Goal: Task Accomplishment & Management: Complete application form

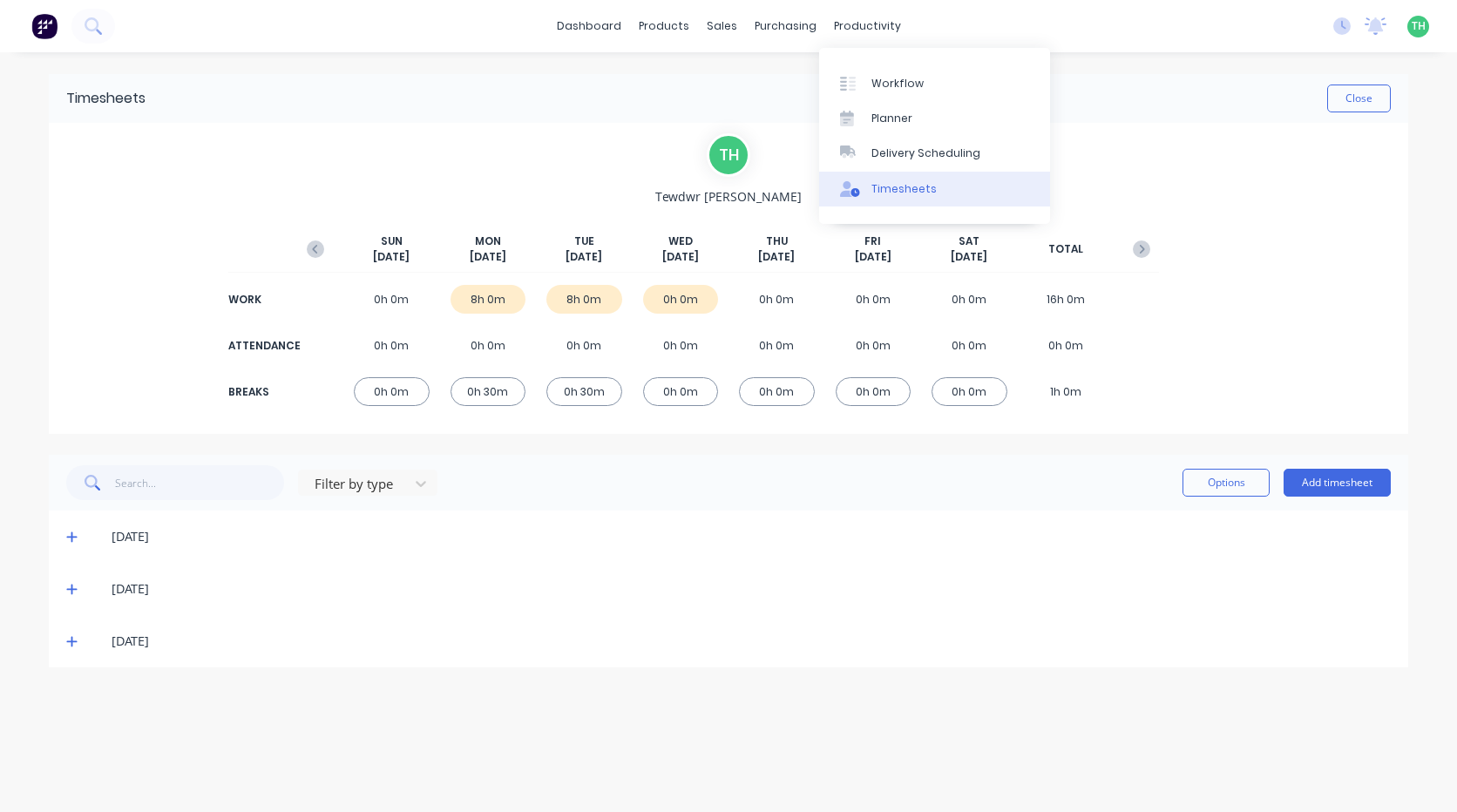
click at [890, 187] on div "Timesheets" at bounding box center [904, 189] width 65 height 16
click at [887, 191] on div "Timesheets" at bounding box center [904, 189] width 65 height 16
click at [886, 191] on div "Timesheets" at bounding box center [904, 189] width 65 height 16
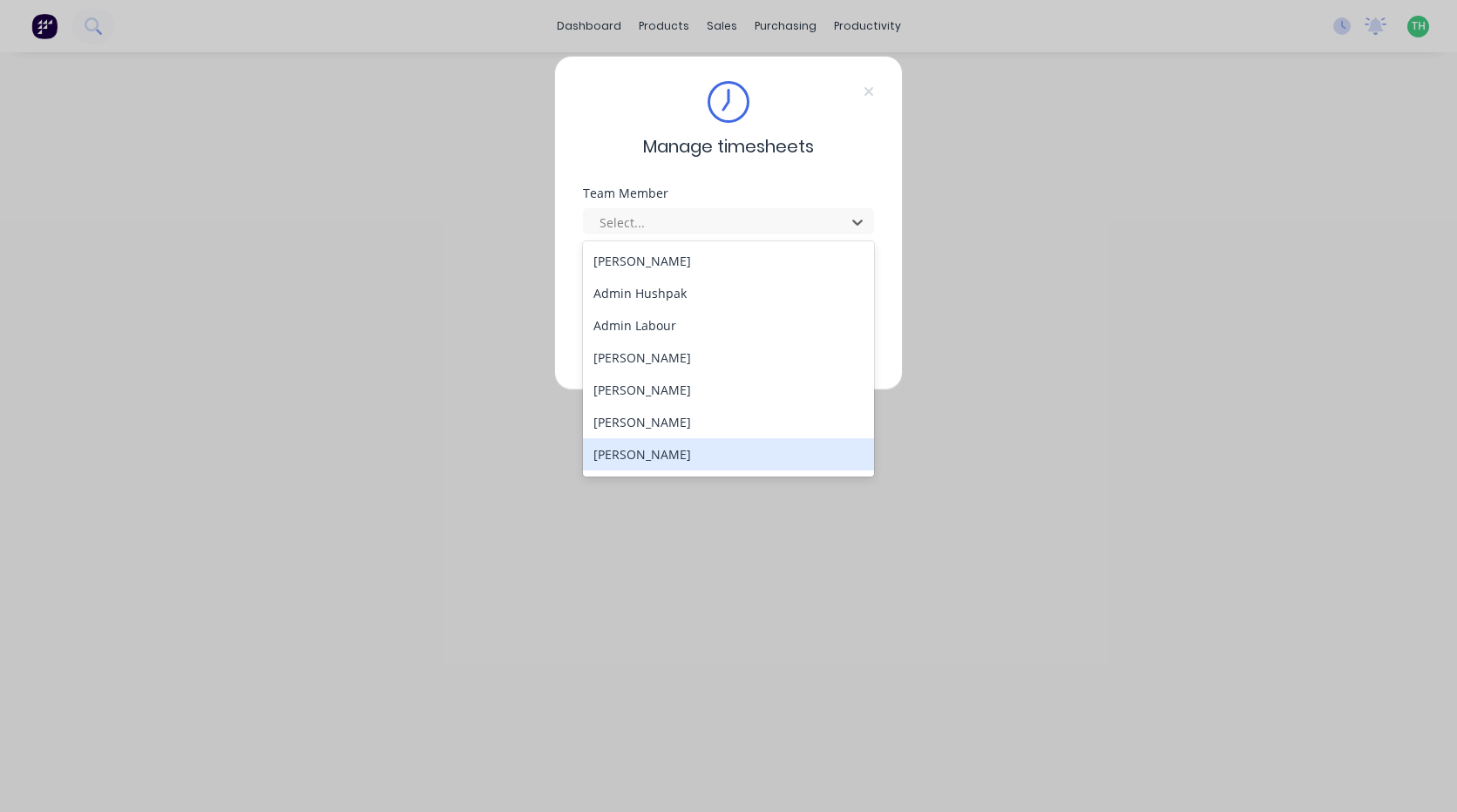
scroll to position [87, 0]
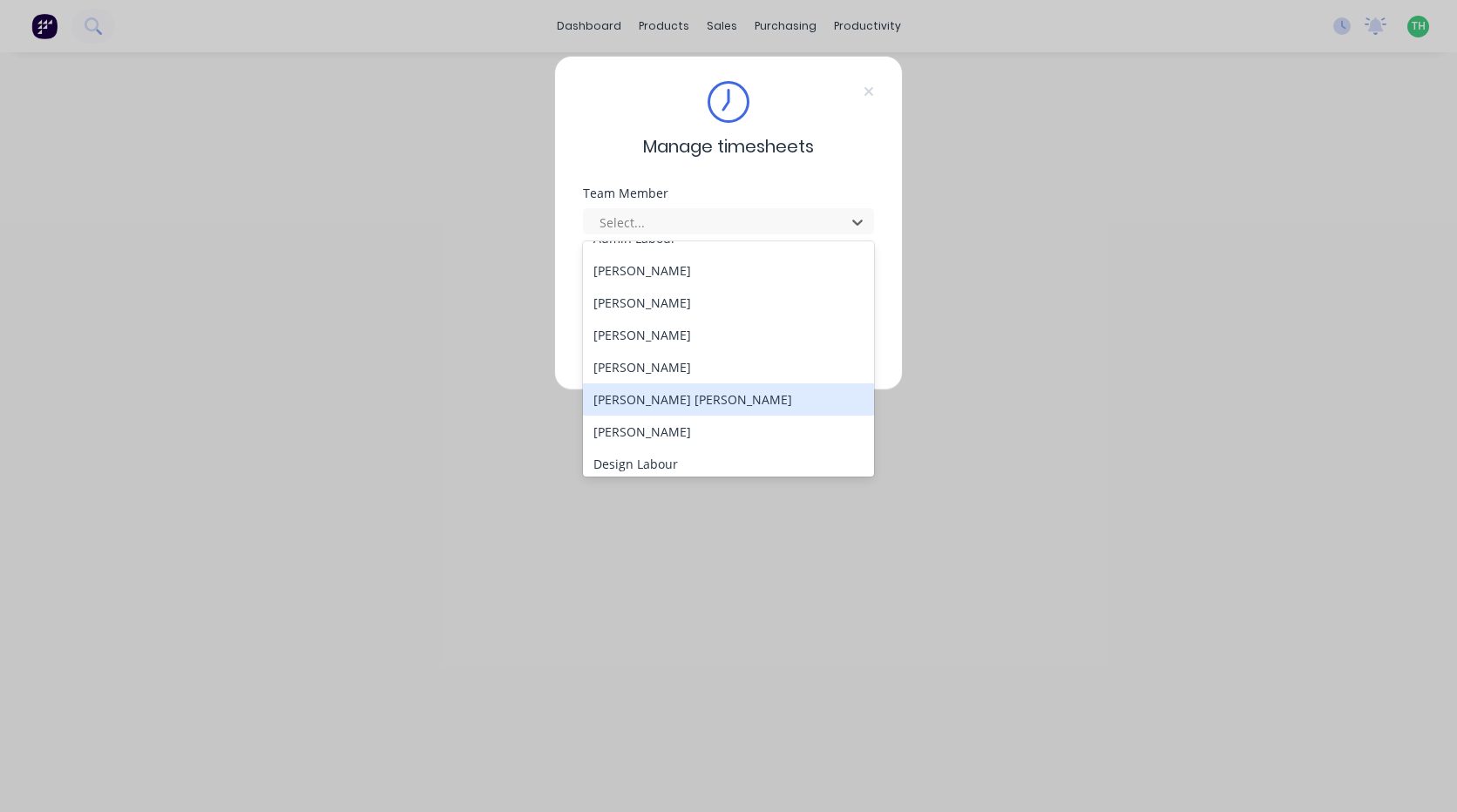
click at [668, 391] on div "Connor Radcliffe" at bounding box center [728, 399] width 291 height 32
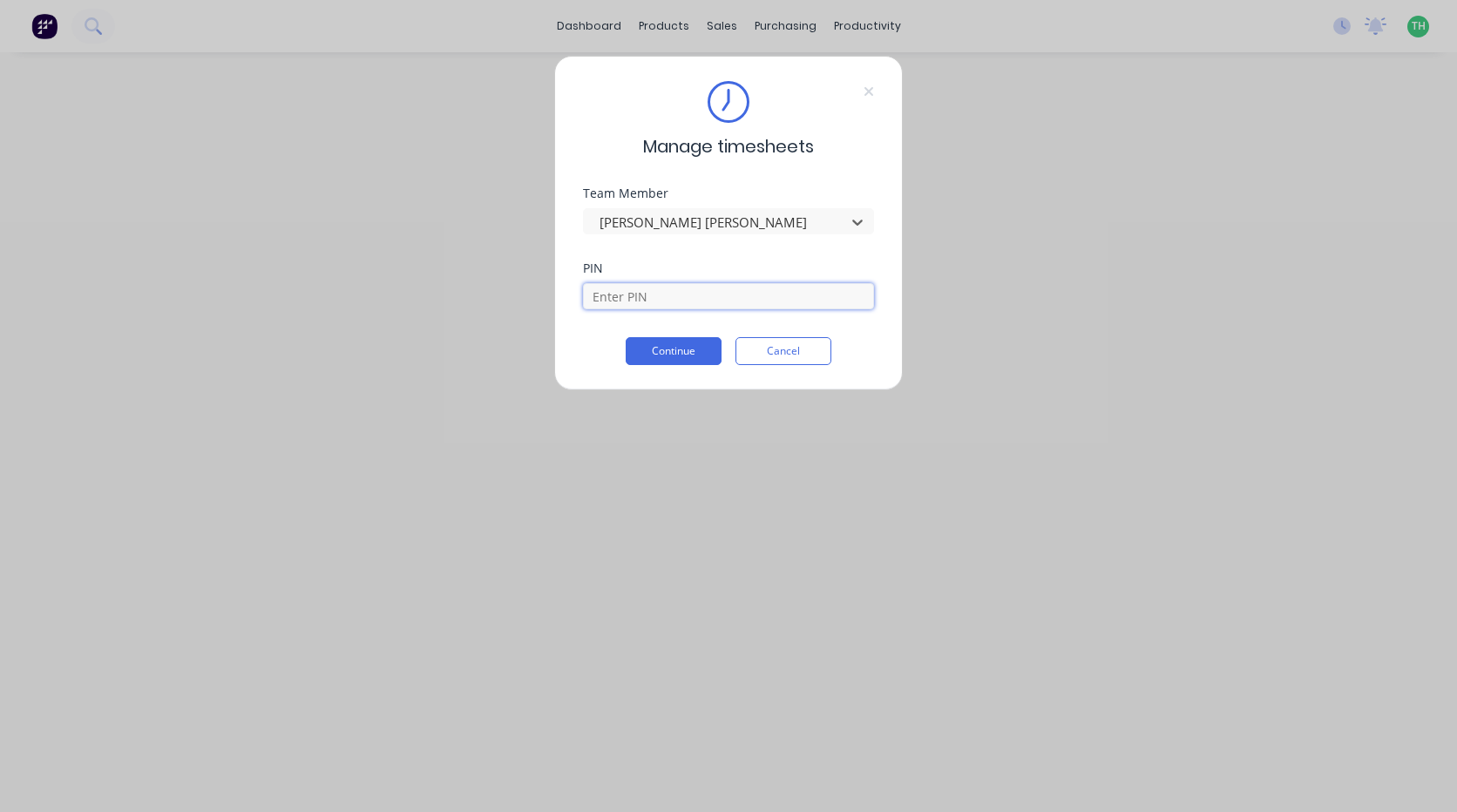
click at [656, 305] on input at bounding box center [728, 295] width 291 height 26
type input "2468"
click at [626, 338] on button "Continue" at bounding box center [673, 351] width 96 height 28
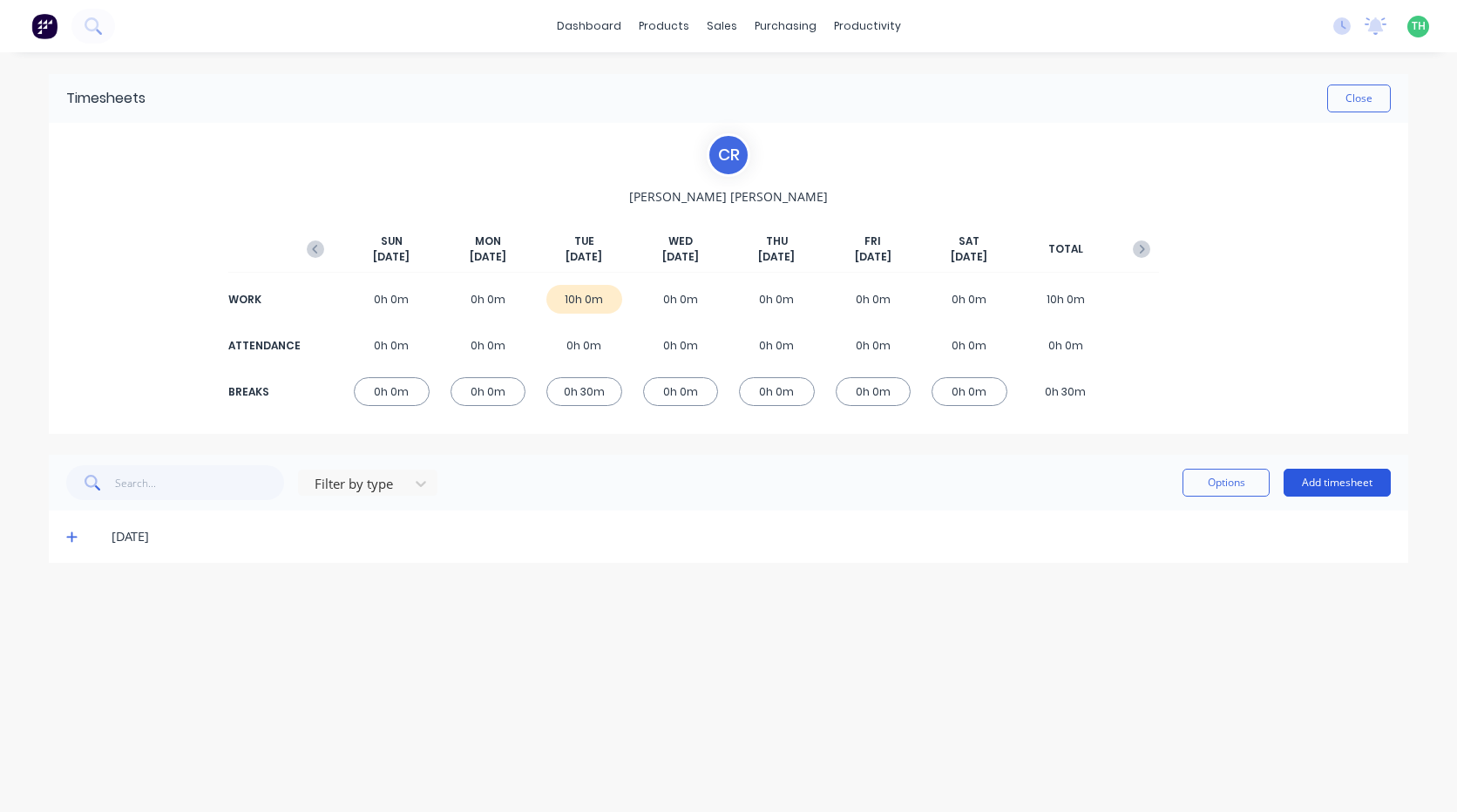
click at [1331, 475] on button "Add timesheet" at bounding box center [1338, 483] width 107 height 28
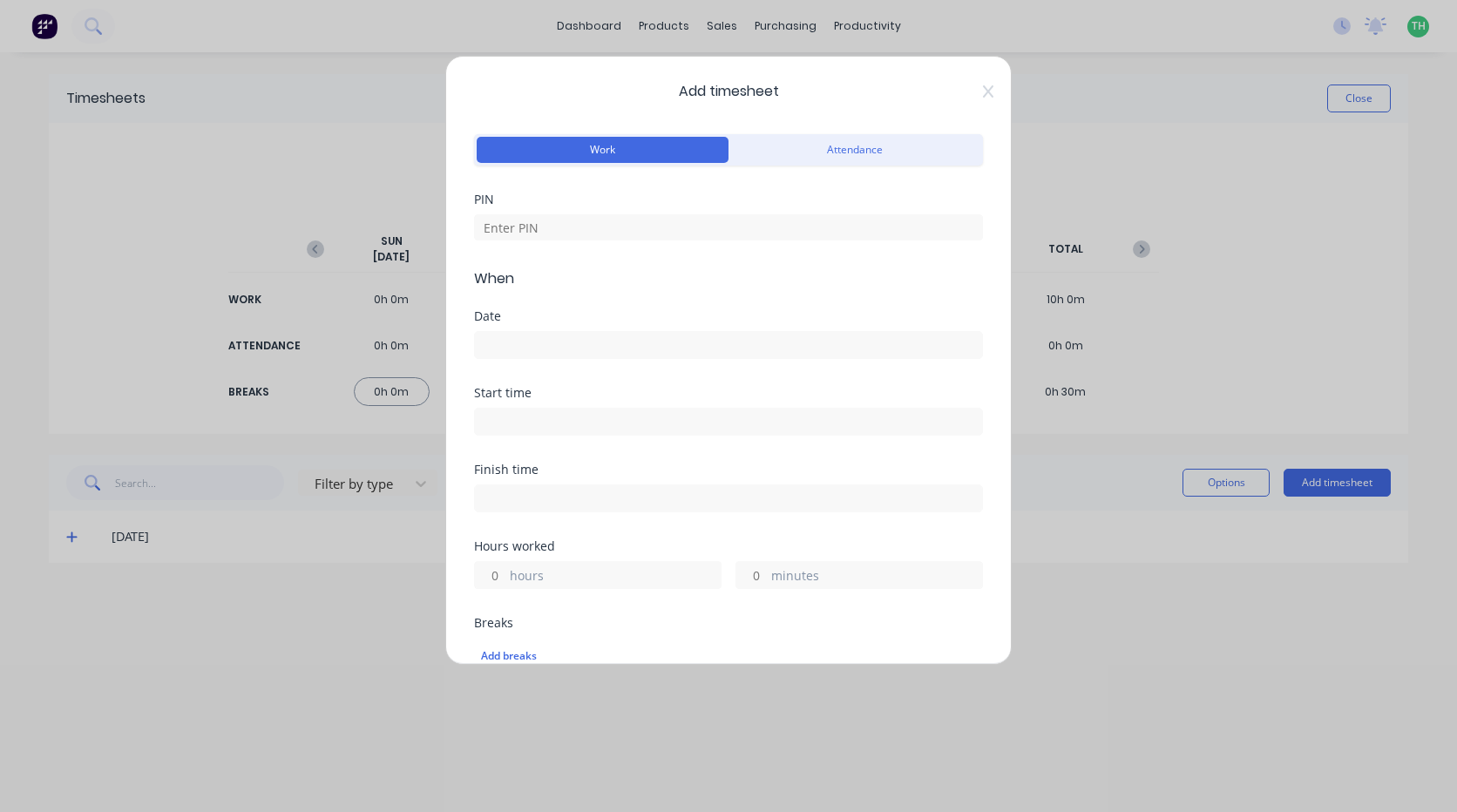
click at [755, 244] on div "PIN" at bounding box center [728, 231] width 509 height 75
click at [755, 238] on input at bounding box center [728, 227] width 509 height 26
type input "2468"
click at [527, 329] on div at bounding box center [728, 343] width 509 height 32
click at [536, 338] on input at bounding box center [728, 345] width 507 height 26
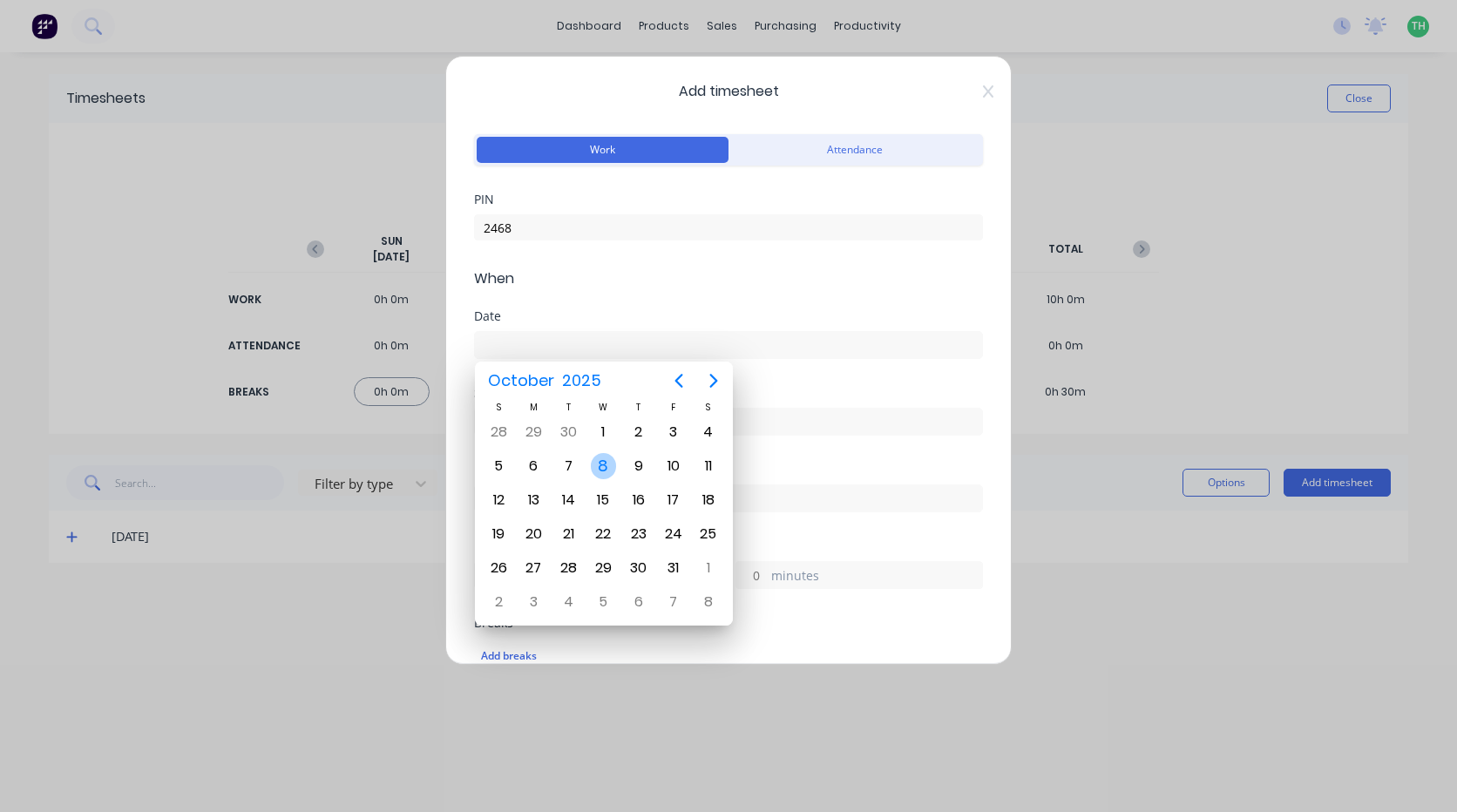
click at [600, 461] on div "8" at bounding box center [604, 466] width 26 height 26
type input "08/10/2025"
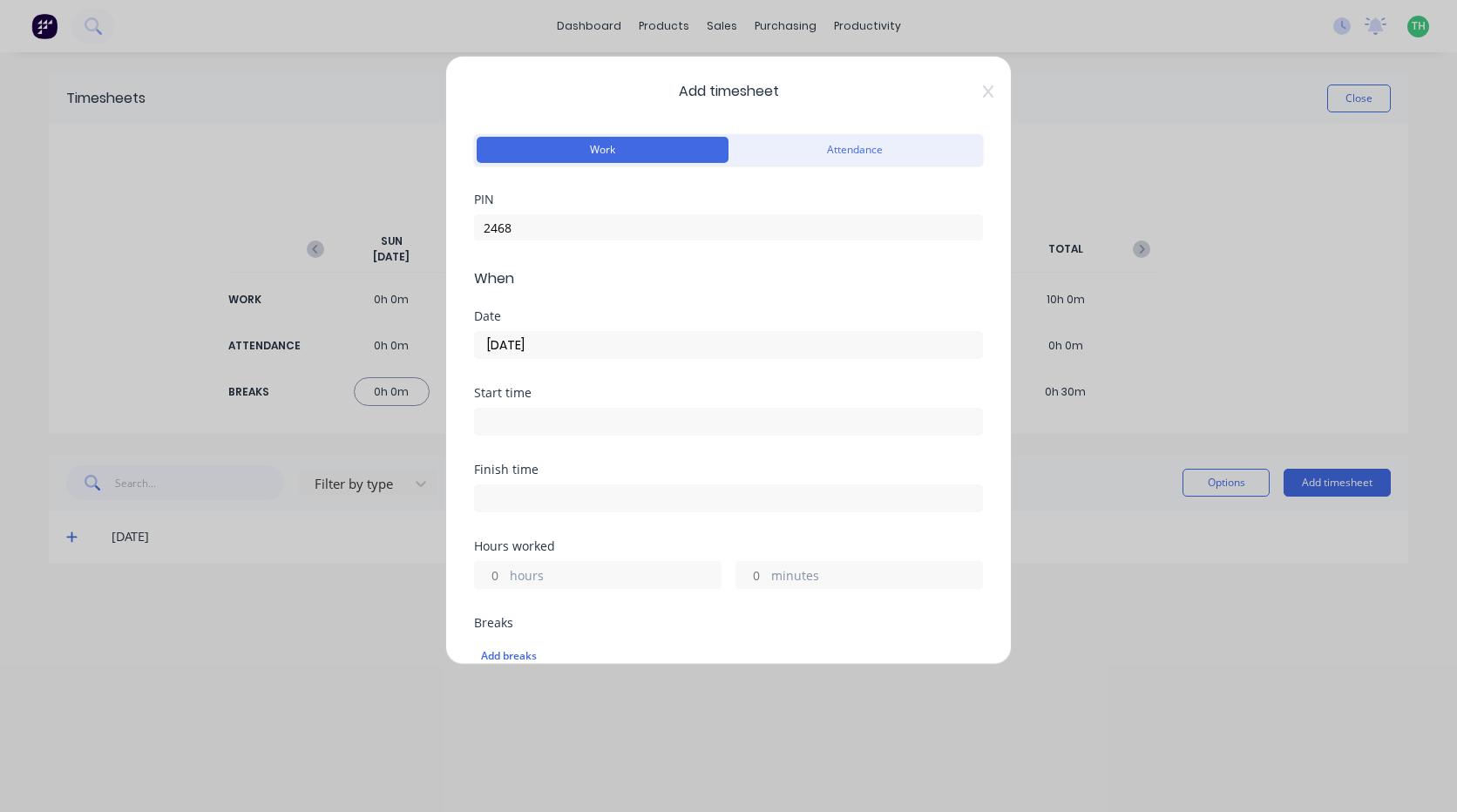
click at [545, 425] on input at bounding box center [728, 421] width 507 height 26
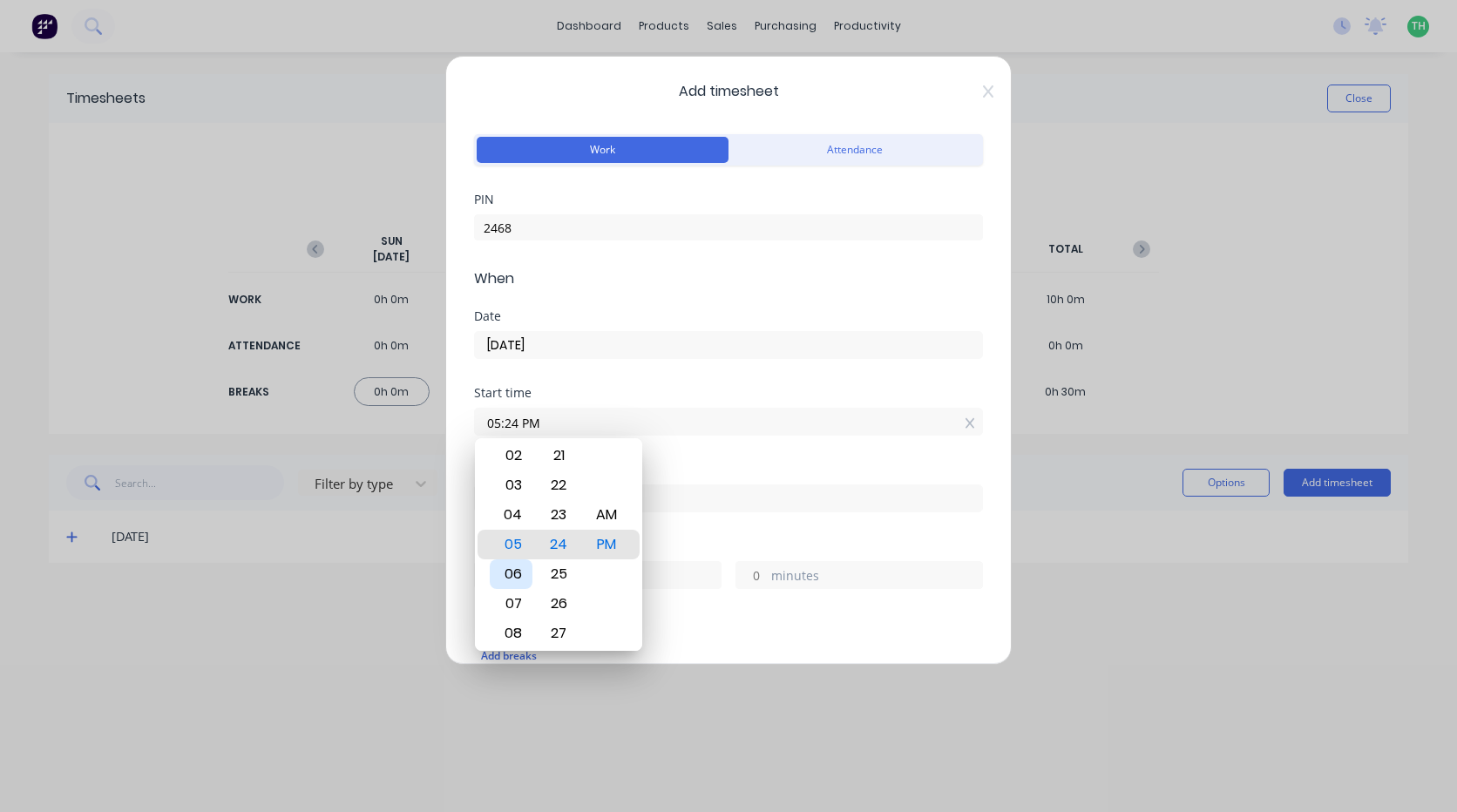
click at [521, 577] on div "06" at bounding box center [511, 574] width 43 height 30
click at [613, 519] on div "AM" at bounding box center [607, 515] width 43 height 30
type input "06:00 AM"
drag, startPoint x: 618, startPoint y: 408, endPoint x: 619, endPoint y: 391, distance: 17.0
click at [618, 405] on div "06:00 AM" at bounding box center [728, 420] width 509 height 32
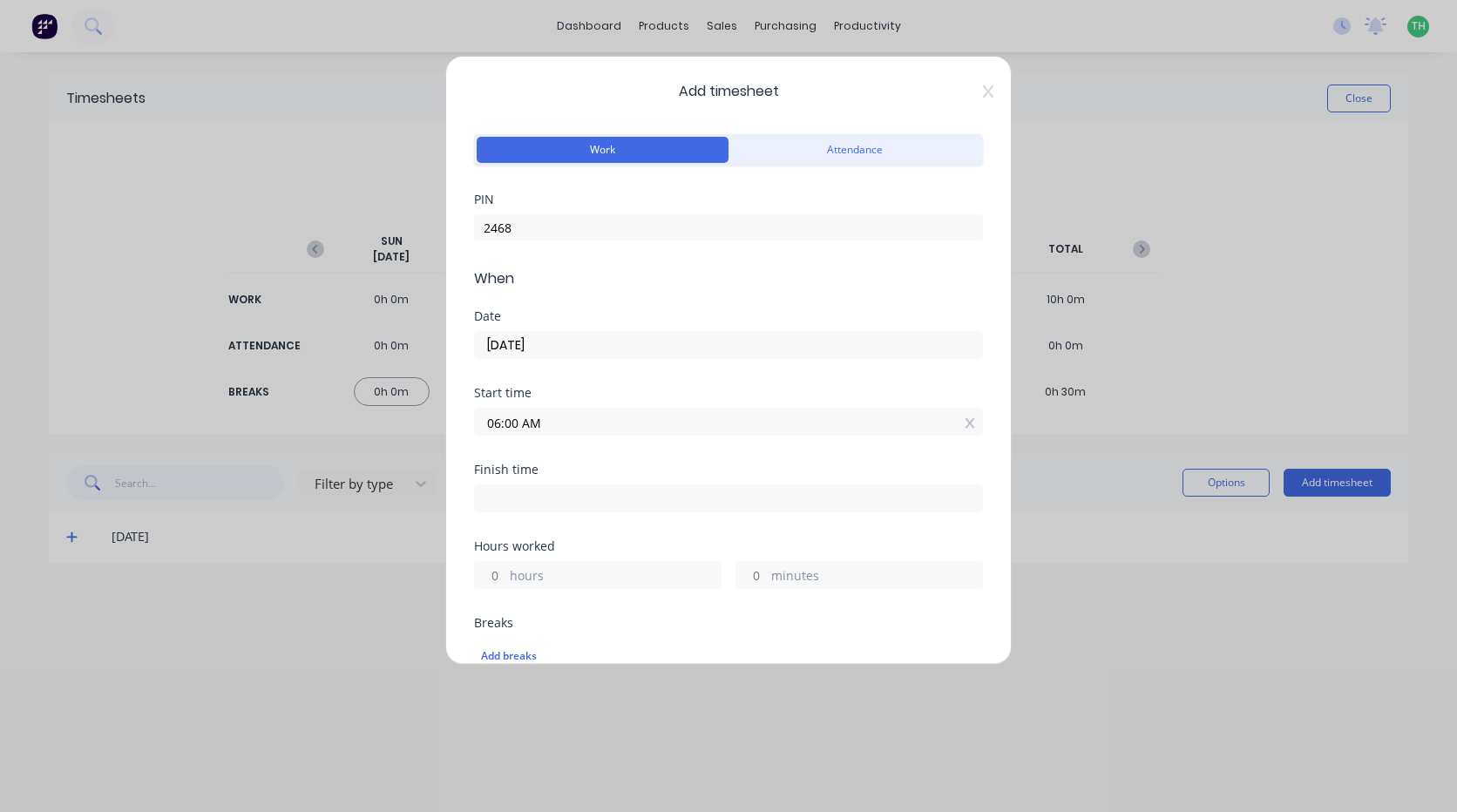
click at [557, 498] on input at bounding box center [728, 498] width 507 height 26
type input "04:24 PM"
type input "10"
type input "24"
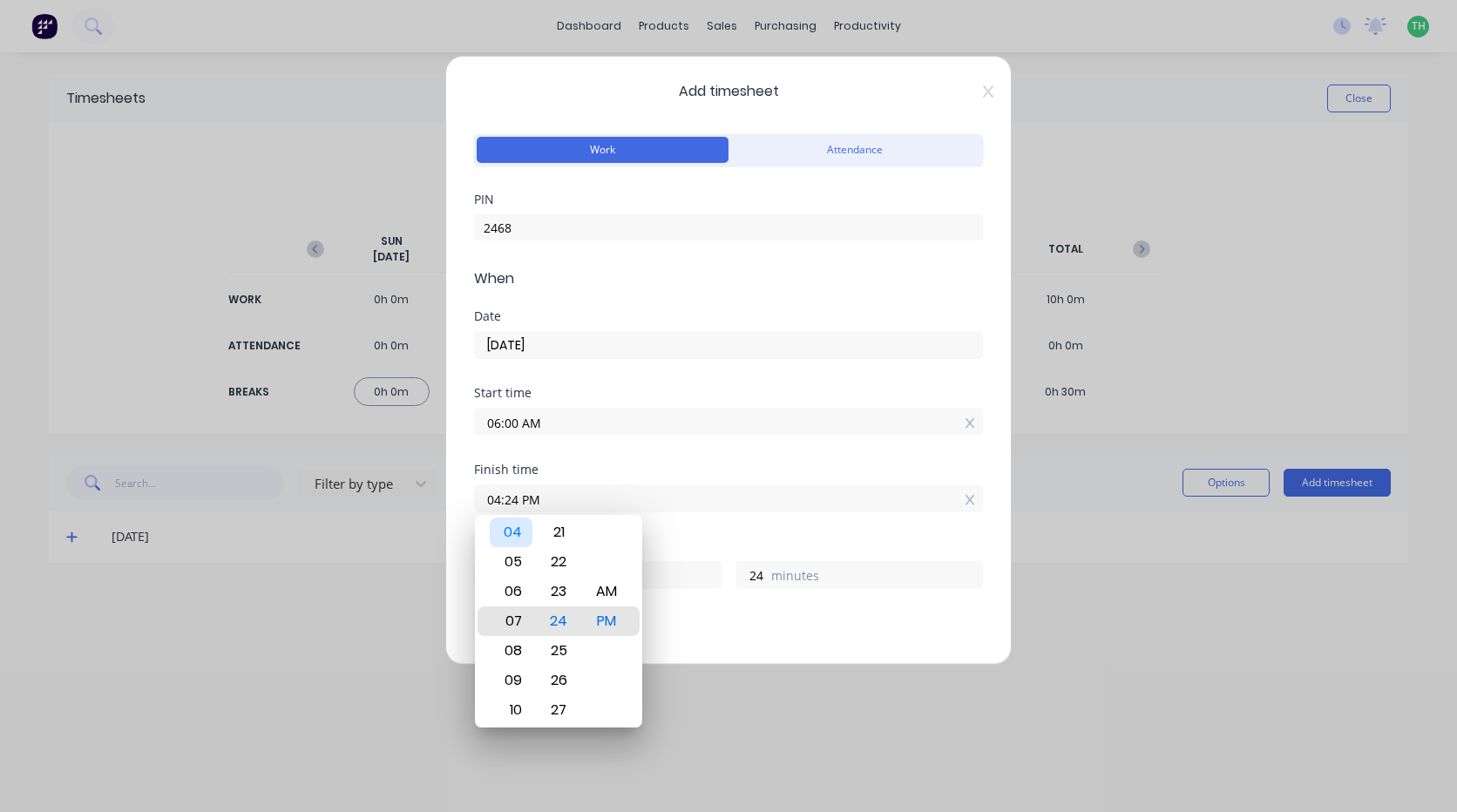
type input "09:24 PM"
type input "15"
type input "08:24 PM"
type input "14"
type input "07:24 PM"
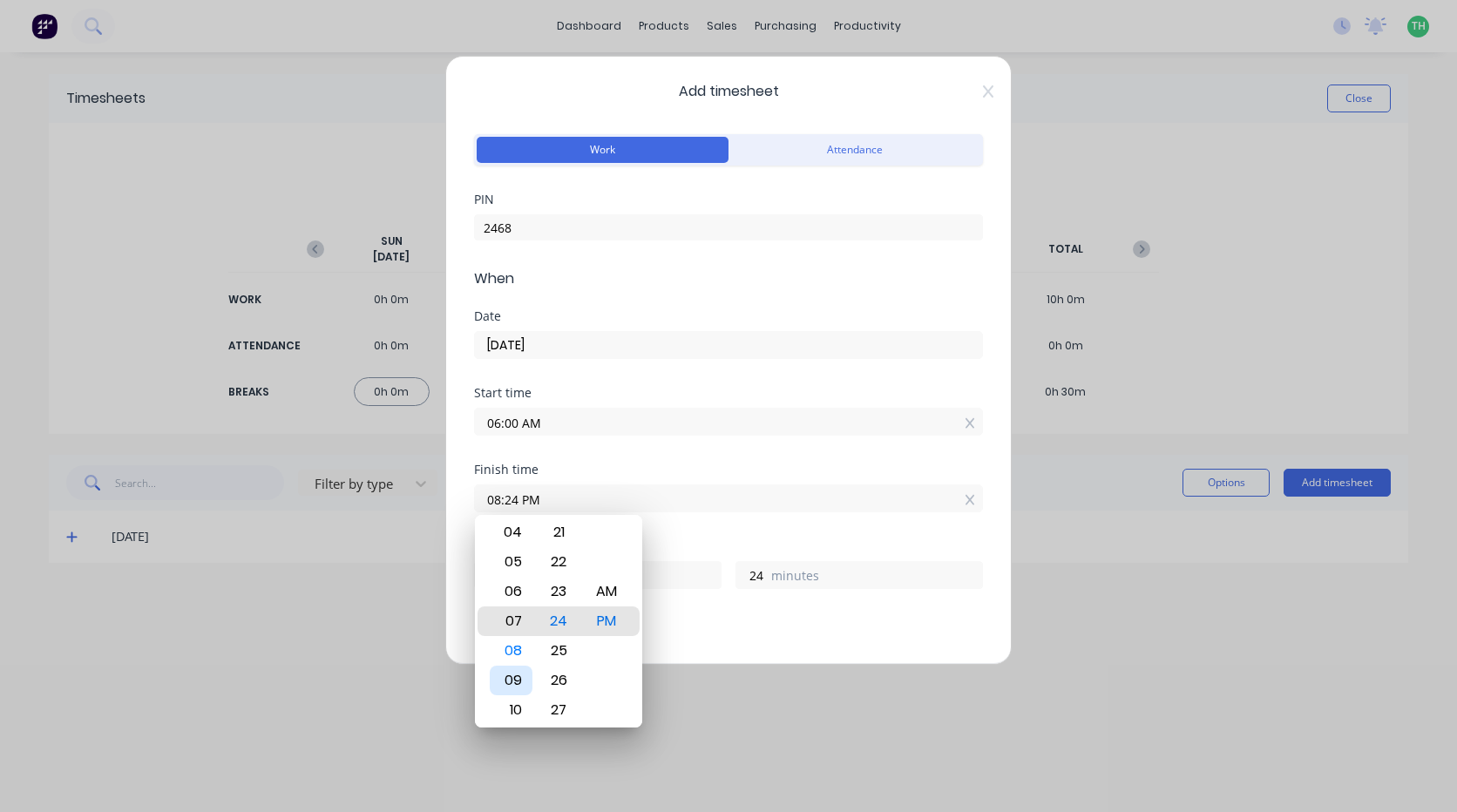
type input "13"
type input "09:24 PM"
type input "15"
click at [523, 646] on div "10" at bounding box center [511, 651] width 43 height 30
type input "10:24 PM"
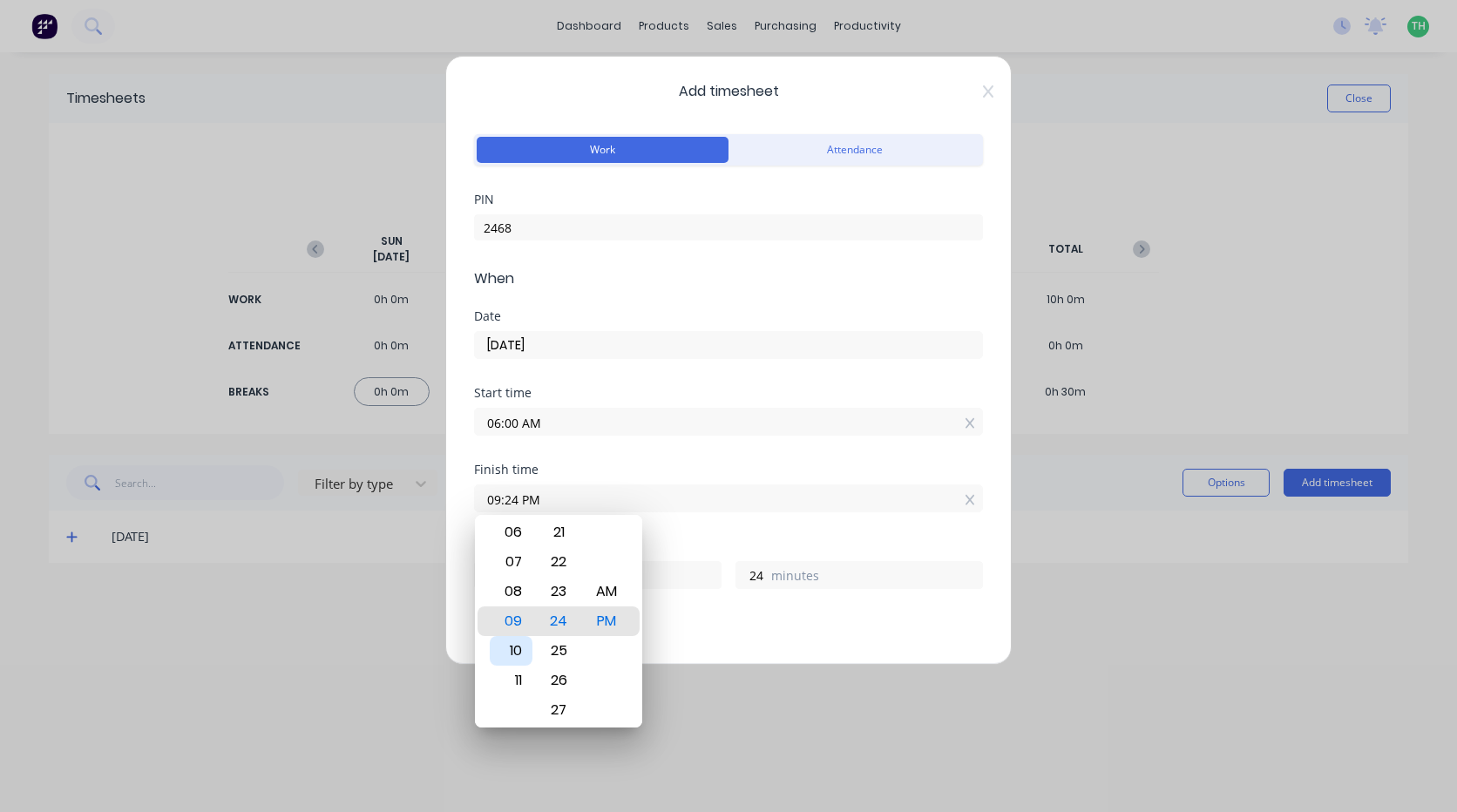
type input "16"
type input "10:18 PM"
type input "18"
type input "10:12 PM"
type input "12"
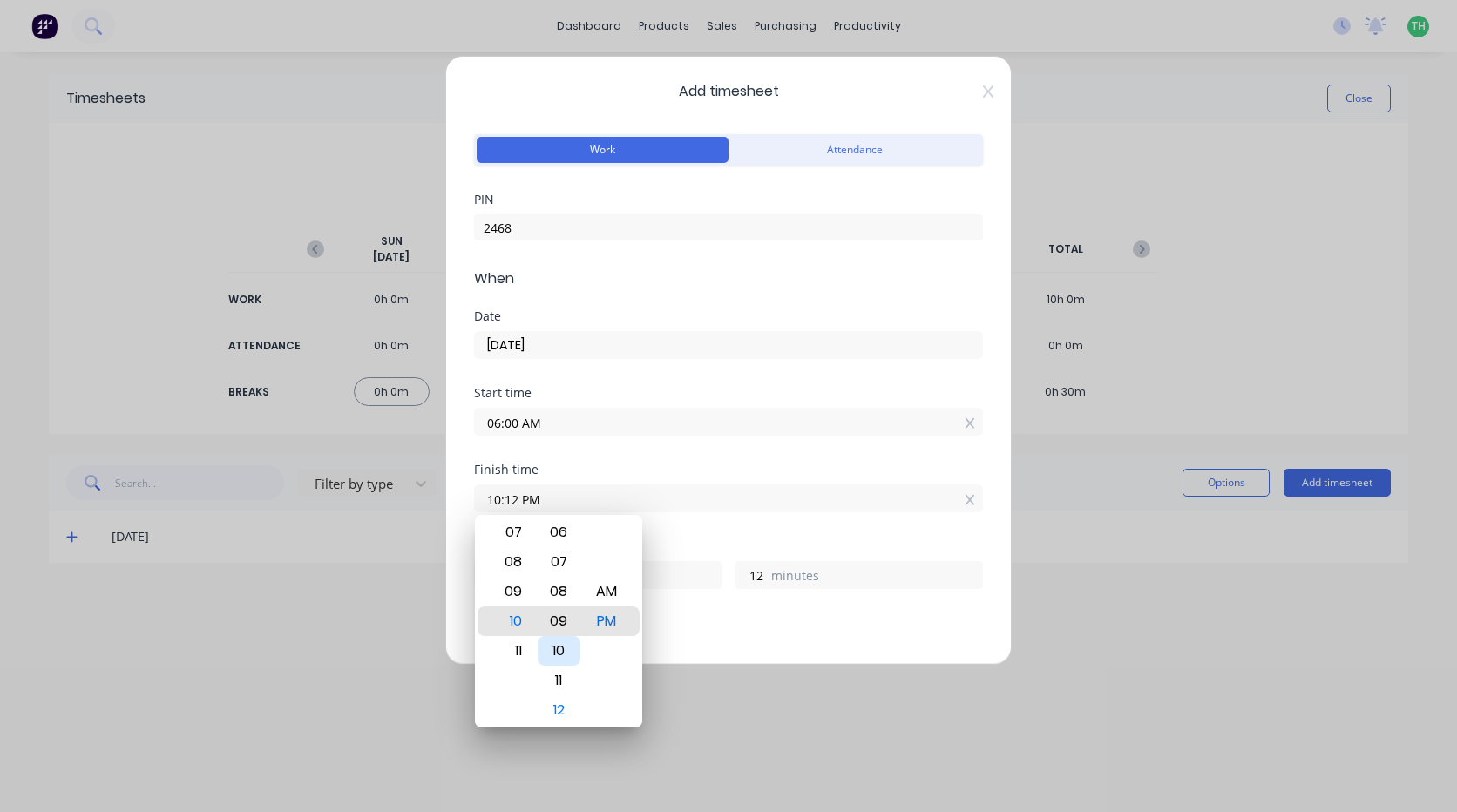
type input "10:09 PM"
type input "9"
type input "10:07 PM"
type input "7"
type input "10:12 PM"
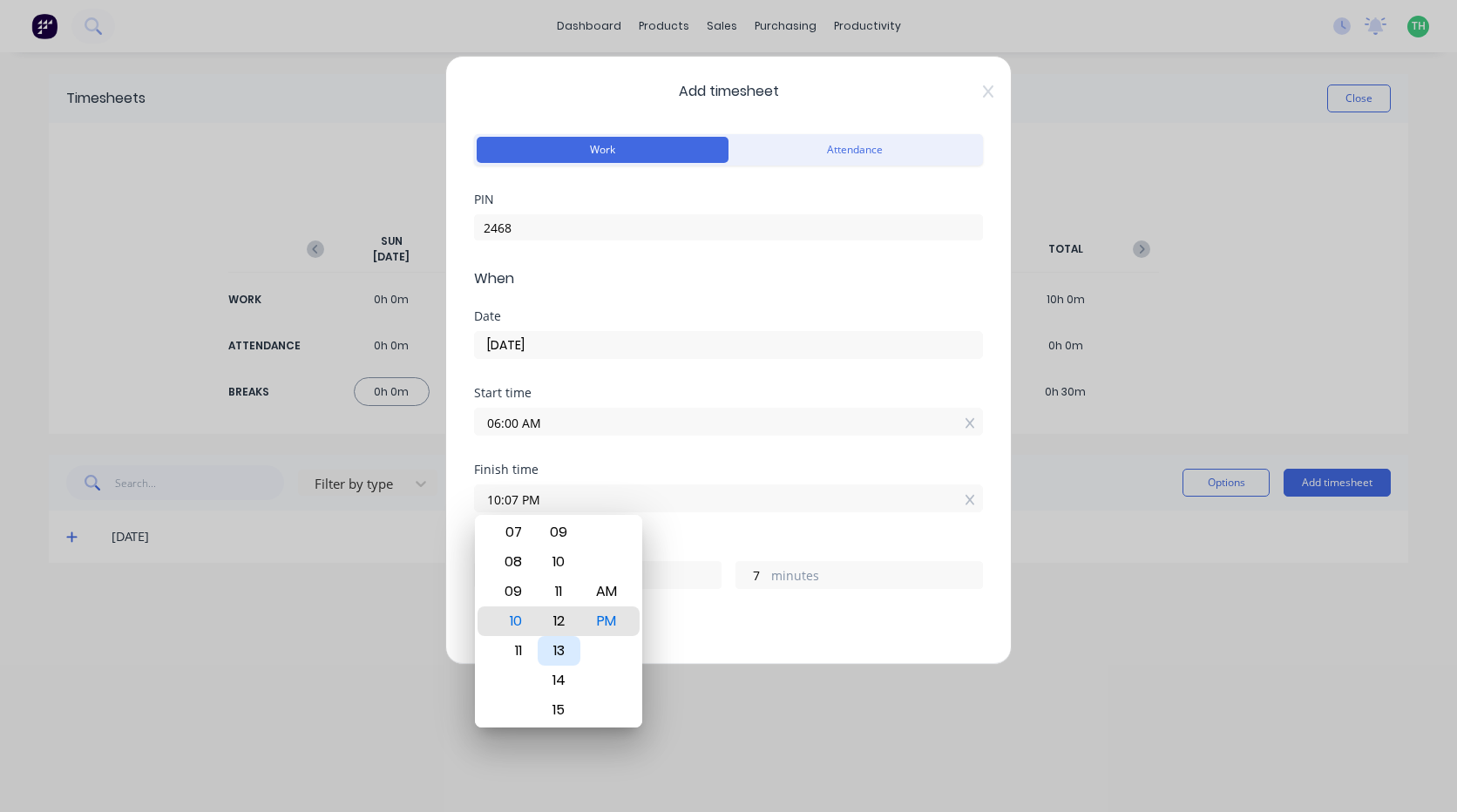
type input "12"
type input "10:17 PM"
type input "17"
type input "10:23 PM"
type input "23"
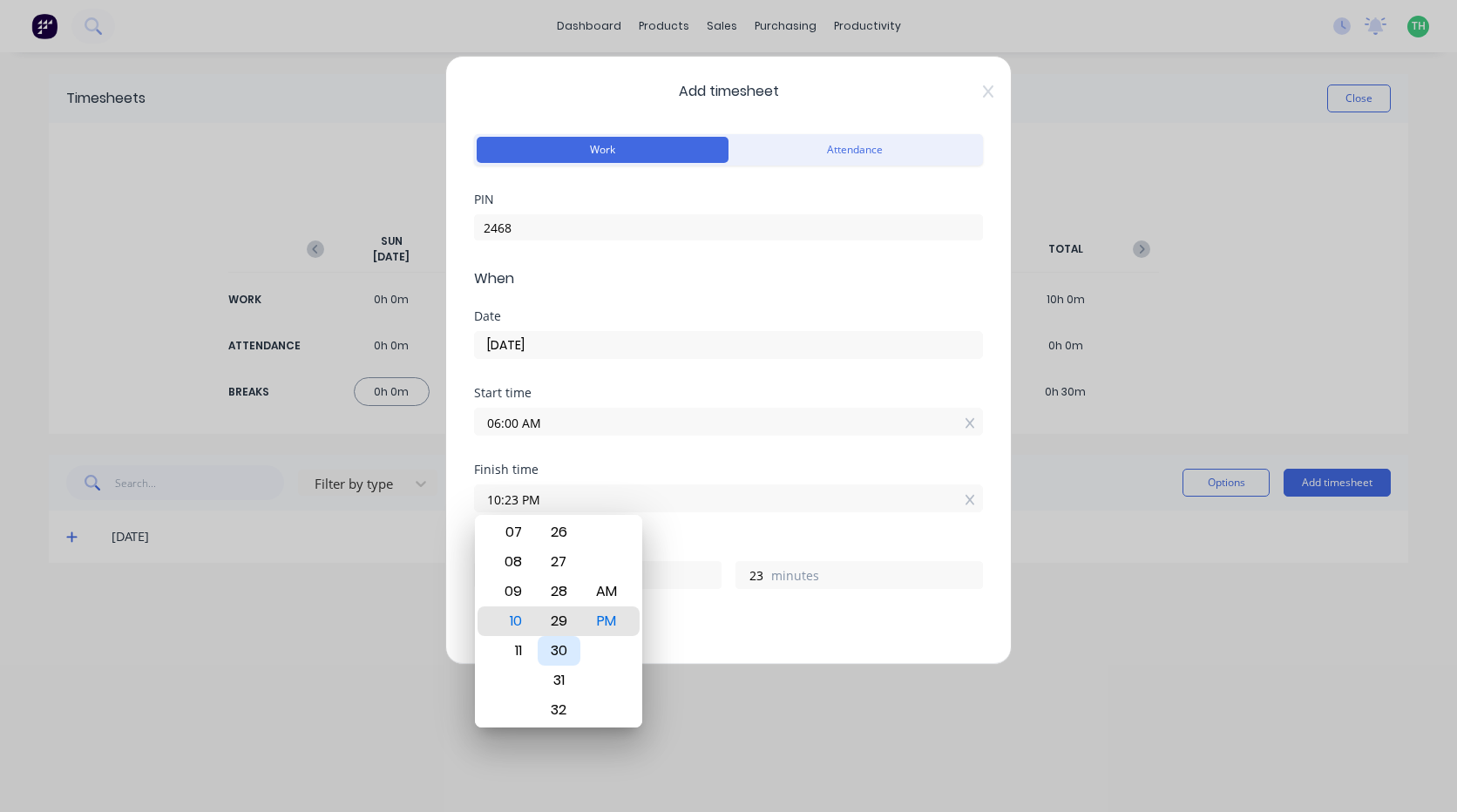
type input "10:29 PM"
type input "29"
type input "10:30 PM"
type input "30"
click at [526, 641] on div "11" at bounding box center [511, 651] width 43 height 30
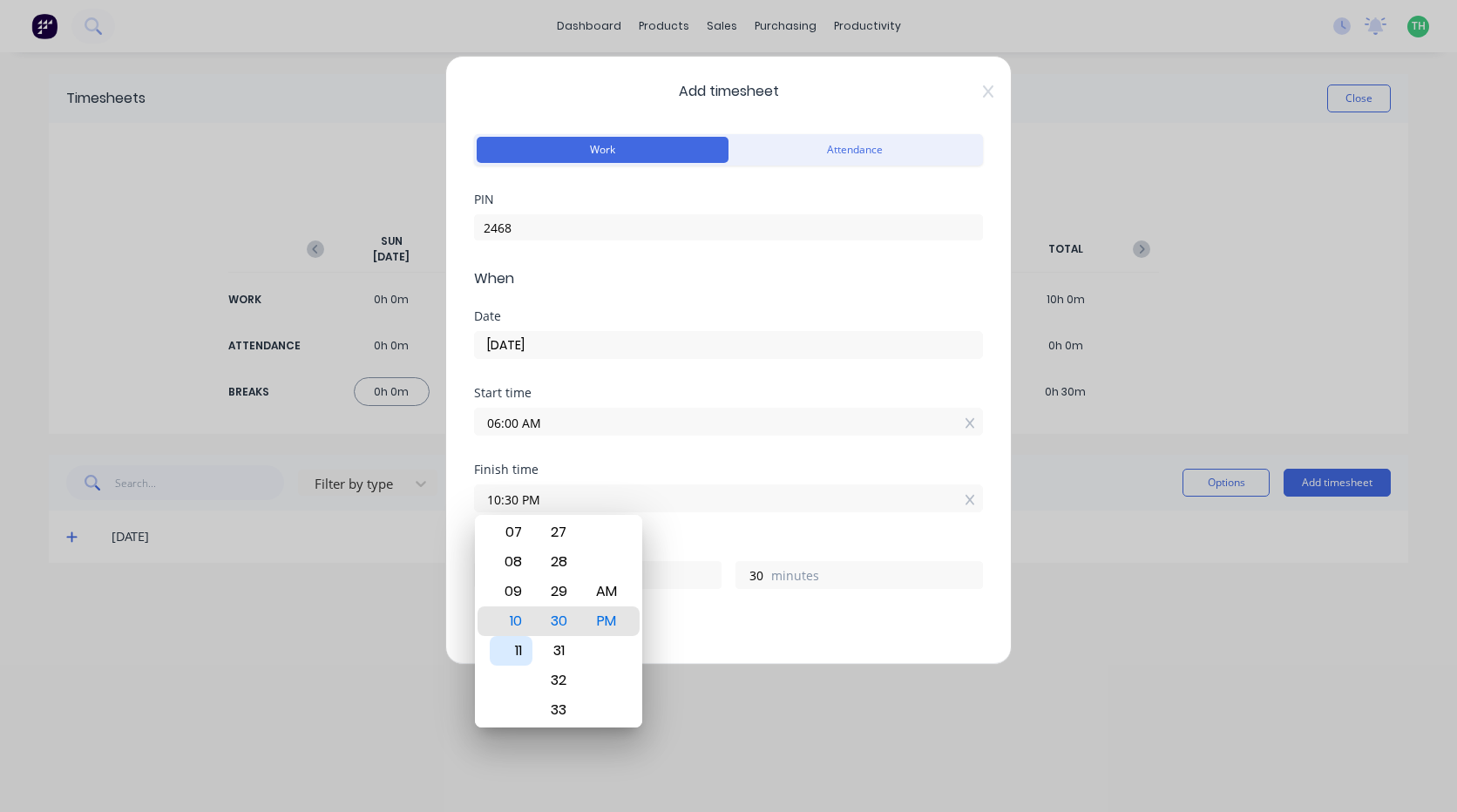
type input "11:30 PM"
type input "17"
type input "11:24 PM"
type input "24"
type input "11:00 PM"
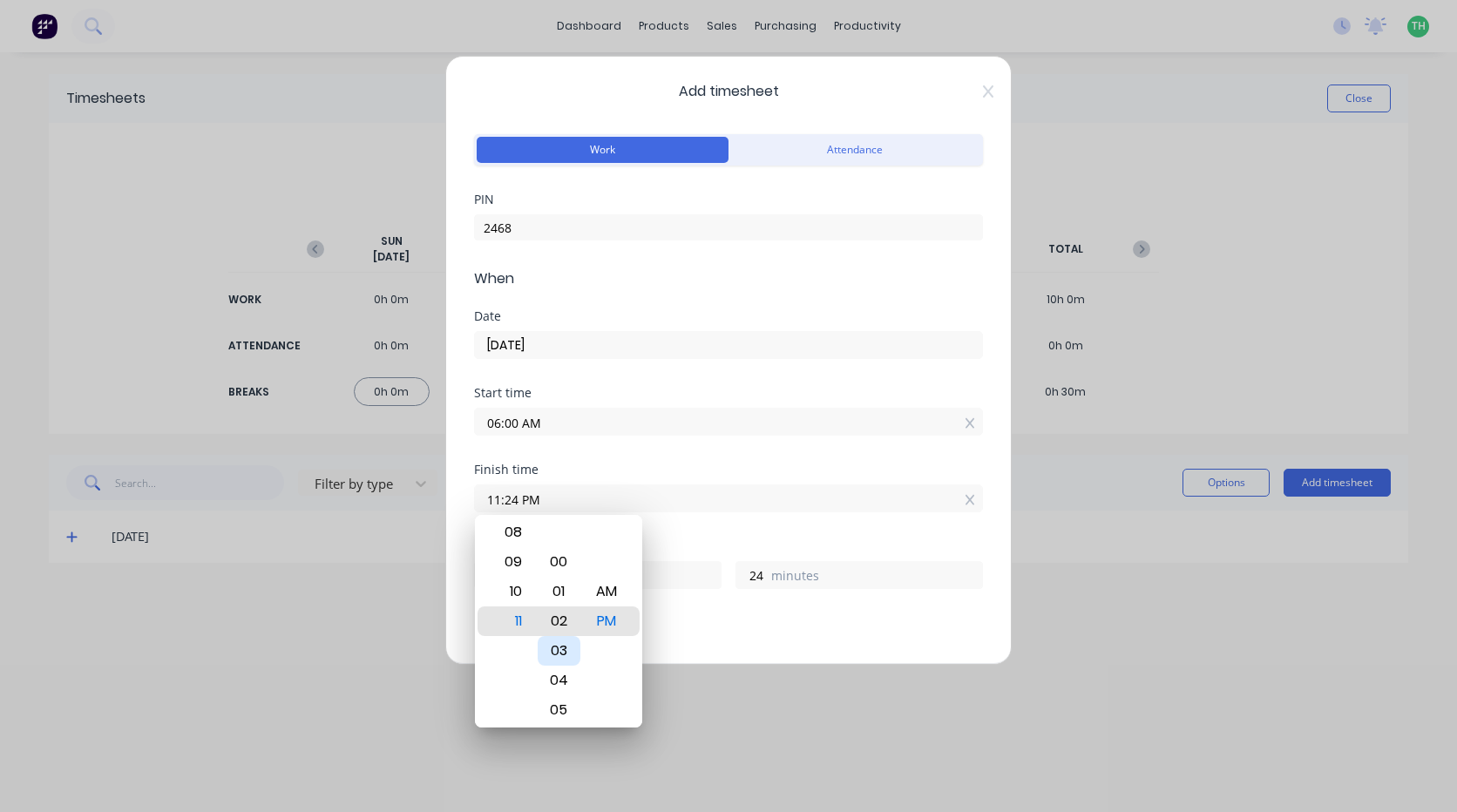
type input "0"
click at [604, 461] on div "Start time 06:00 AM" at bounding box center [728, 425] width 509 height 77
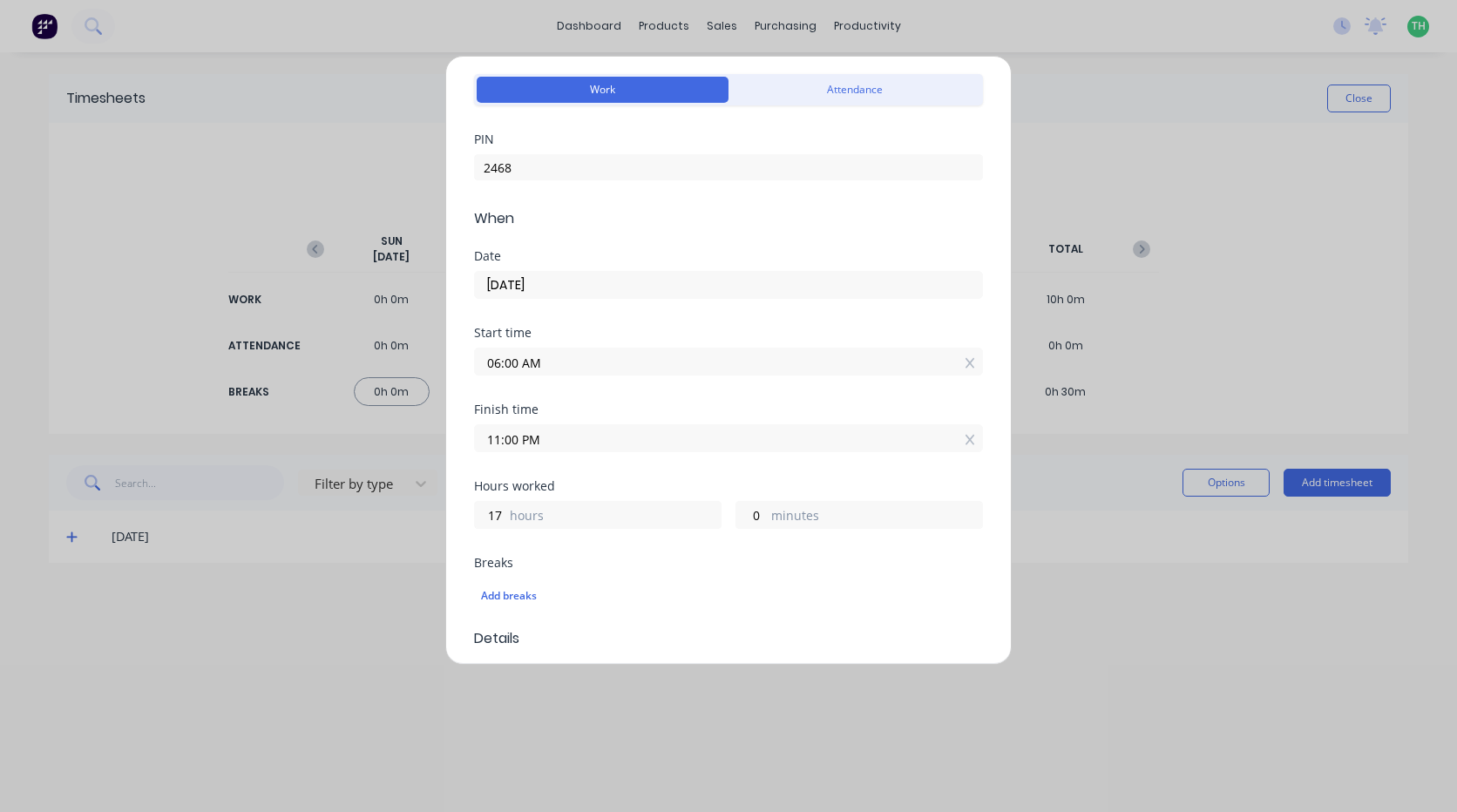
scroll to position [175, 0]
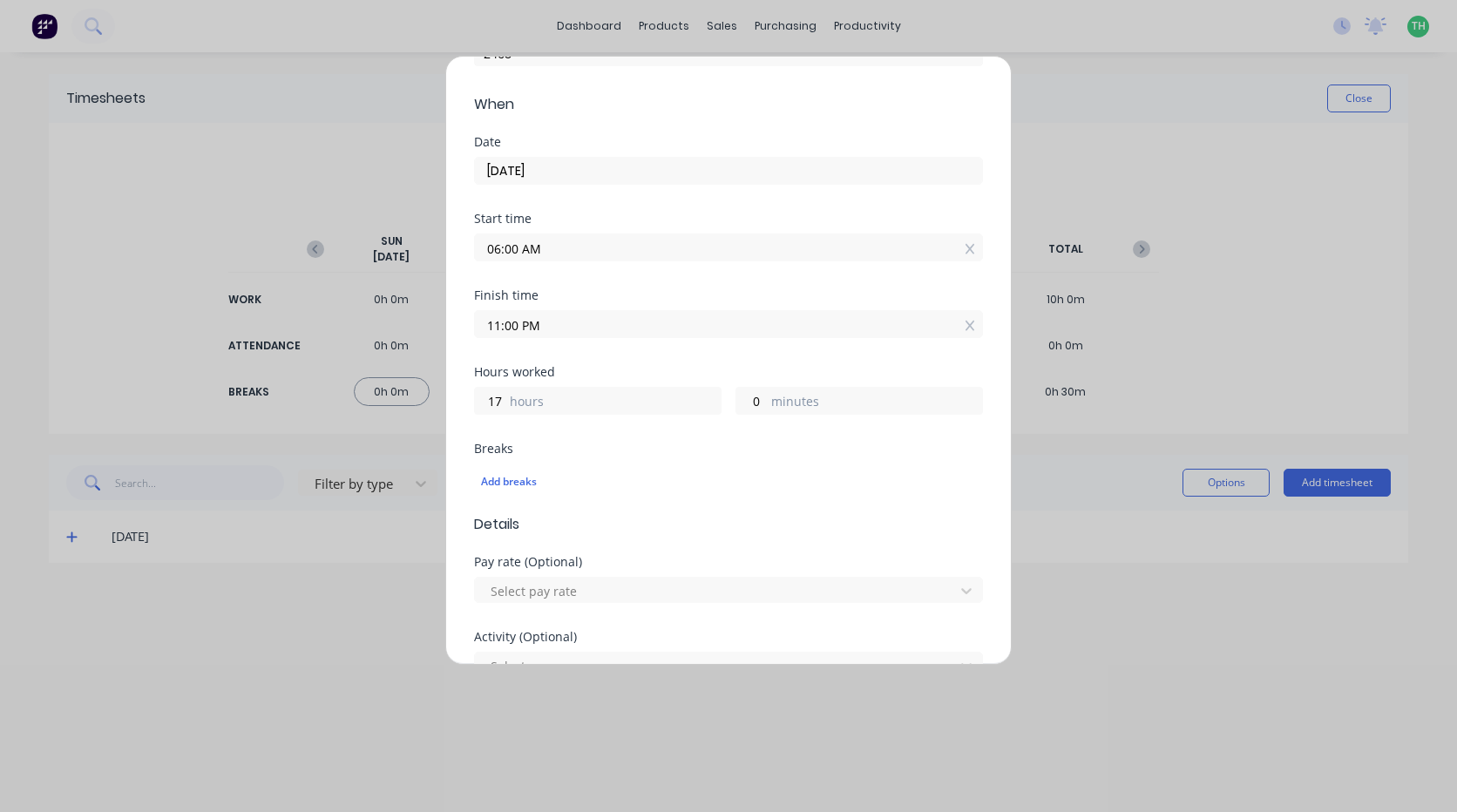
click at [583, 317] on input "11:00 PM" at bounding box center [728, 323] width 507 height 26
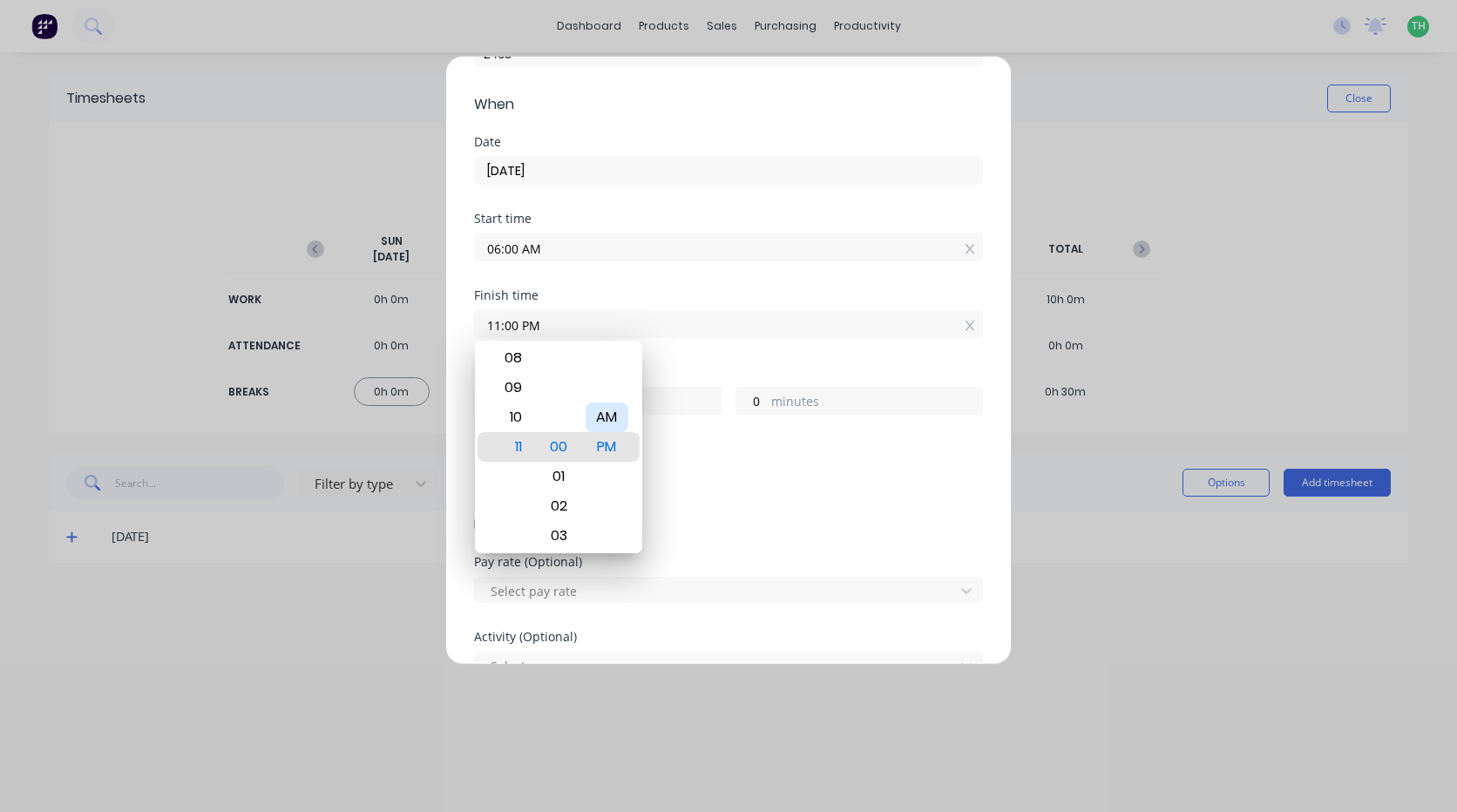
click at [602, 405] on div "AM" at bounding box center [607, 417] width 43 height 30
type input "11:00 AM"
type input "5"
click at [611, 314] on input "11:00 AM" at bounding box center [728, 323] width 507 height 26
click at [615, 297] on div "Finish time" at bounding box center [728, 295] width 509 height 13
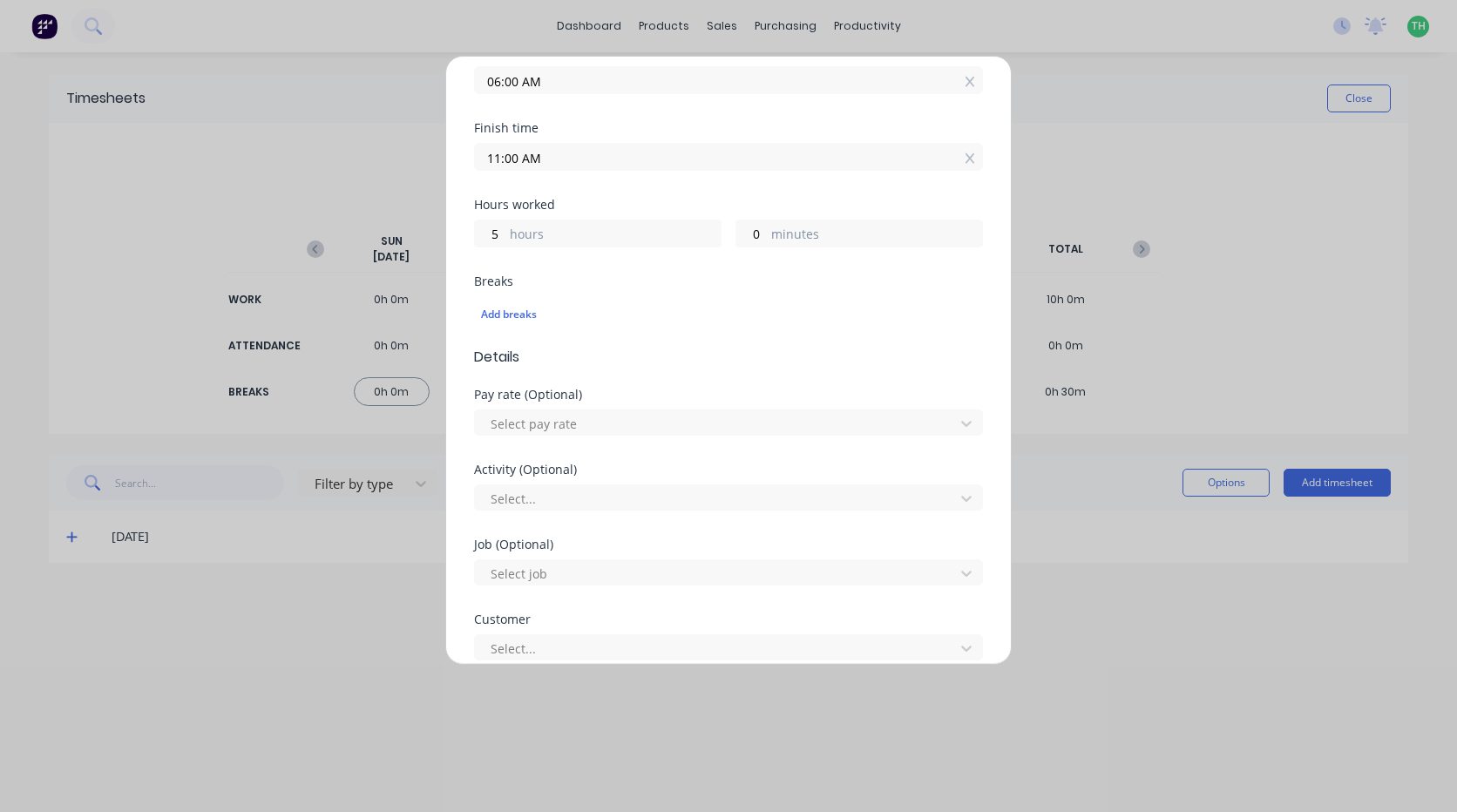
scroll to position [348, 0]
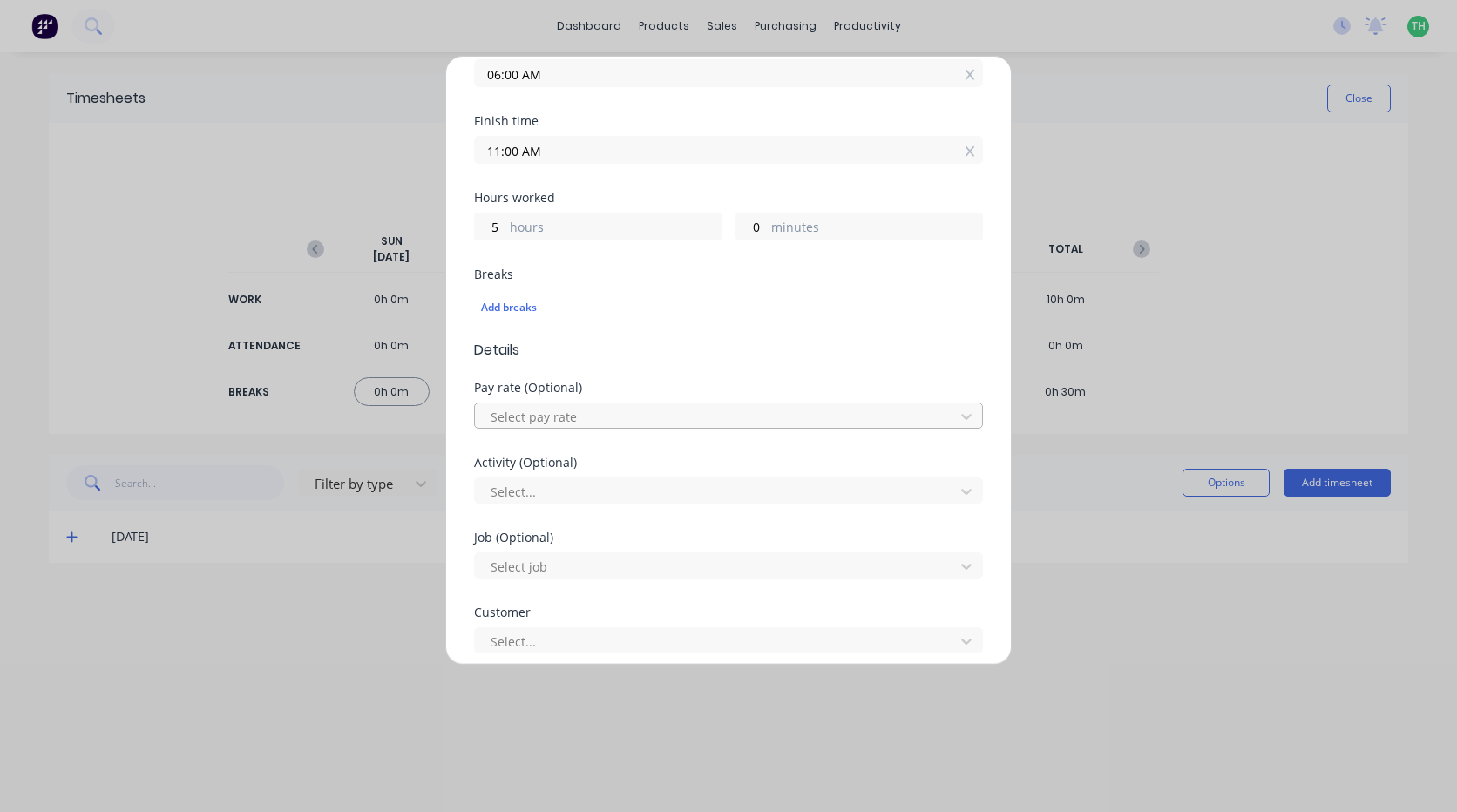
click at [550, 421] on div at bounding box center [717, 417] width 457 height 21
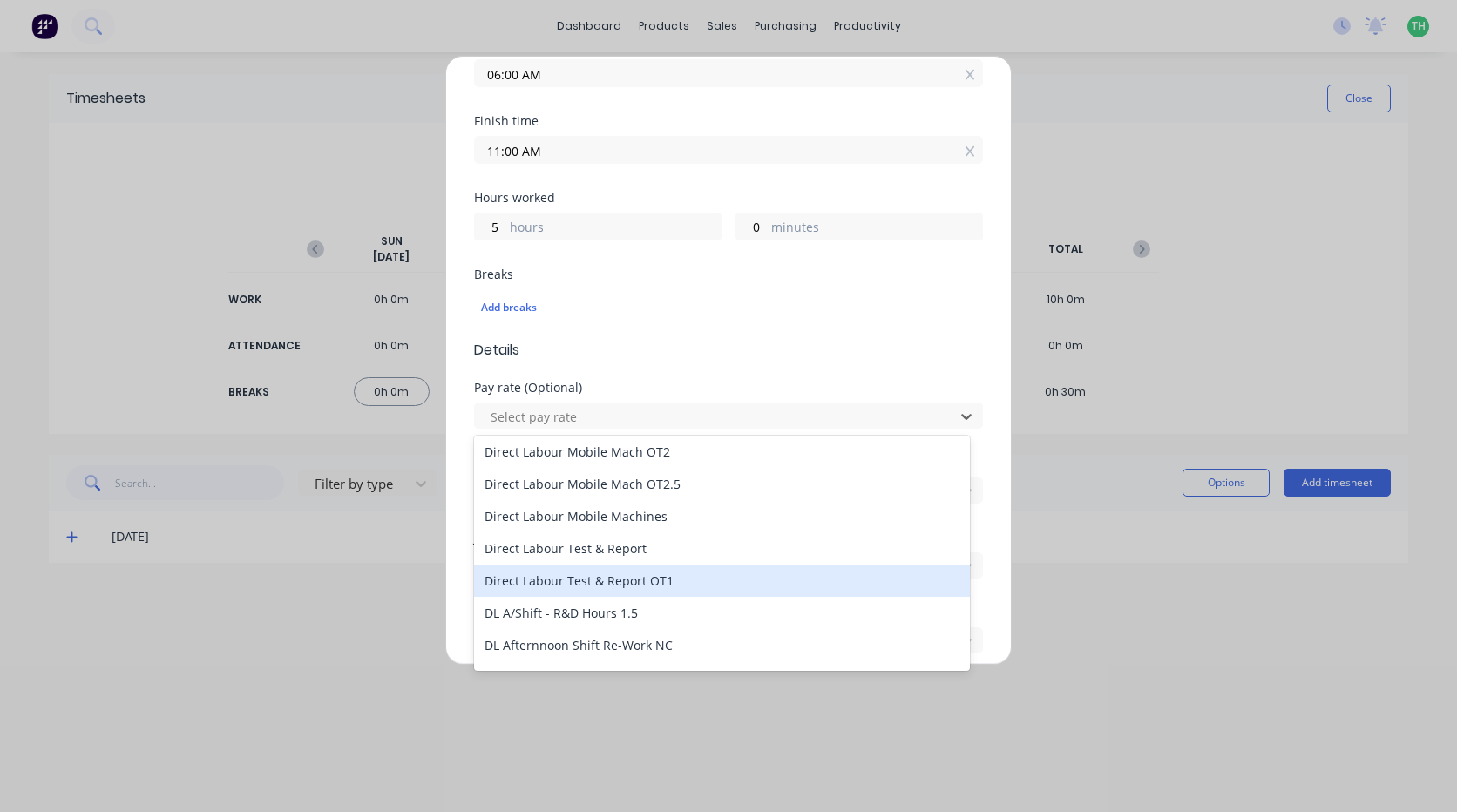
scroll to position [1220, 0]
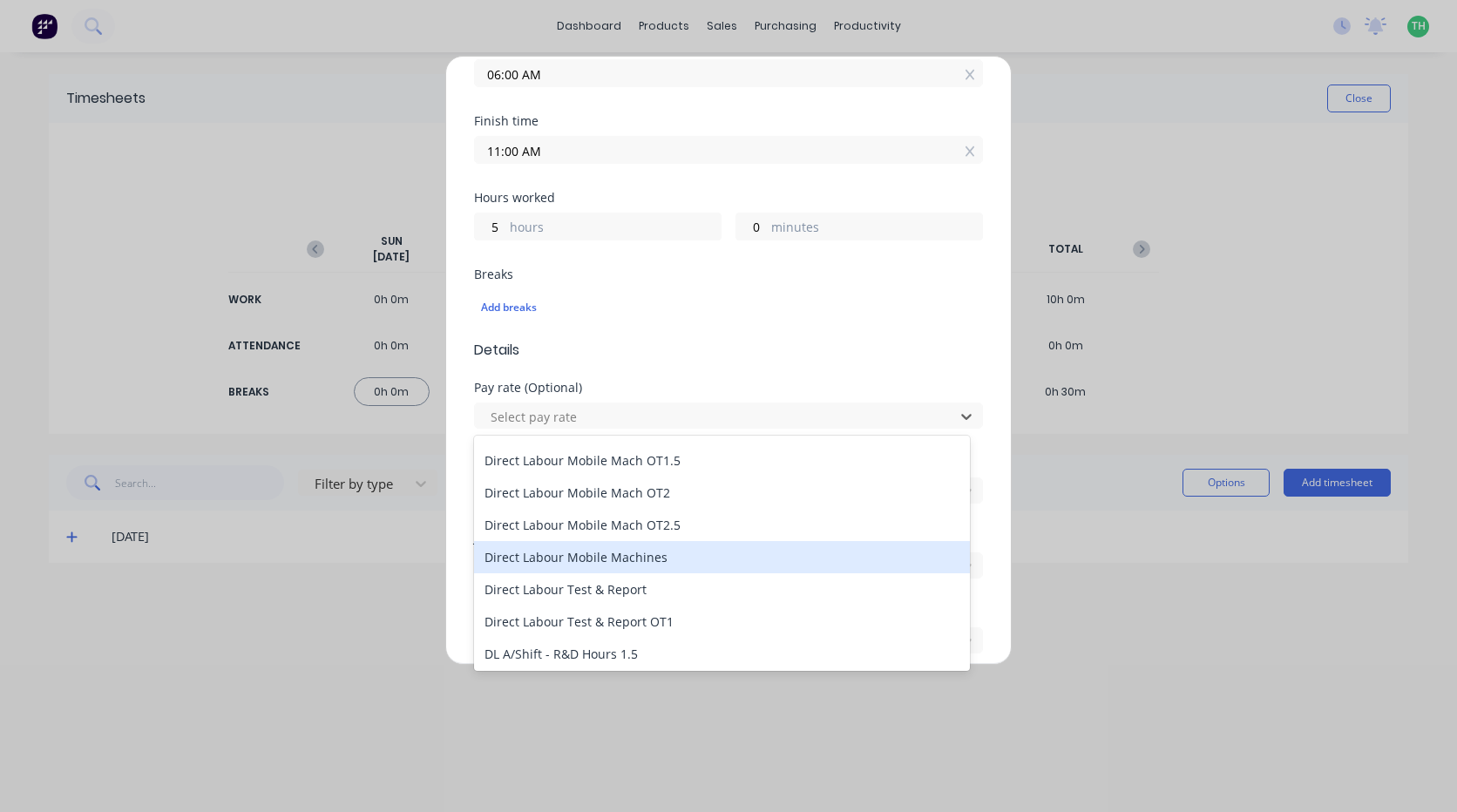
click at [683, 554] on div "Direct Labour Mobile Machines" at bounding box center [722, 557] width 496 height 32
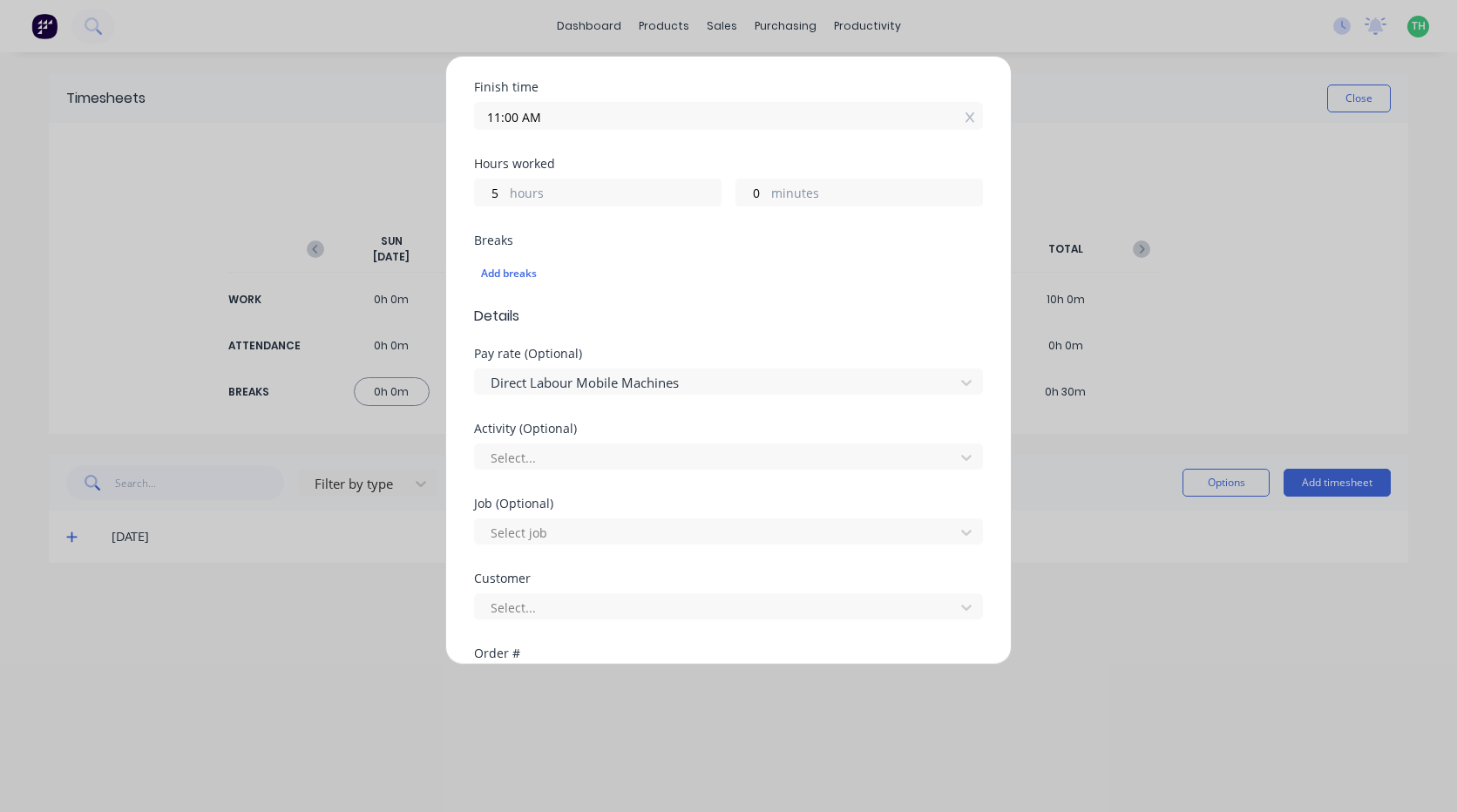
scroll to position [436, 0]
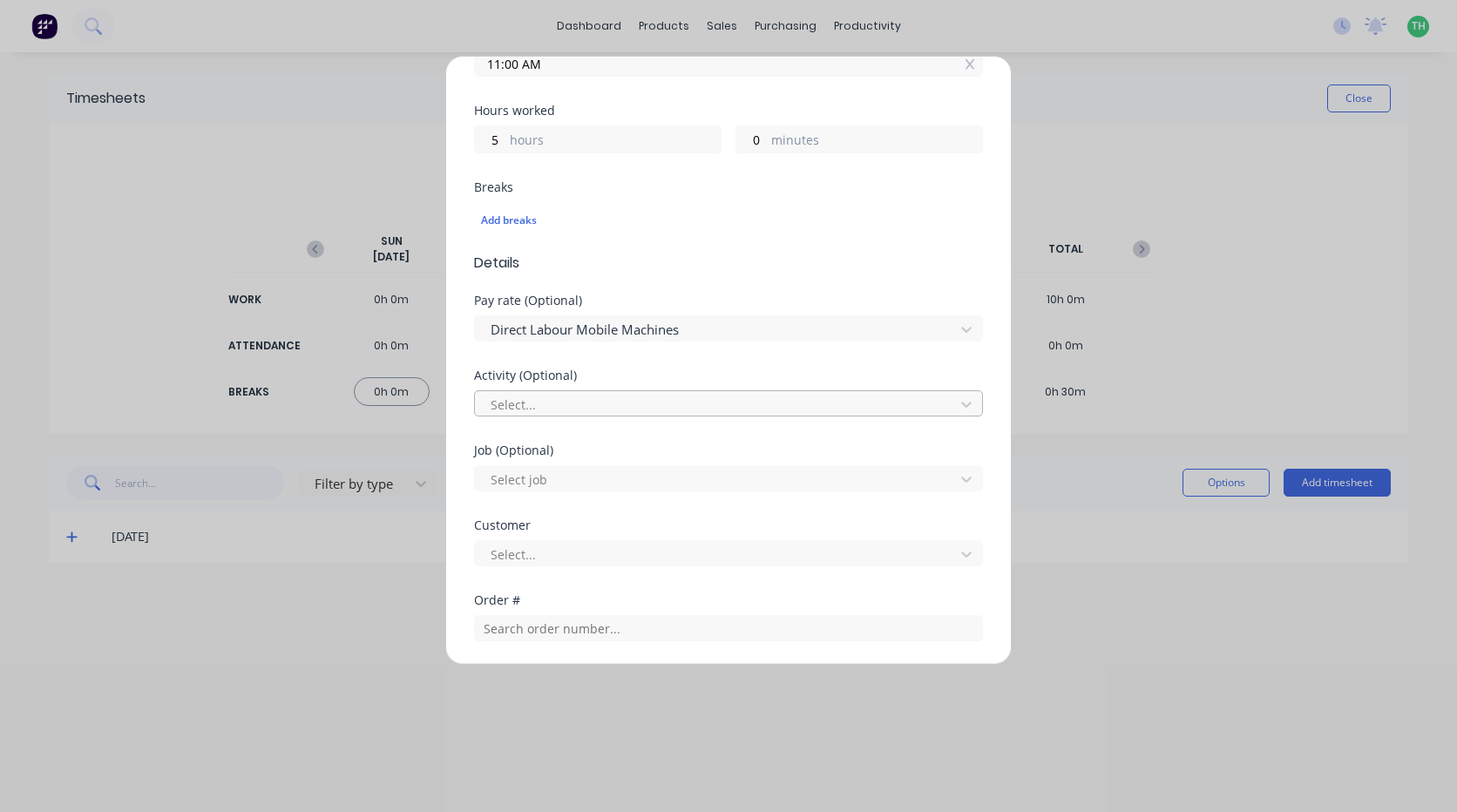
click at [612, 409] on div at bounding box center [717, 405] width 457 height 21
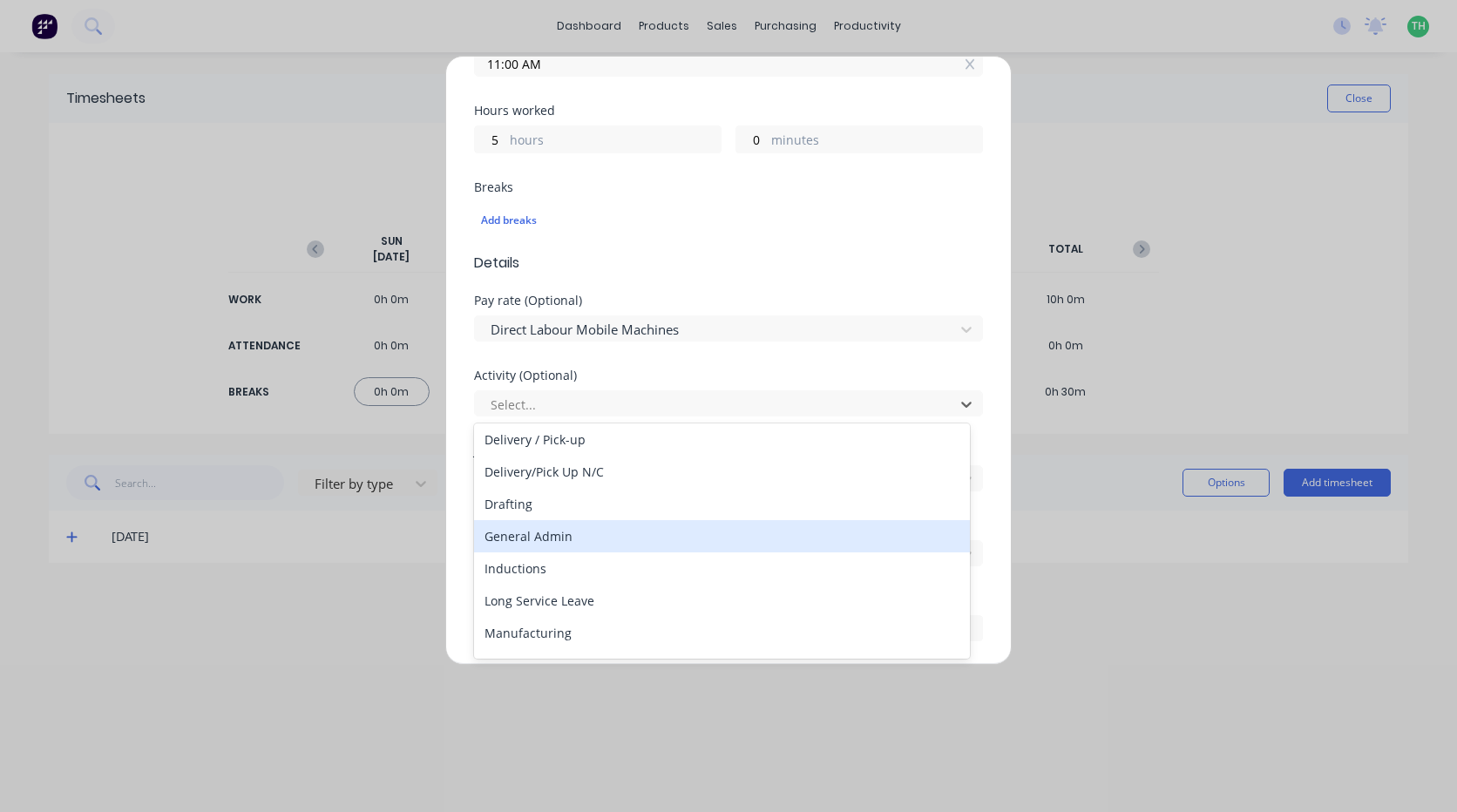
scroll to position [175, 0]
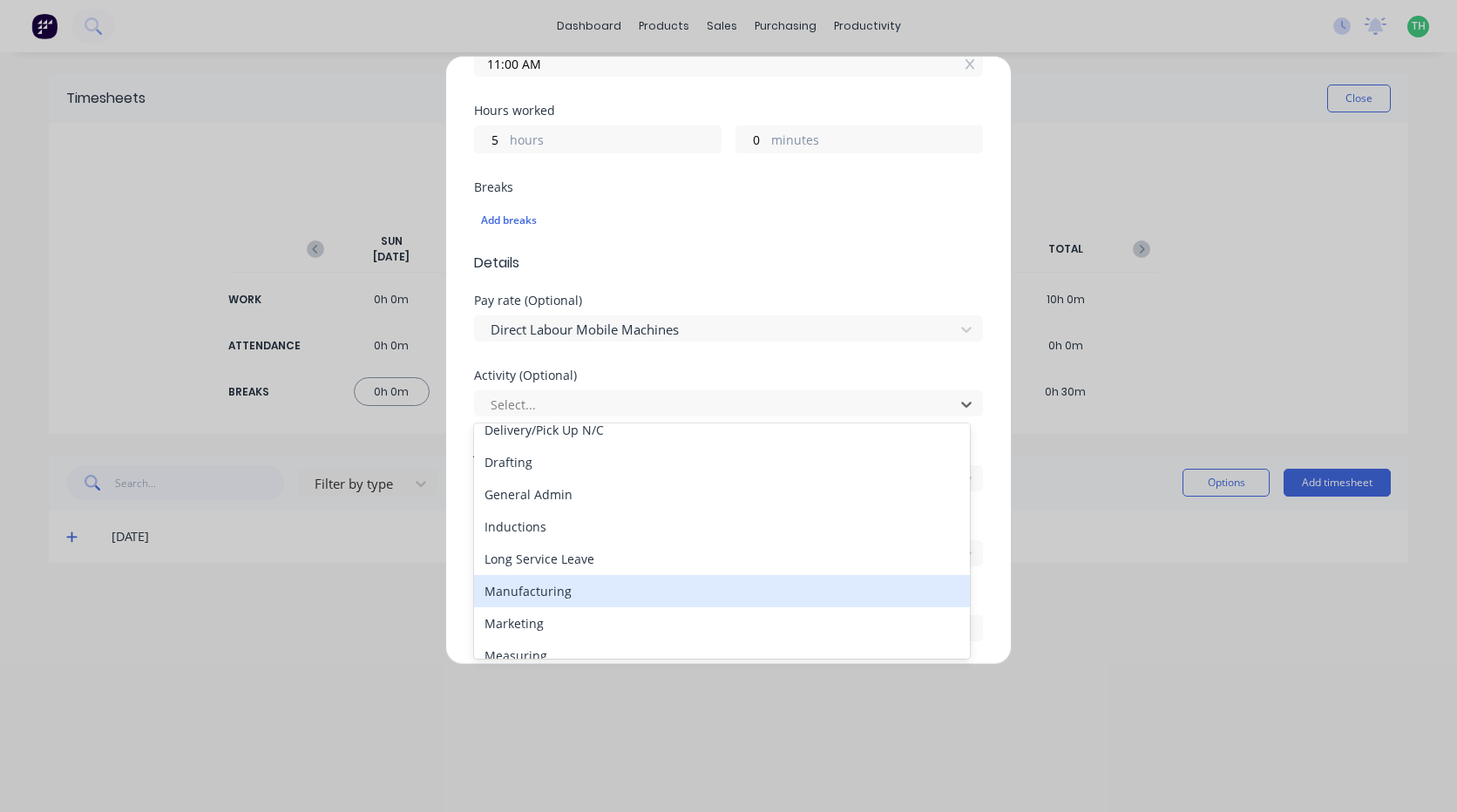
click at [566, 591] on div "Manufacturing" at bounding box center [722, 591] width 496 height 32
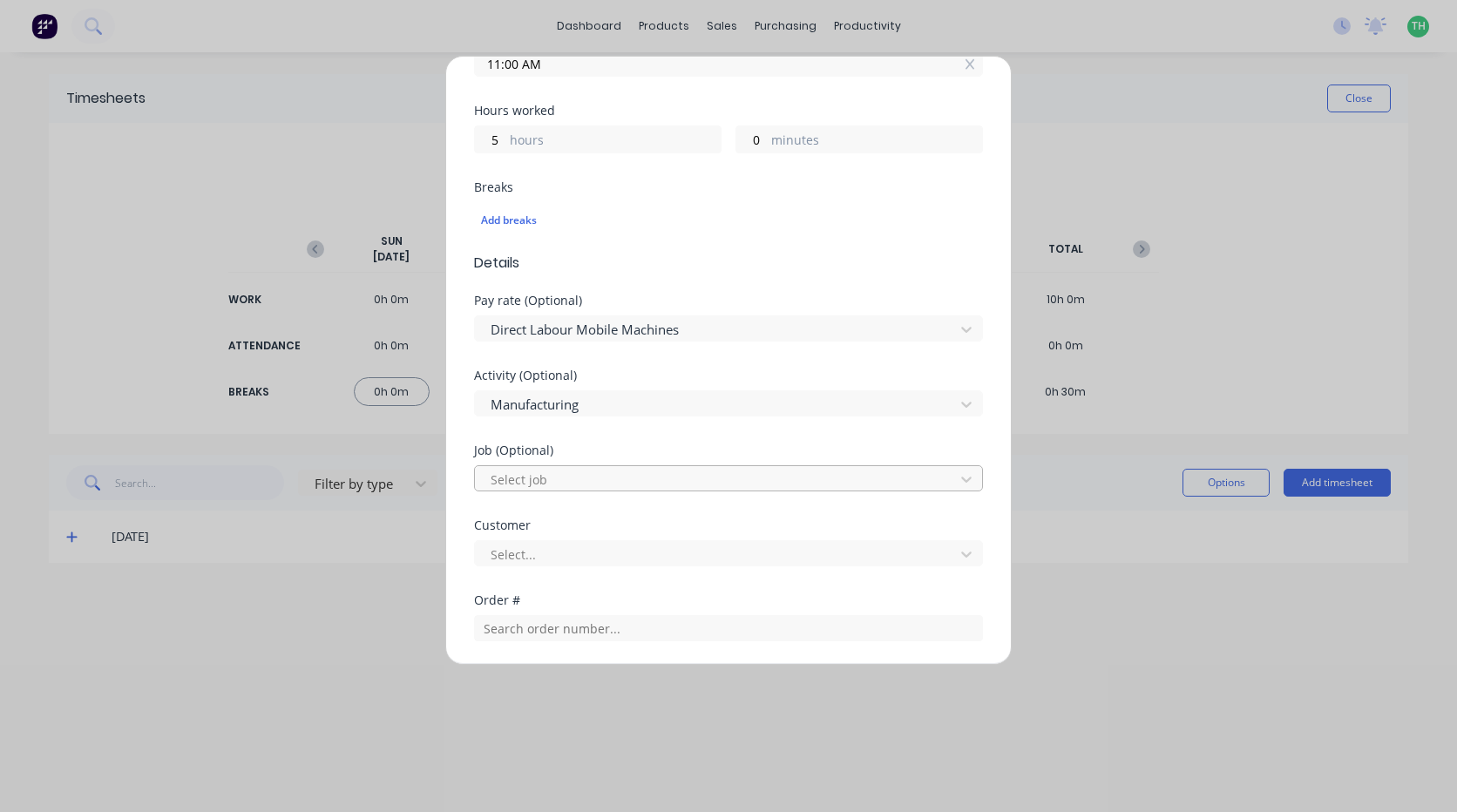
click at [562, 483] on div at bounding box center [717, 480] width 457 height 21
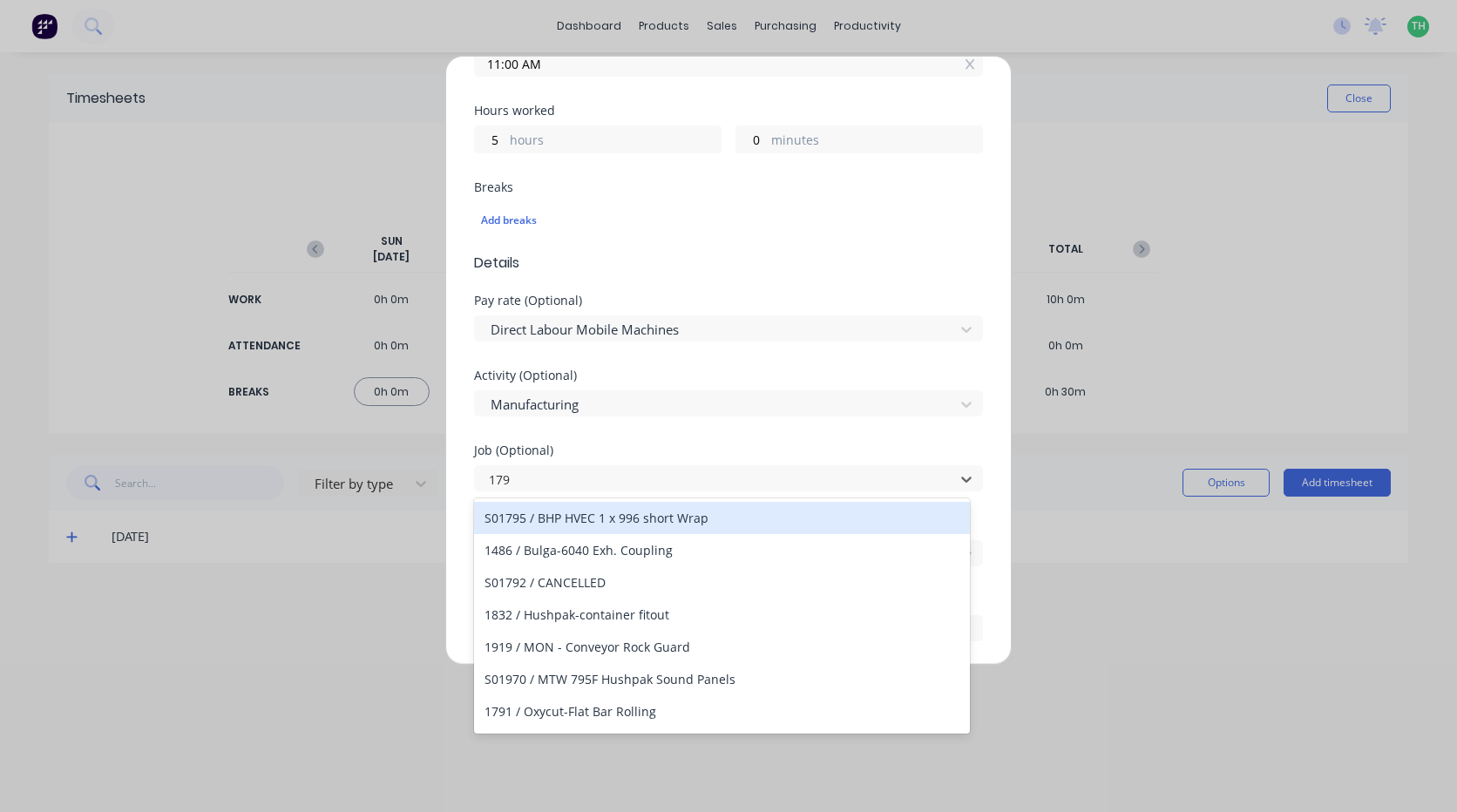
type input "1799"
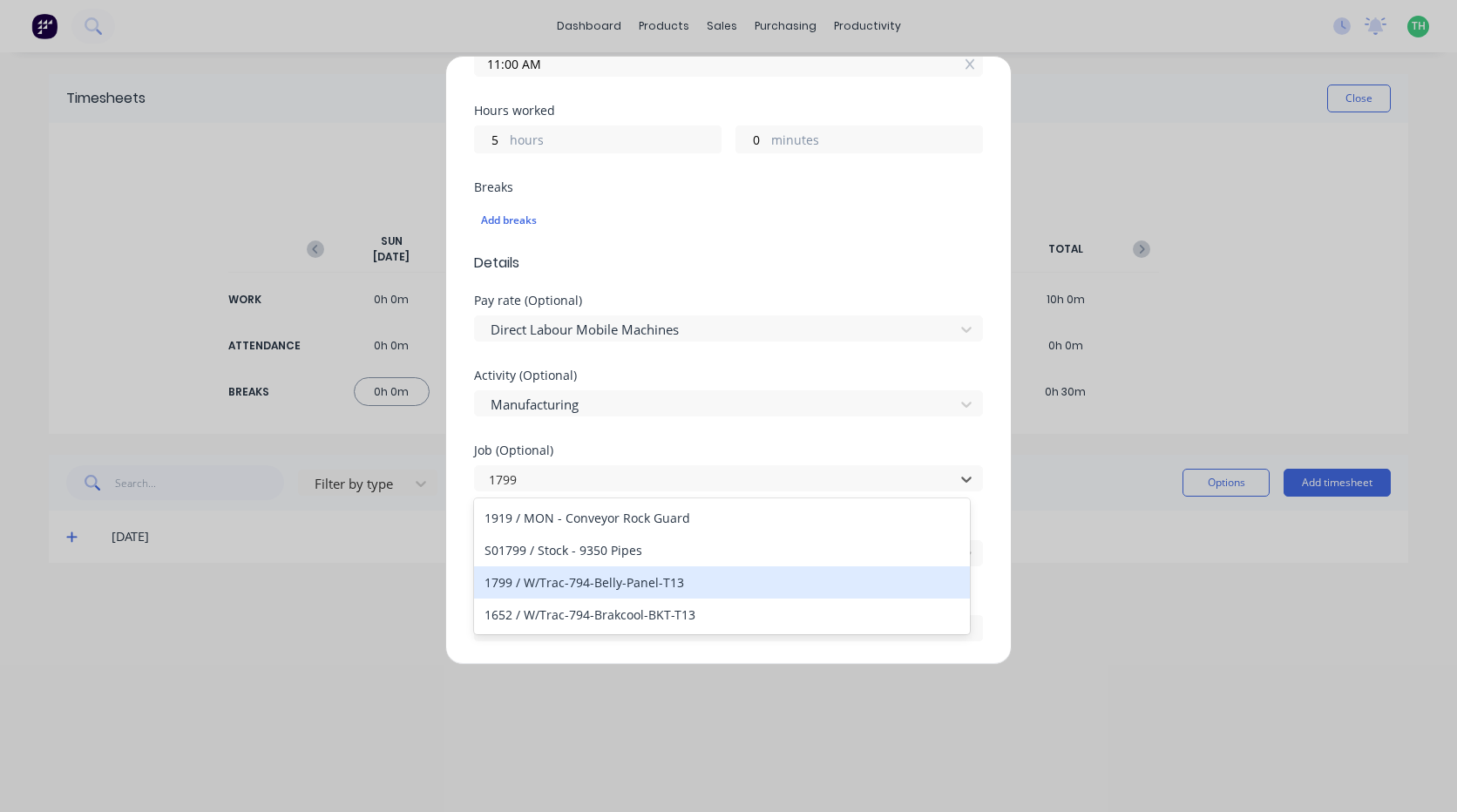
click at [667, 577] on div "1799 / W/Trac-794-Belly-Panel-T13" at bounding box center [722, 583] width 496 height 32
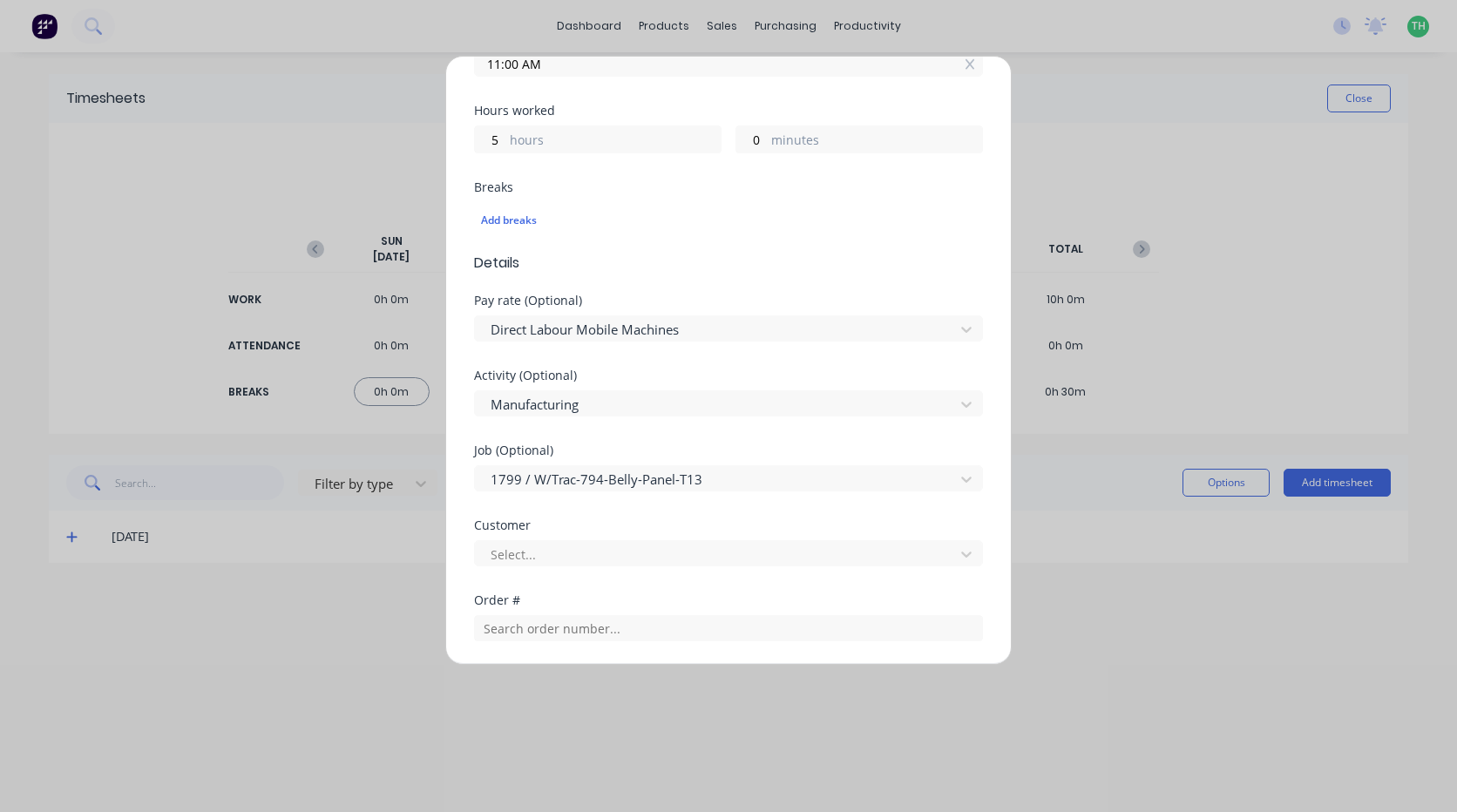
scroll to position [523, 0]
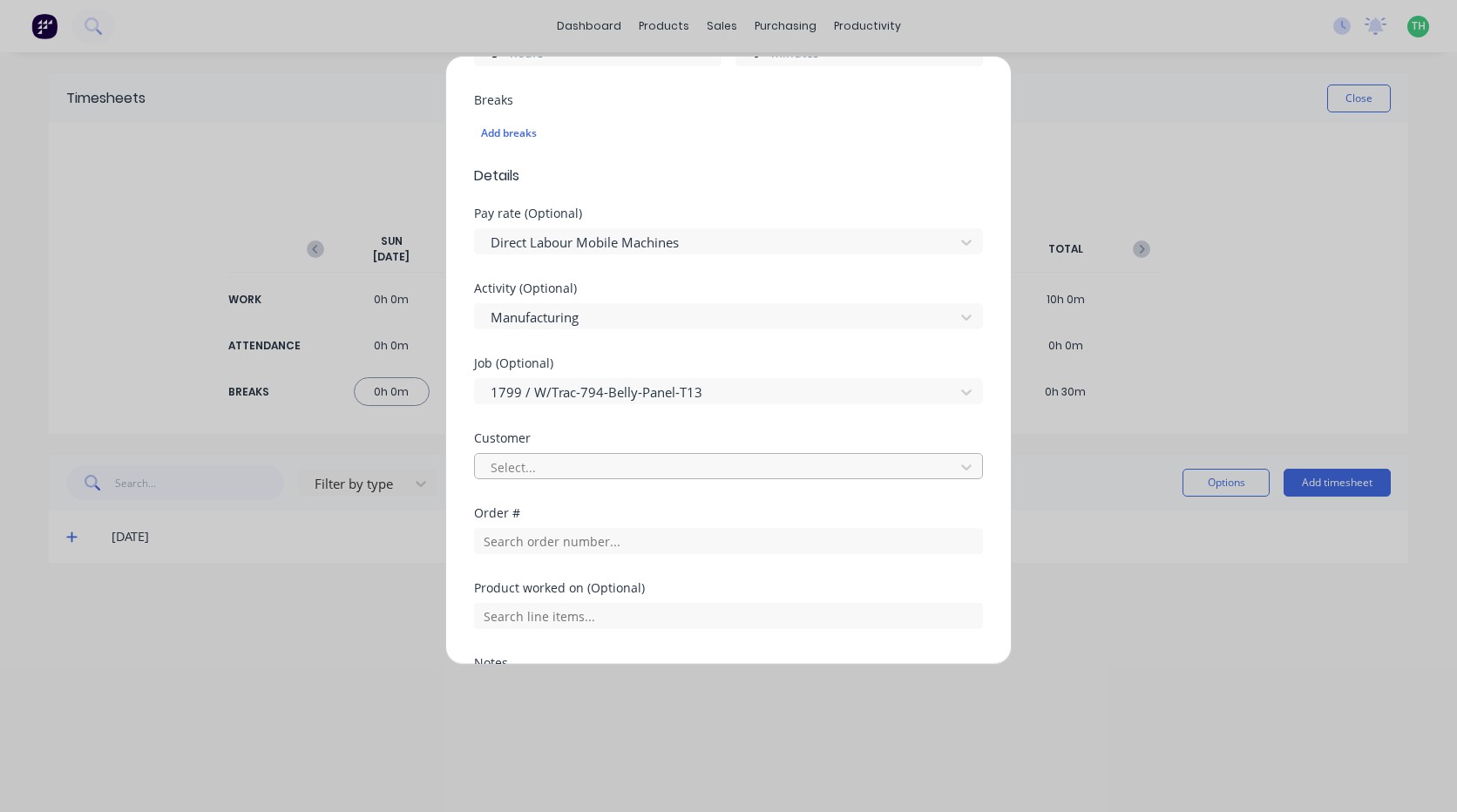
click at [574, 476] on div at bounding box center [717, 467] width 457 height 21
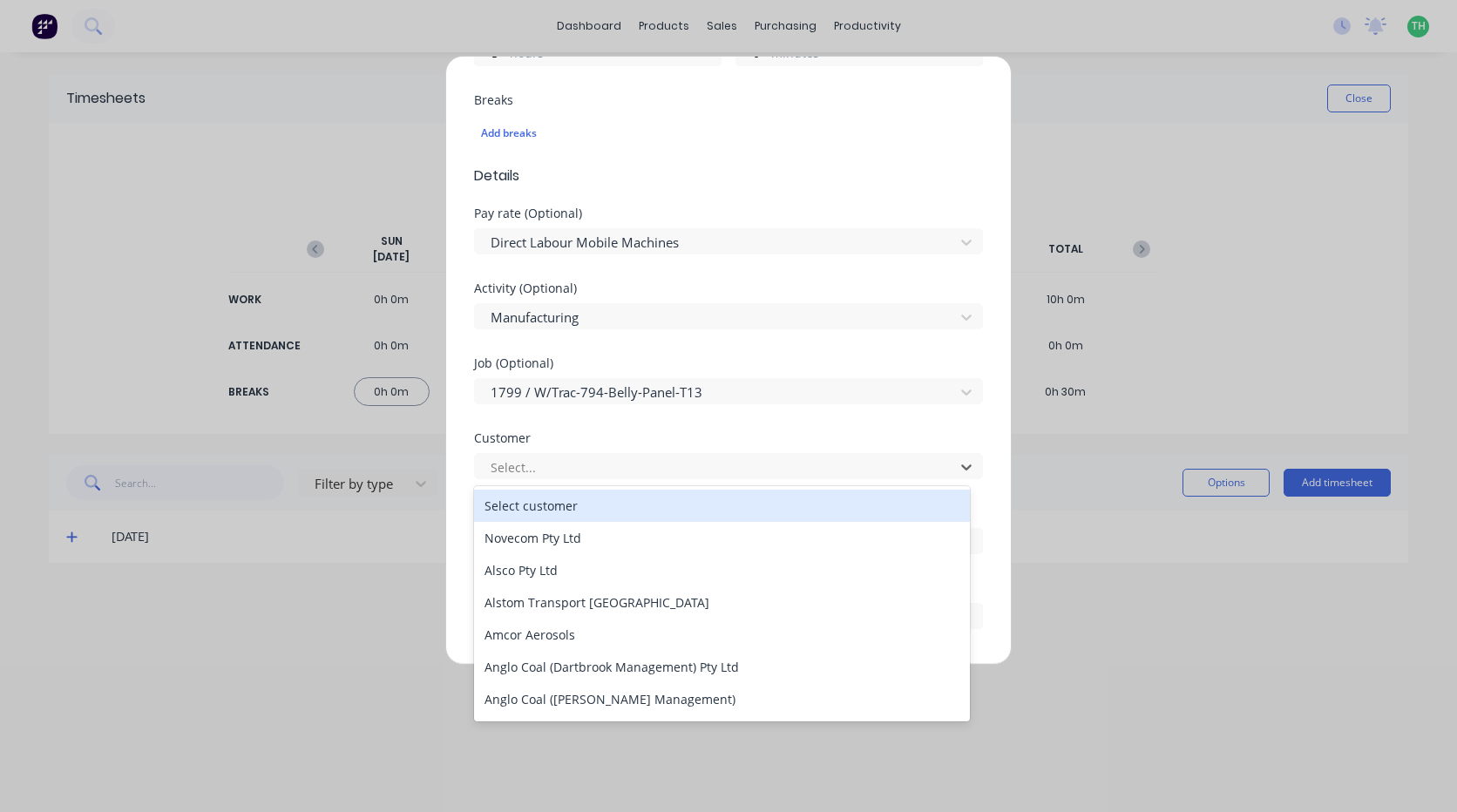
click at [567, 498] on div "Select customer" at bounding box center [722, 506] width 496 height 32
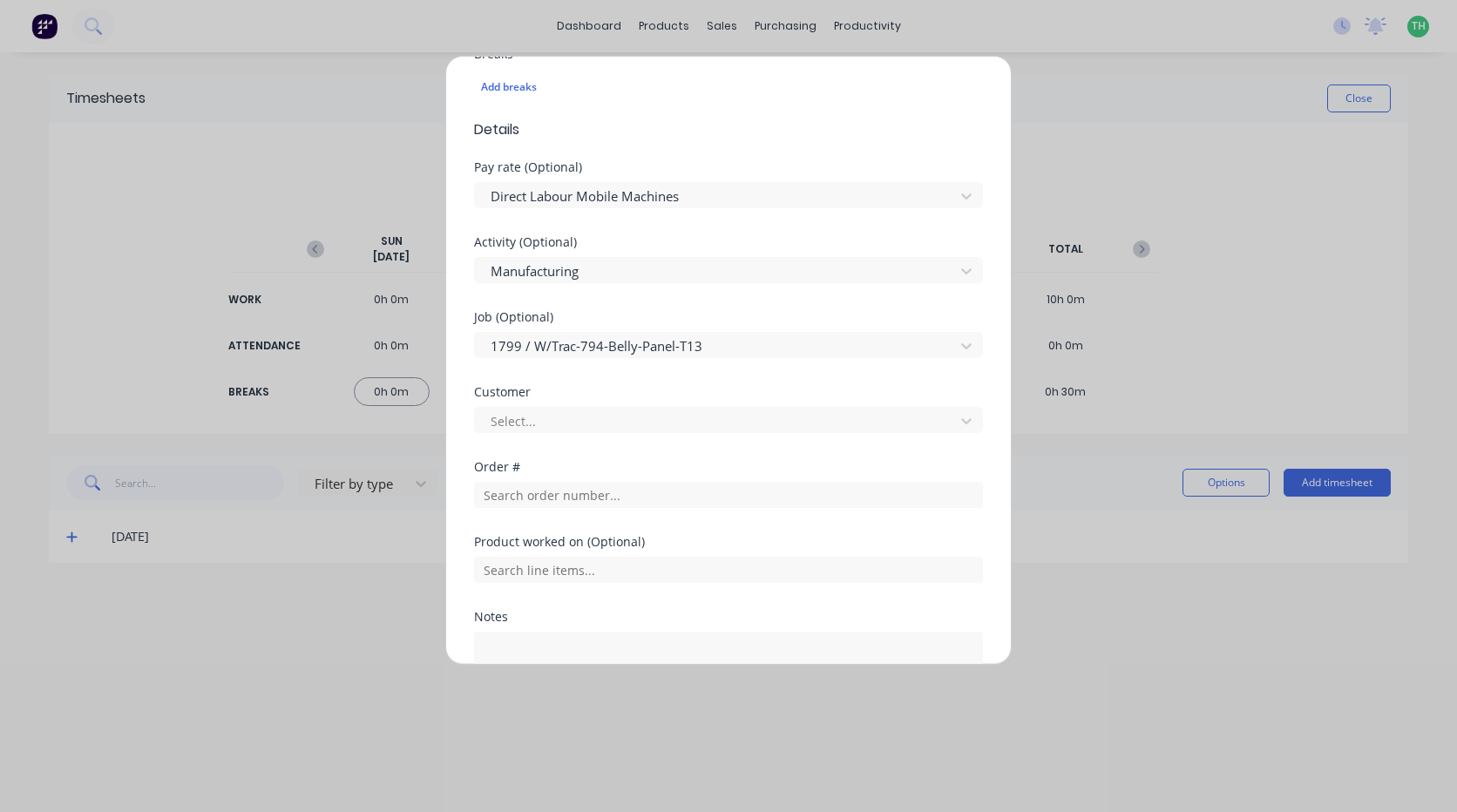
scroll to position [610, 0]
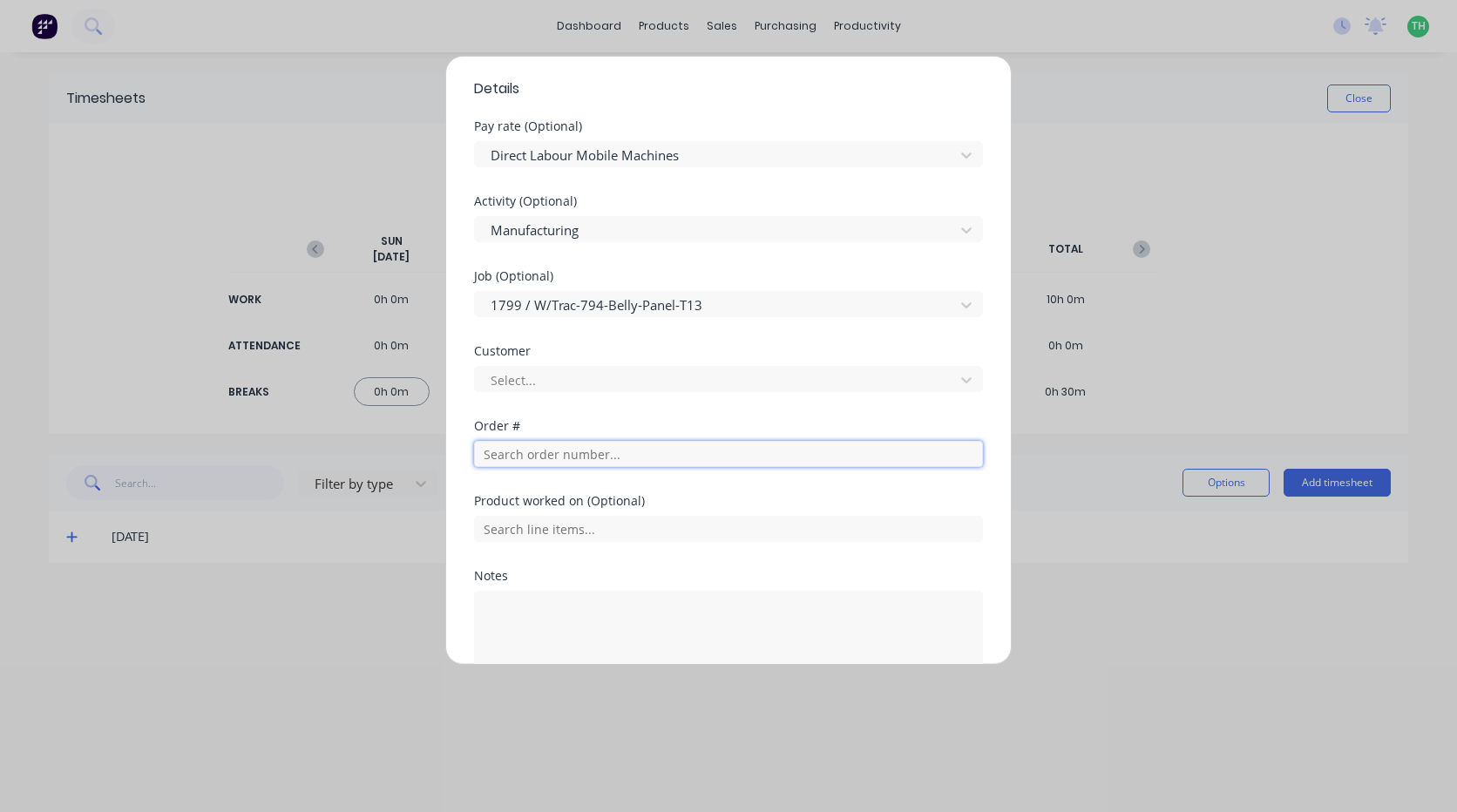
click at [556, 462] on input "text" at bounding box center [728, 454] width 509 height 26
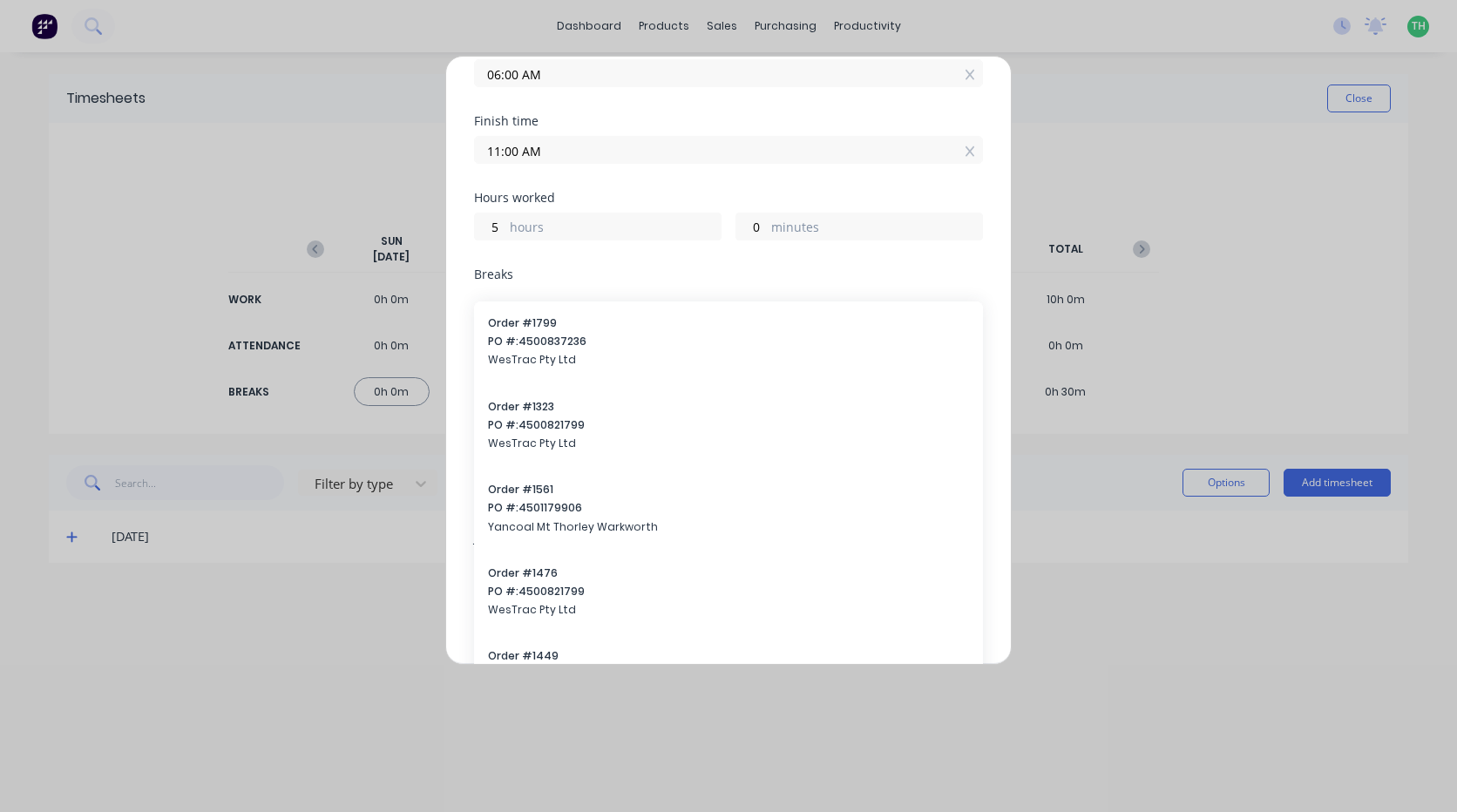
scroll to position [523, 0]
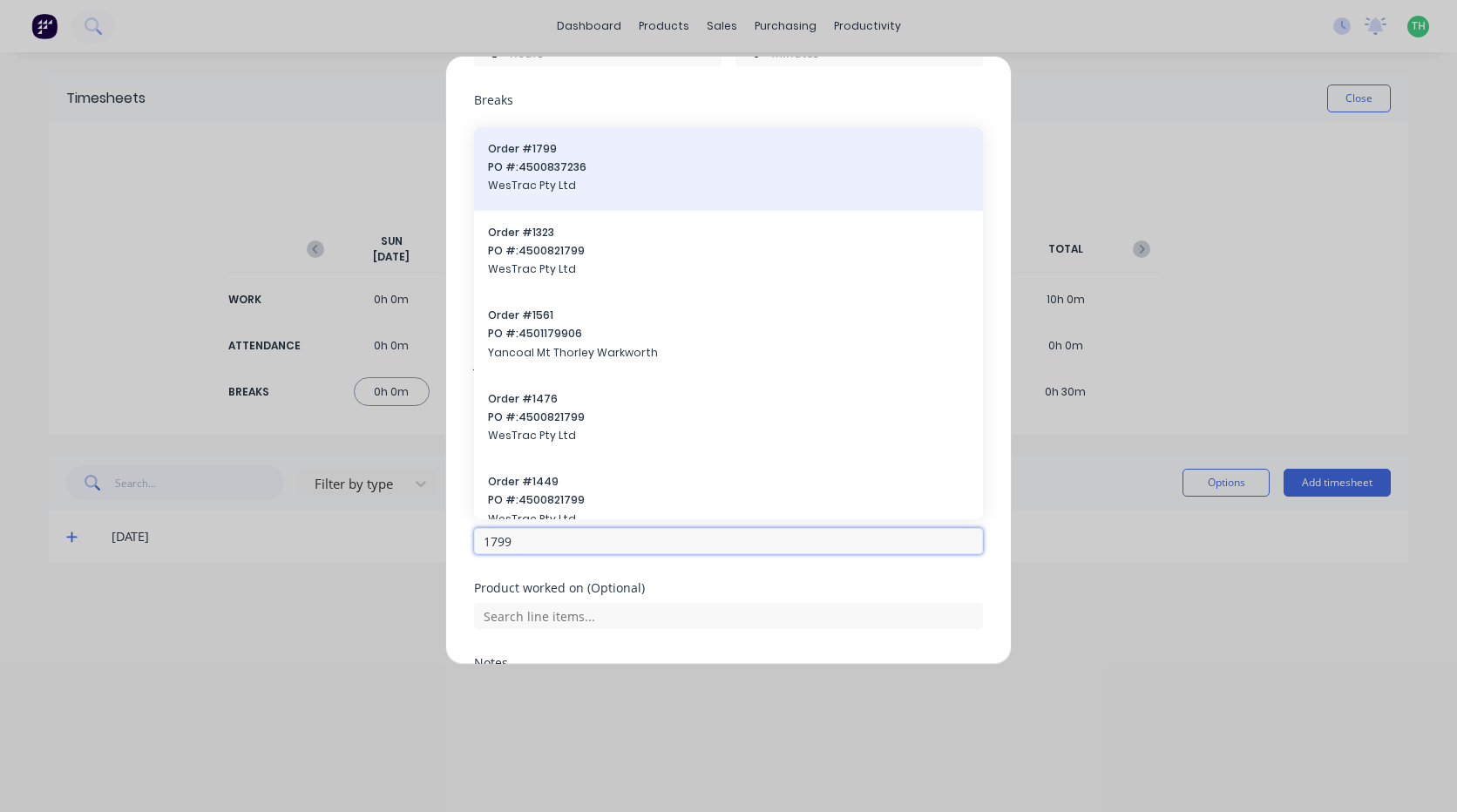
type input "1799"
click at [615, 170] on span "PO #: 4500837236" at bounding box center [728, 167] width 481 height 16
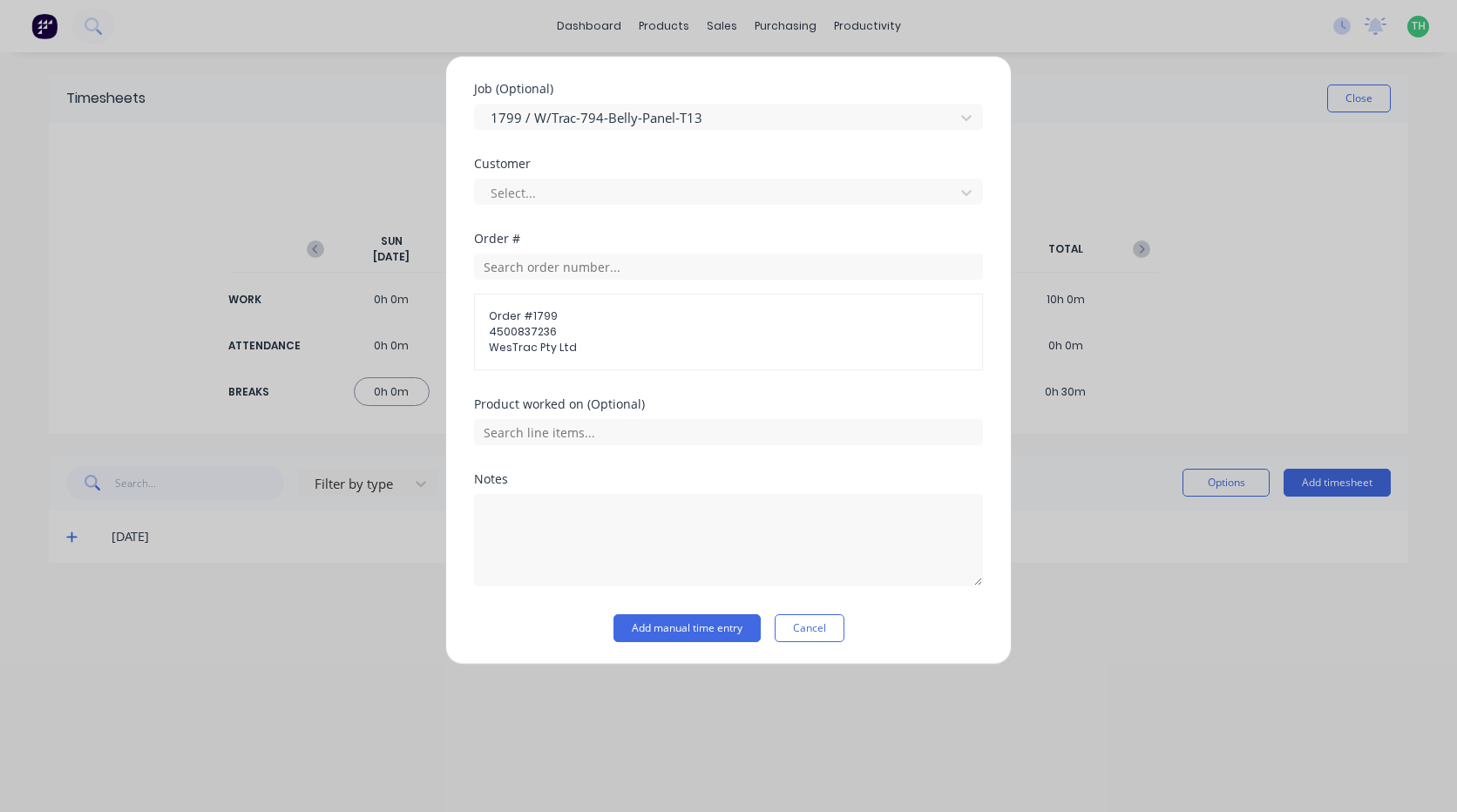
scroll to position [800, 0]
click at [556, 414] on div at bounding box center [728, 427] width 509 height 30
click at [556, 425] on input "text" at bounding box center [728, 429] width 509 height 26
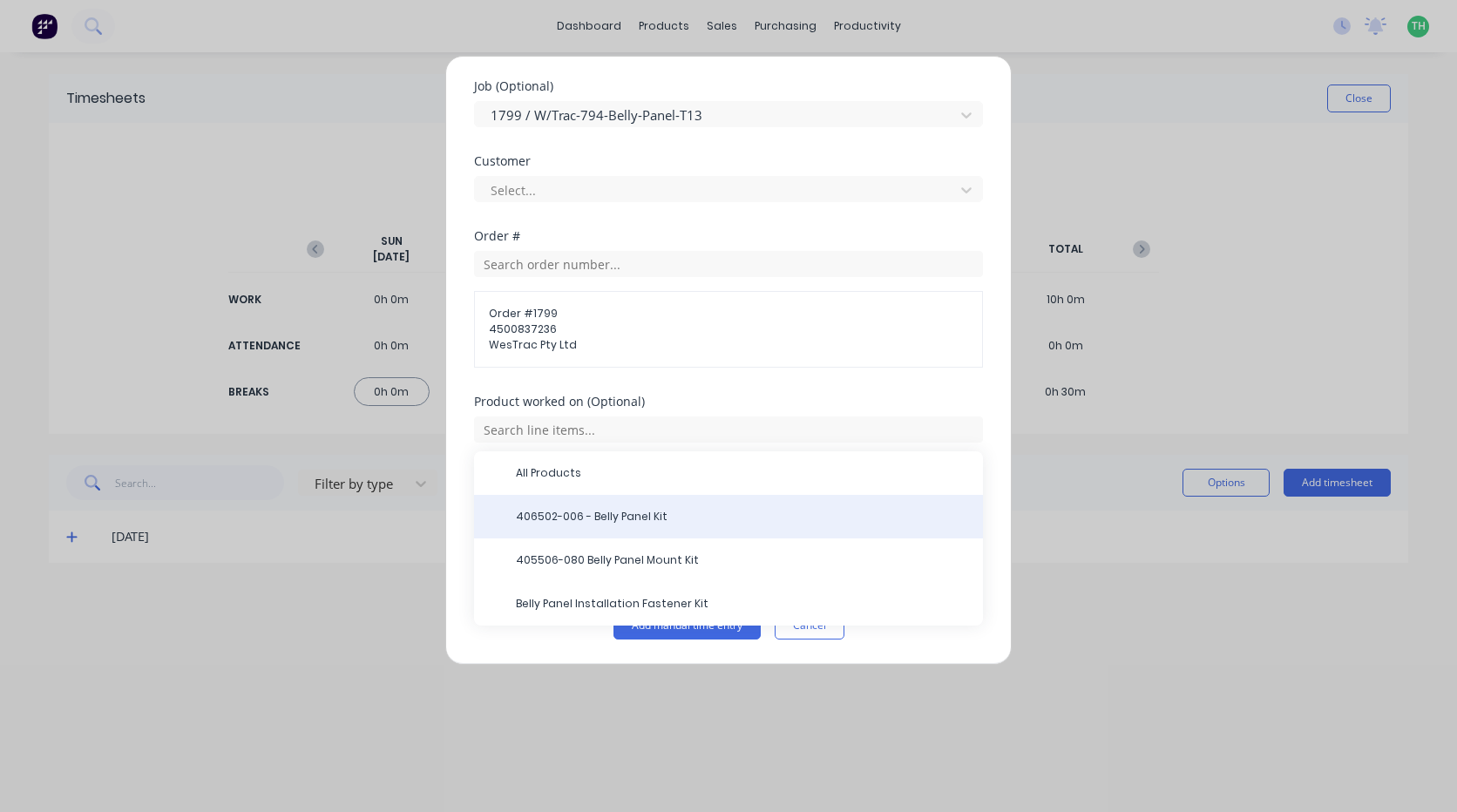
click at [605, 510] on span "406502-006 - Belly Panel Kit" at bounding box center [742, 517] width 453 height 16
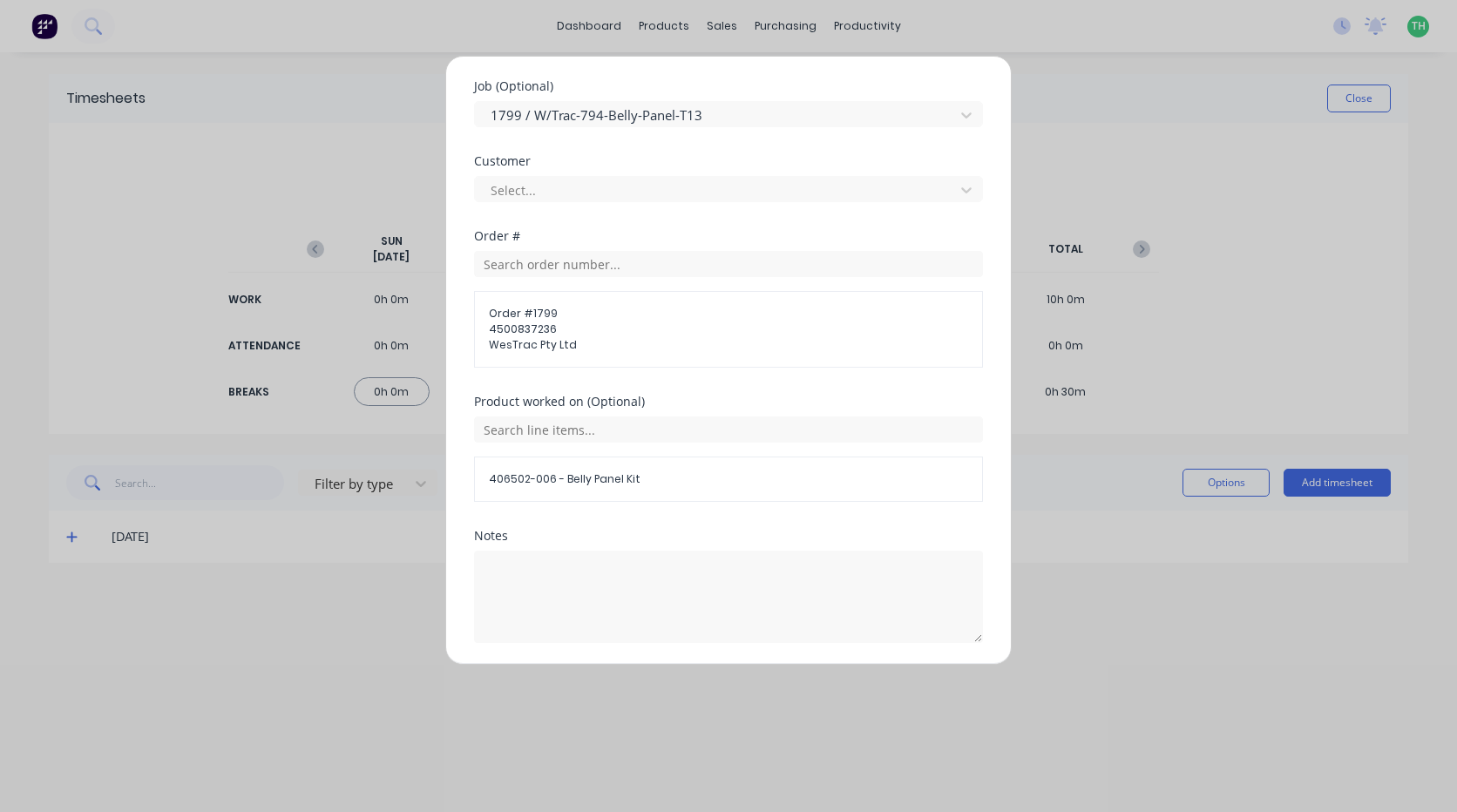
scroll to position [859, 0]
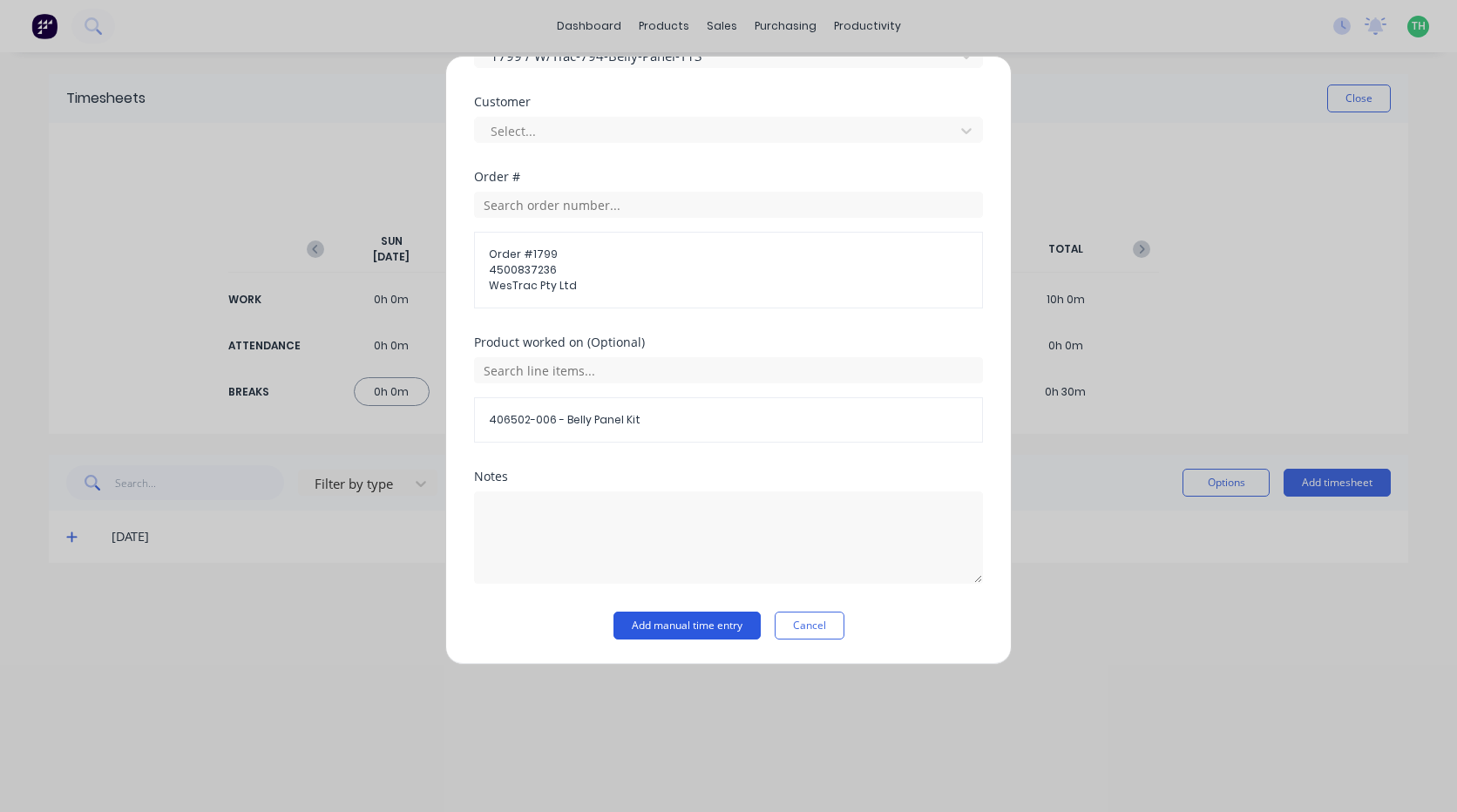
click at [674, 621] on button "Add manual time entry" at bounding box center [687, 625] width 147 height 28
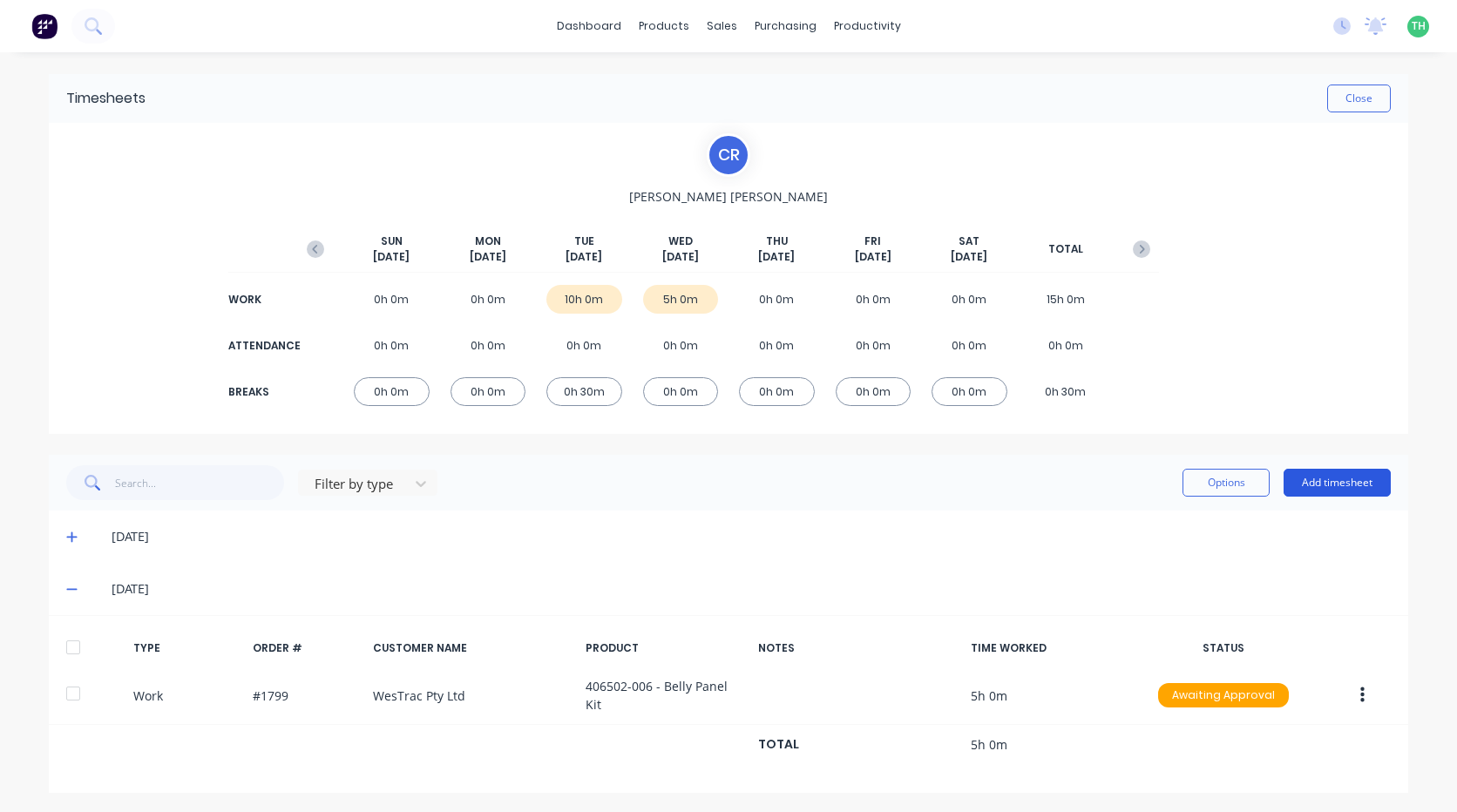
click at [1356, 481] on button "Add timesheet" at bounding box center [1338, 483] width 107 height 28
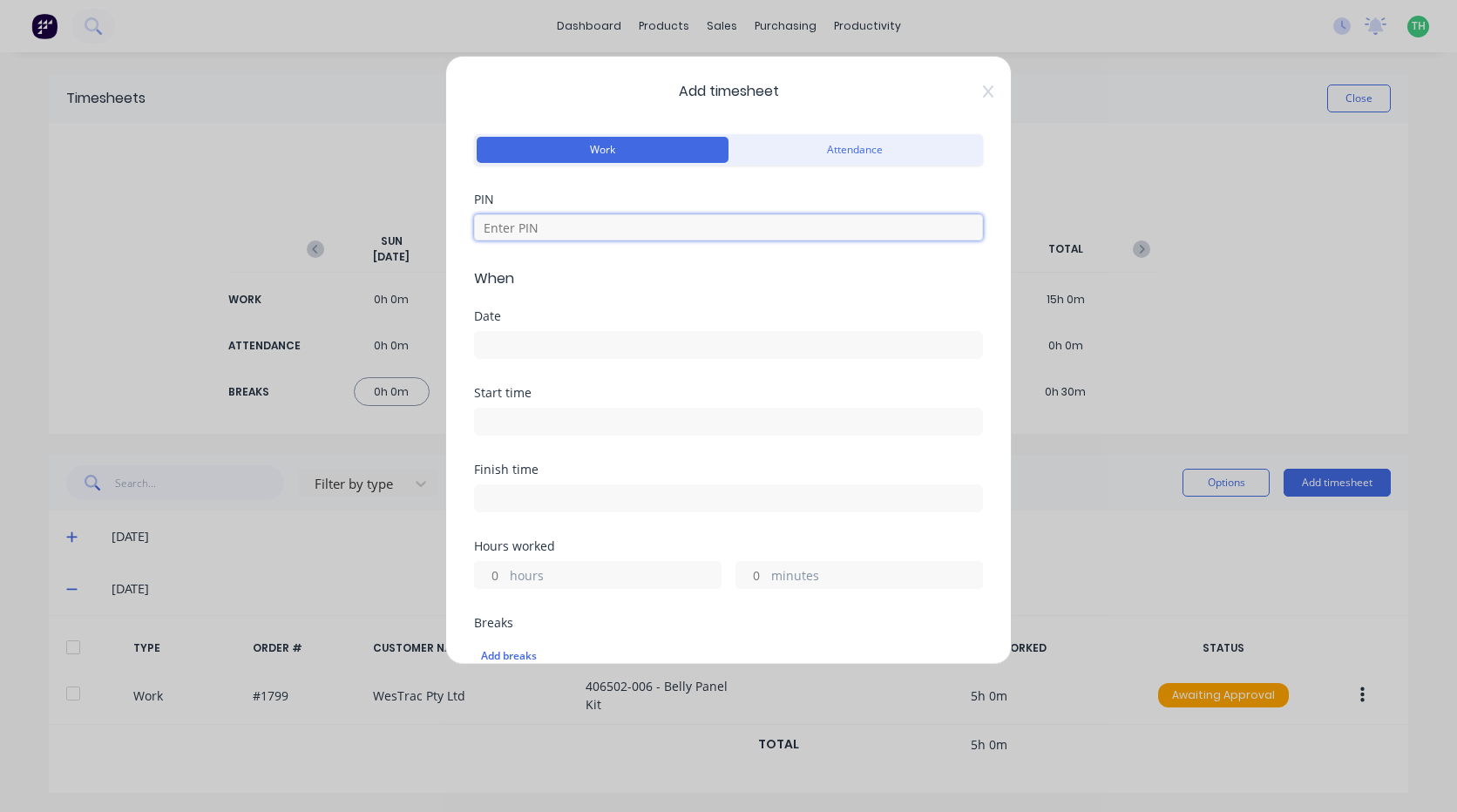
click at [732, 225] on input at bounding box center [728, 227] width 509 height 26
type input "2468"
click at [682, 336] on input at bounding box center [728, 345] width 507 height 26
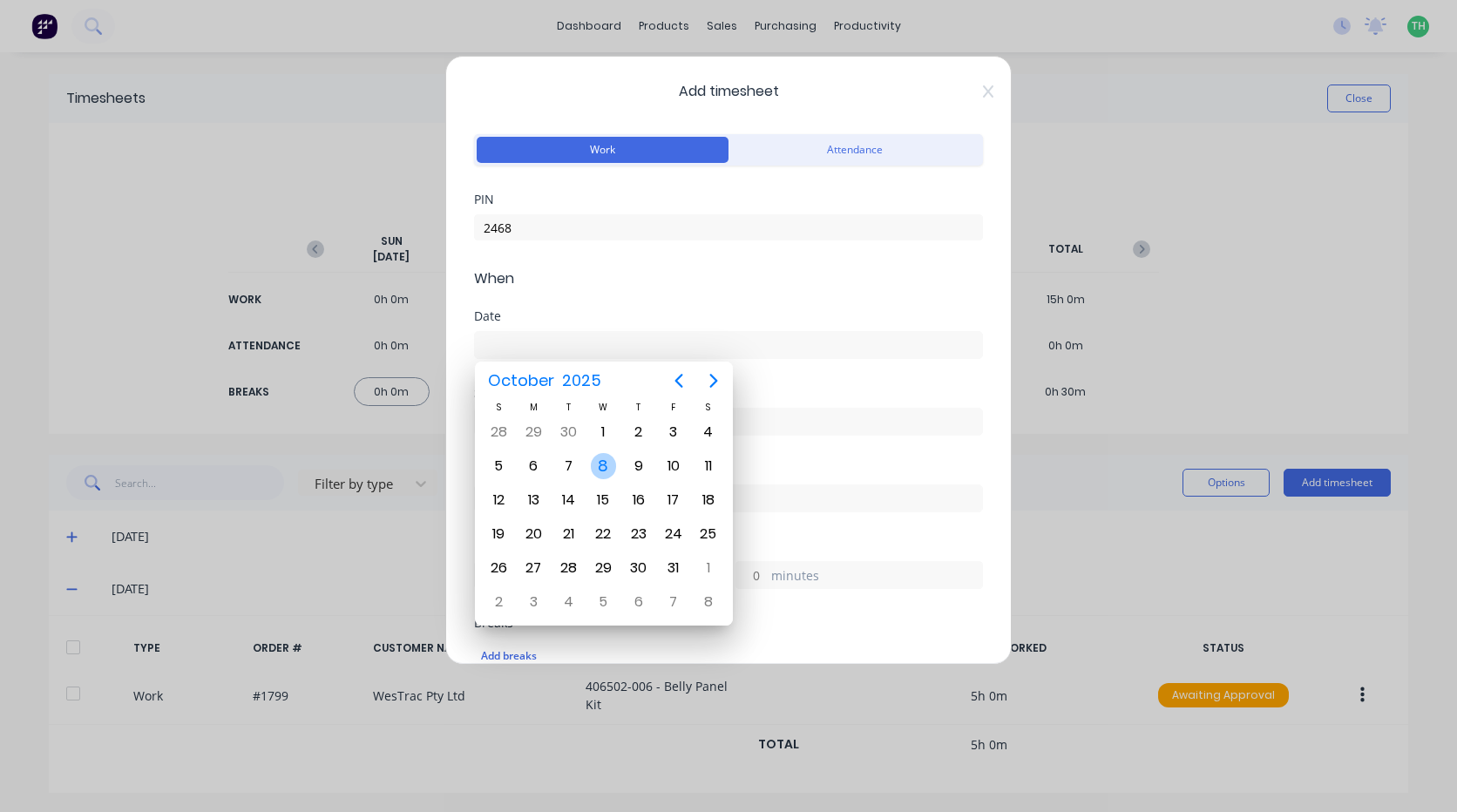
click at [612, 469] on div "8" at bounding box center [604, 466] width 26 height 26
type input "08/10/2025"
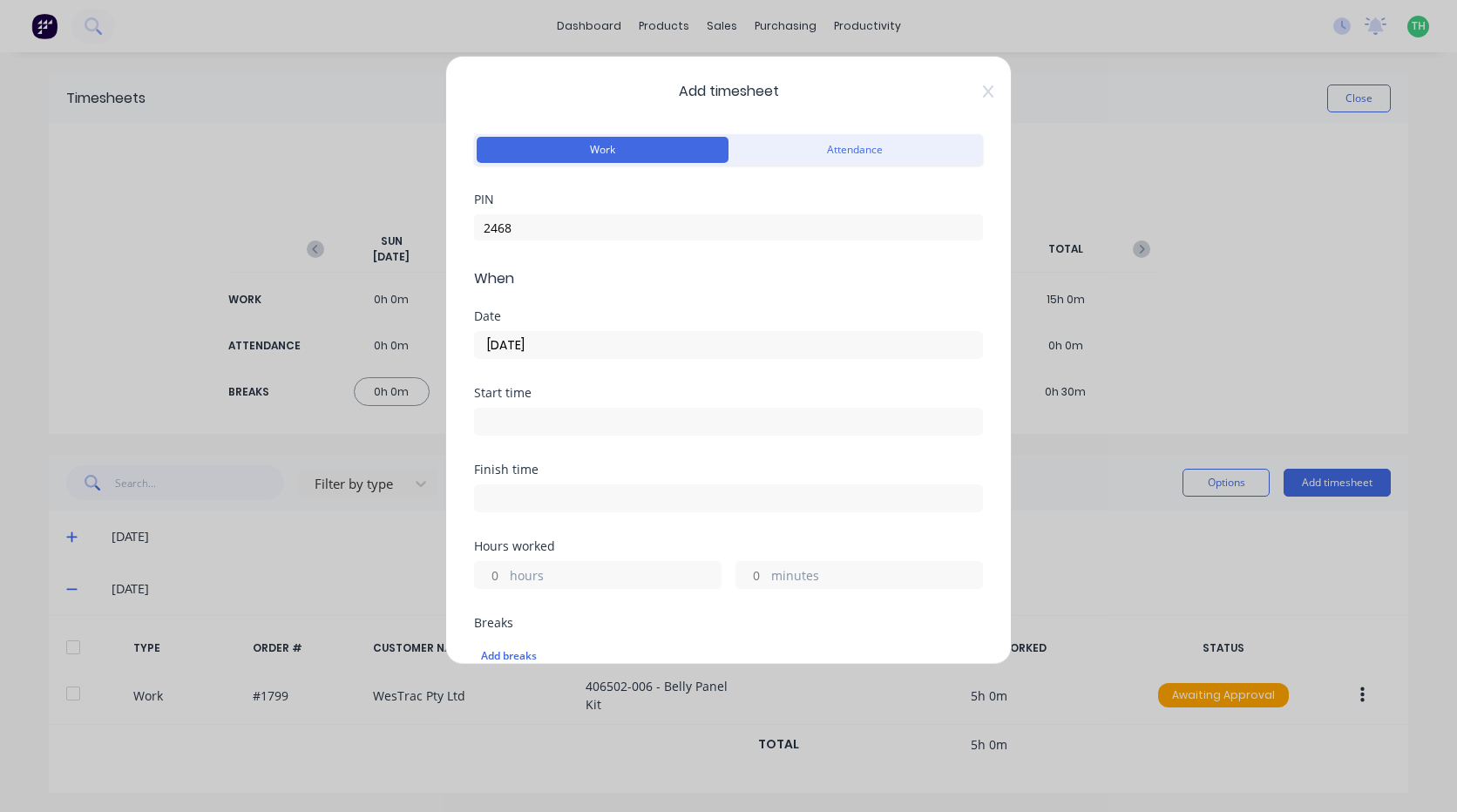
click at [519, 418] on input at bounding box center [728, 421] width 507 height 26
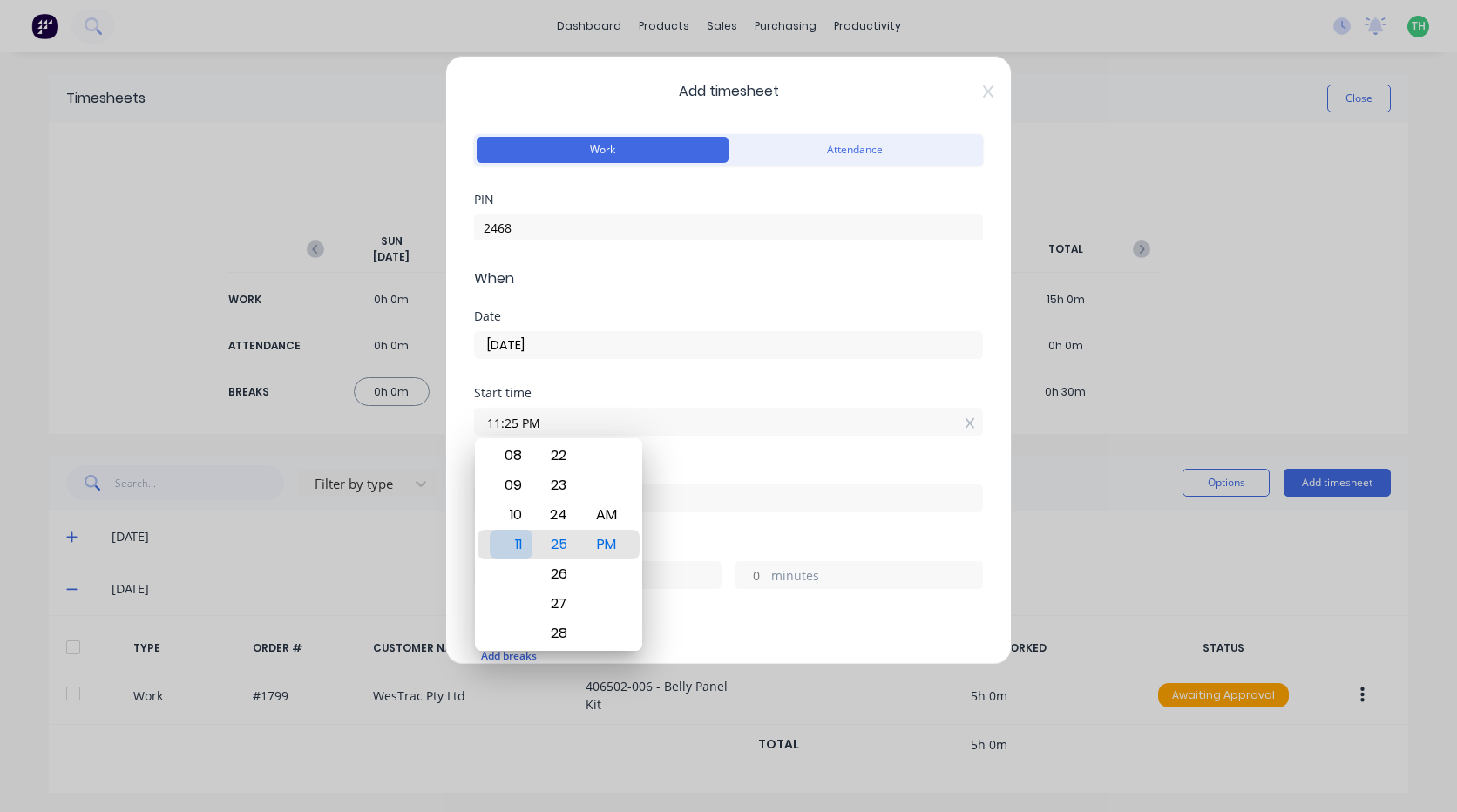
click at [529, 551] on div "11" at bounding box center [511, 544] width 43 height 30
click at [564, 545] on div "00" at bounding box center [560, 544] width 43 height 30
click at [606, 511] on div "AM" at bounding box center [607, 515] width 43 height 30
type input "11:00 AM"
click at [615, 396] on div "Start time" at bounding box center [728, 393] width 509 height 13
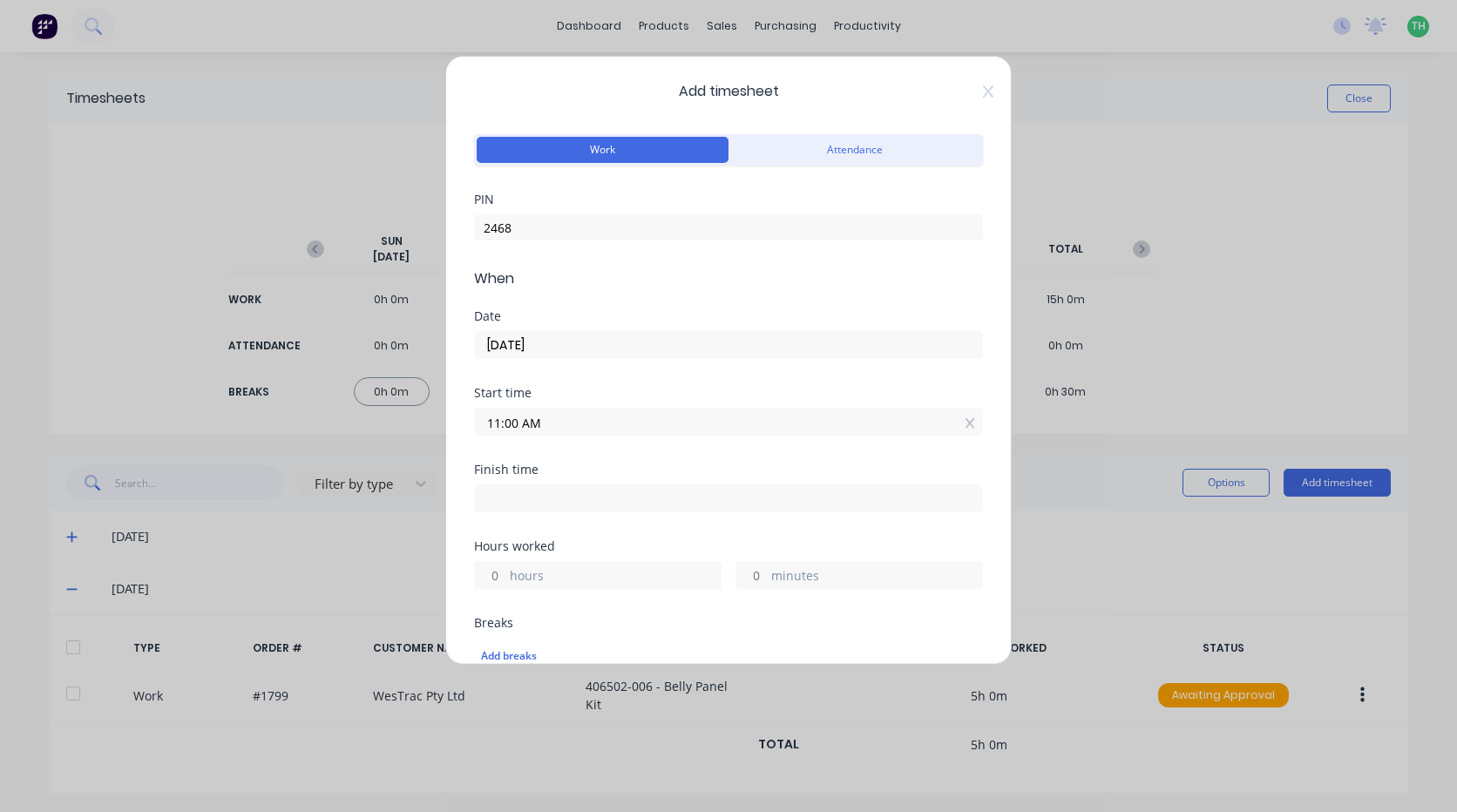
click at [551, 496] on input at bounding box center [728, 498] width 507 height 26
type input "04:25 PM"
type input "5"
type input "25"
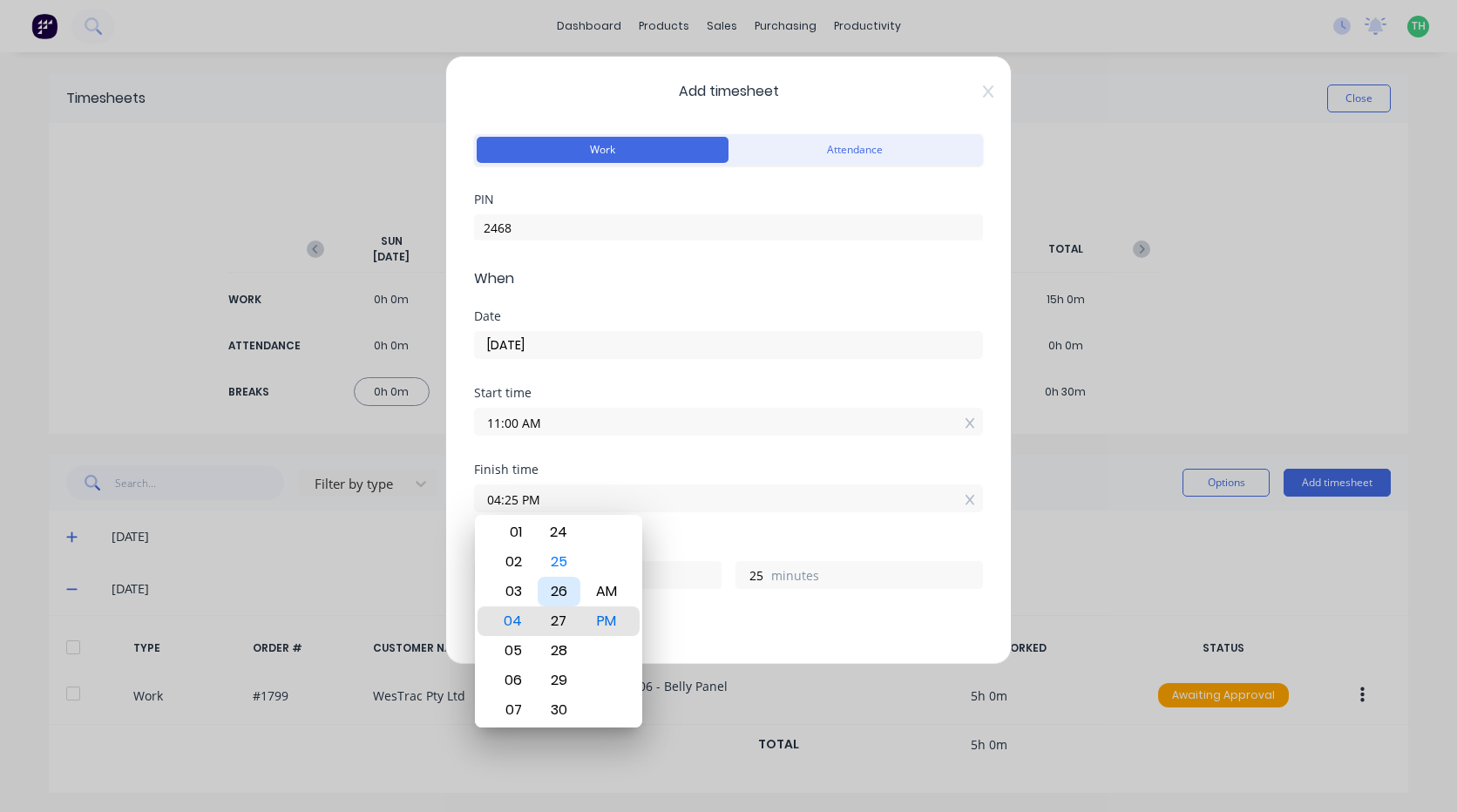
type input "04:28 PM"
type input "28"
drag, startPoint x: 572, startPoint y: 685, endPoint x: 577, endPoint y: 655, distance: 30.4
click at [572, 684] on div "30" at bounding box center [560, 680] width 43 height 30
type input "04:30 PM"
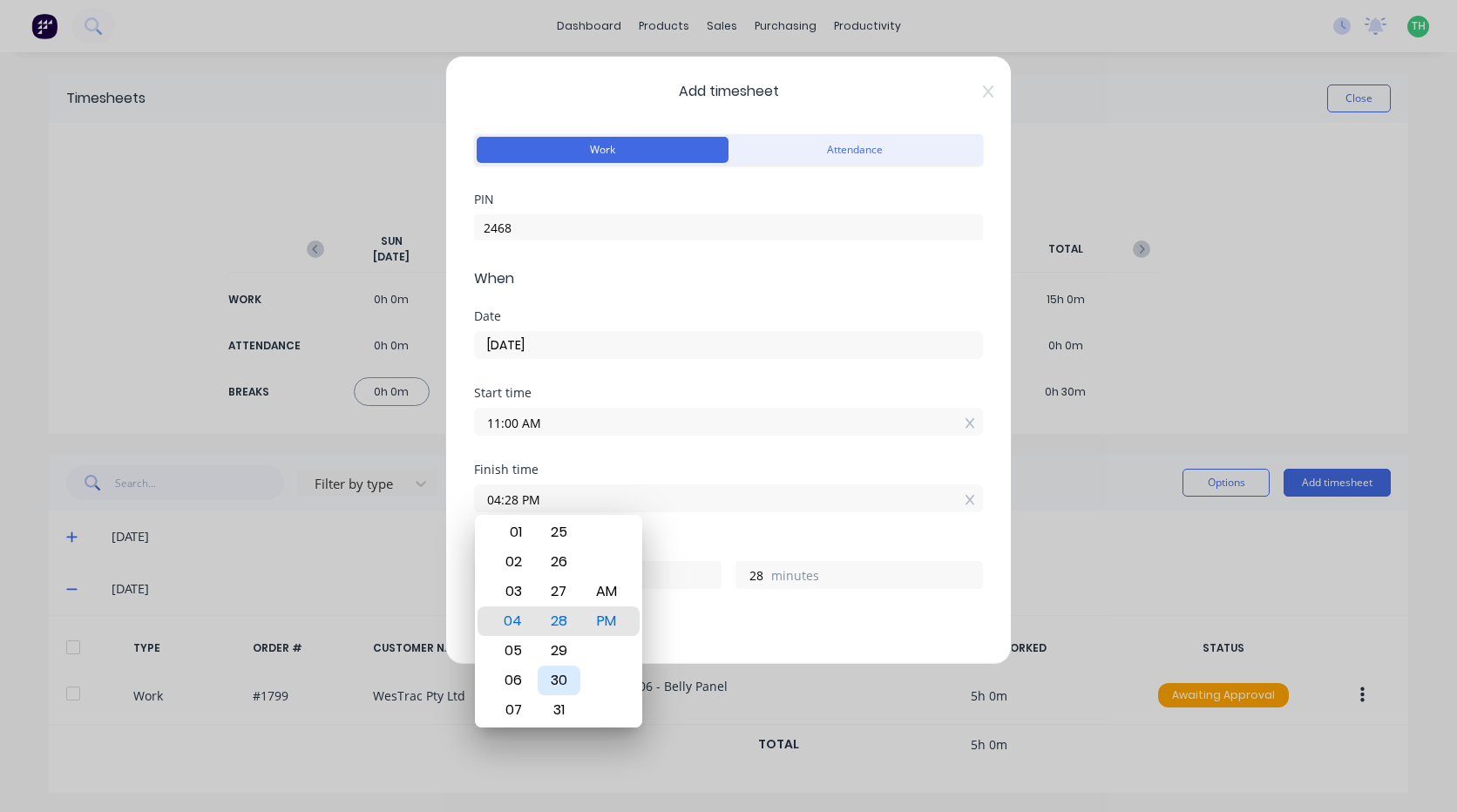
type input "30"
click at [602, 459] on div "Start time 11:00 AM" at bounding box center [728, 425] width 509 height 77
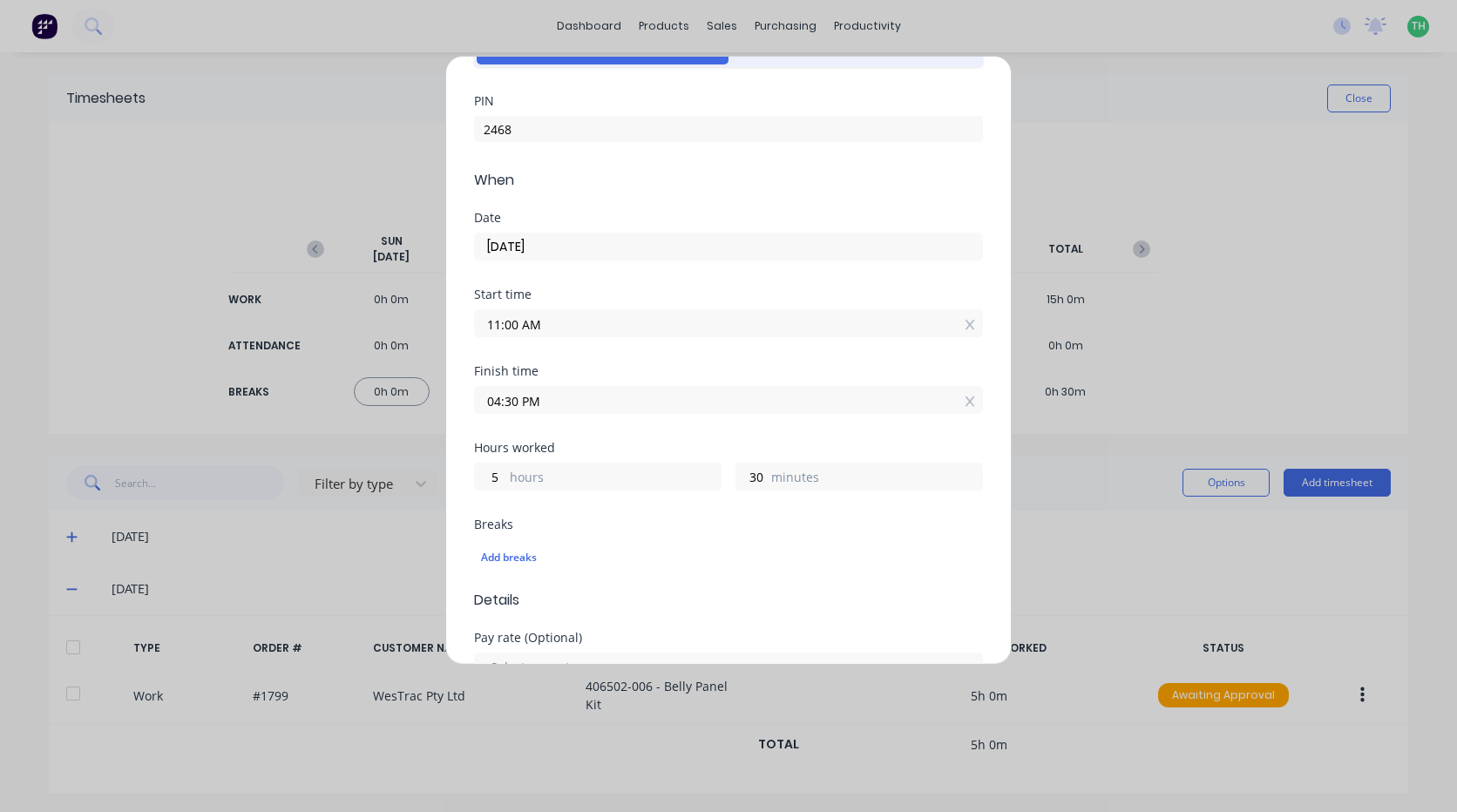
scroll to position [261, 0]
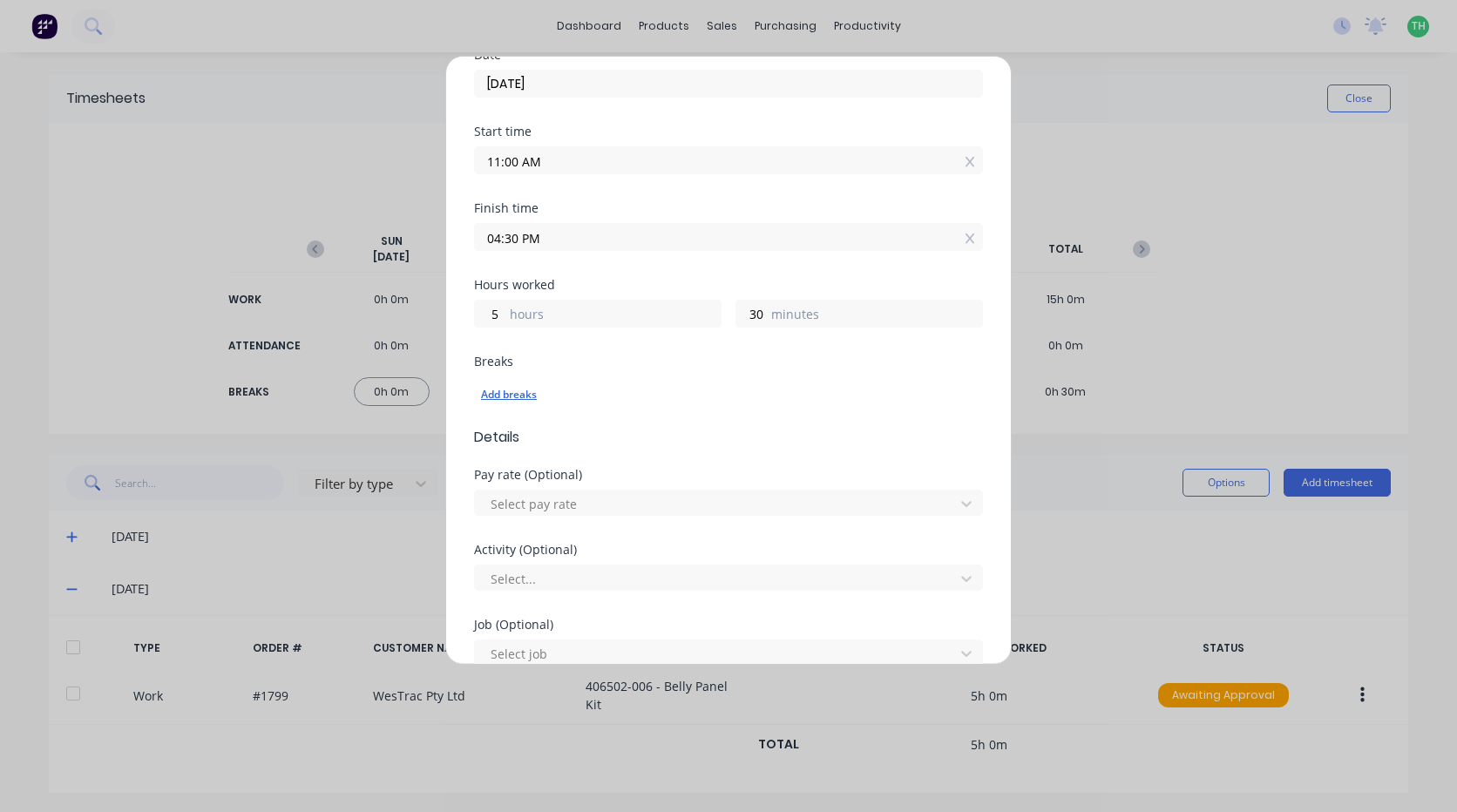
click at [530, 393] on div "Add breaks" at bounding box center [728, 394] width 495 height 22
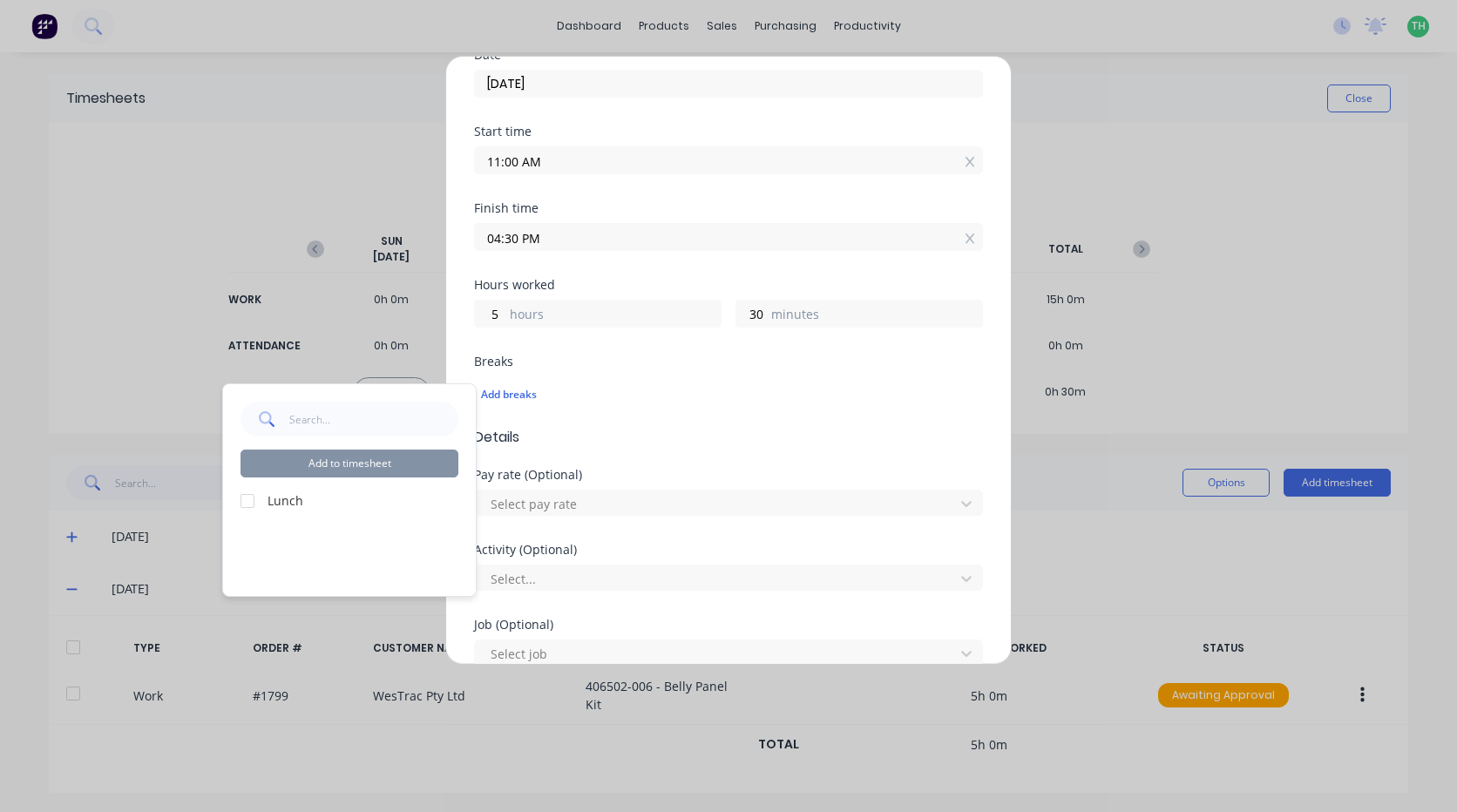
click at [245, 501] on div at bounding box center [247, 500] width 35 height 35
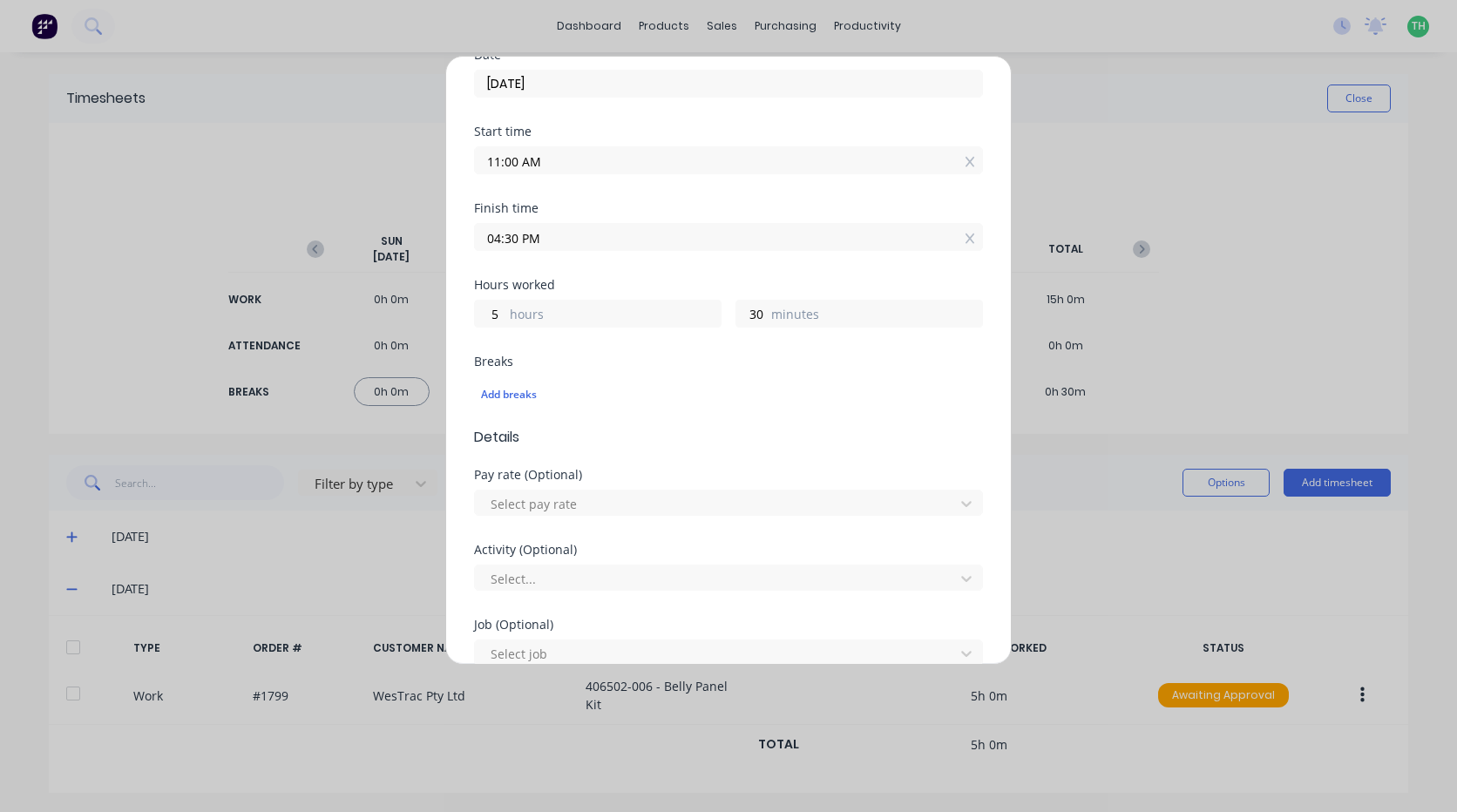
click at [588, 362] on div "Breaks" at bounding box center [728, 362] width 509 height 13
click at [565, 493] on div at bounding box center [717, 504] width 457 height 21
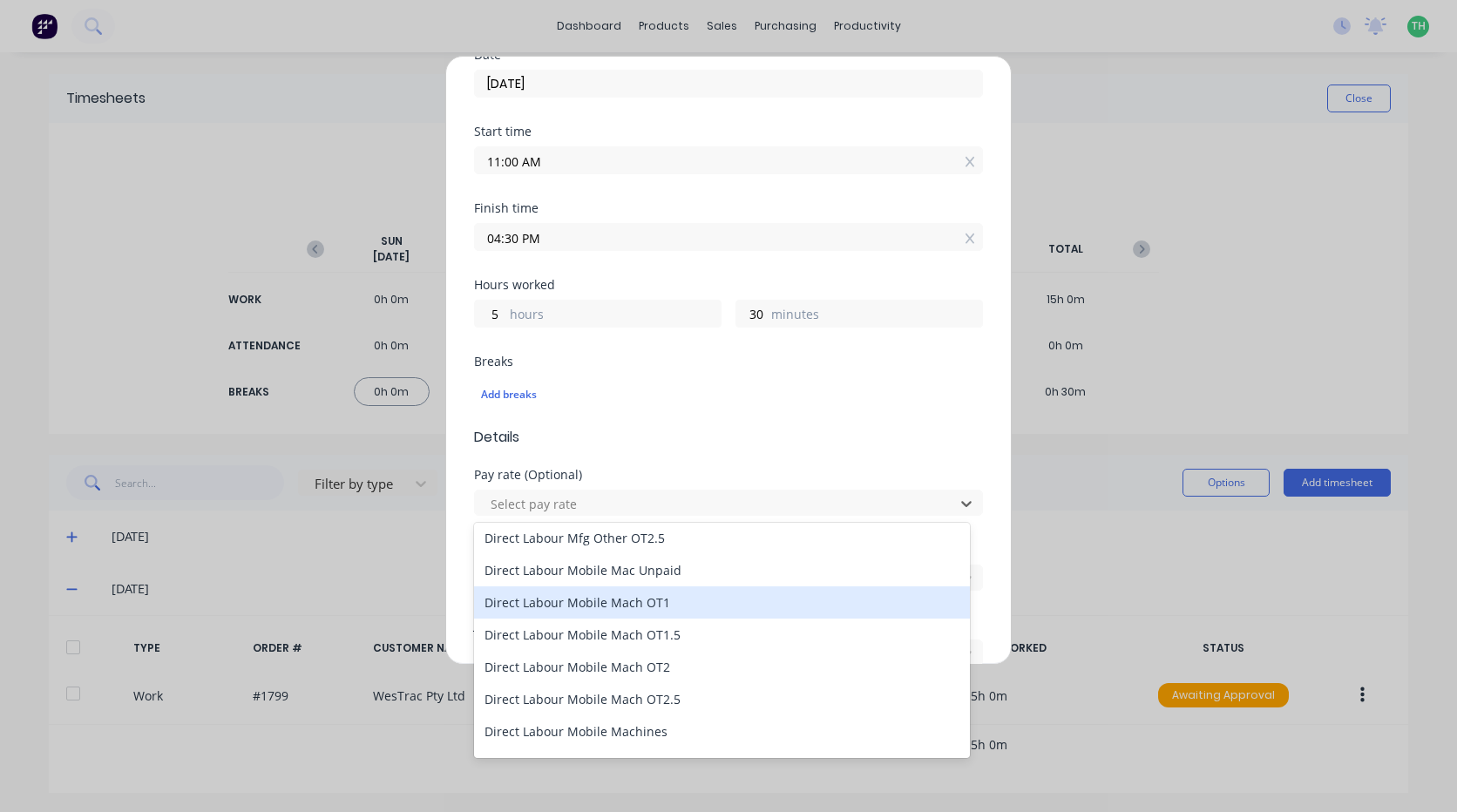
scroll to position [1307, 0]
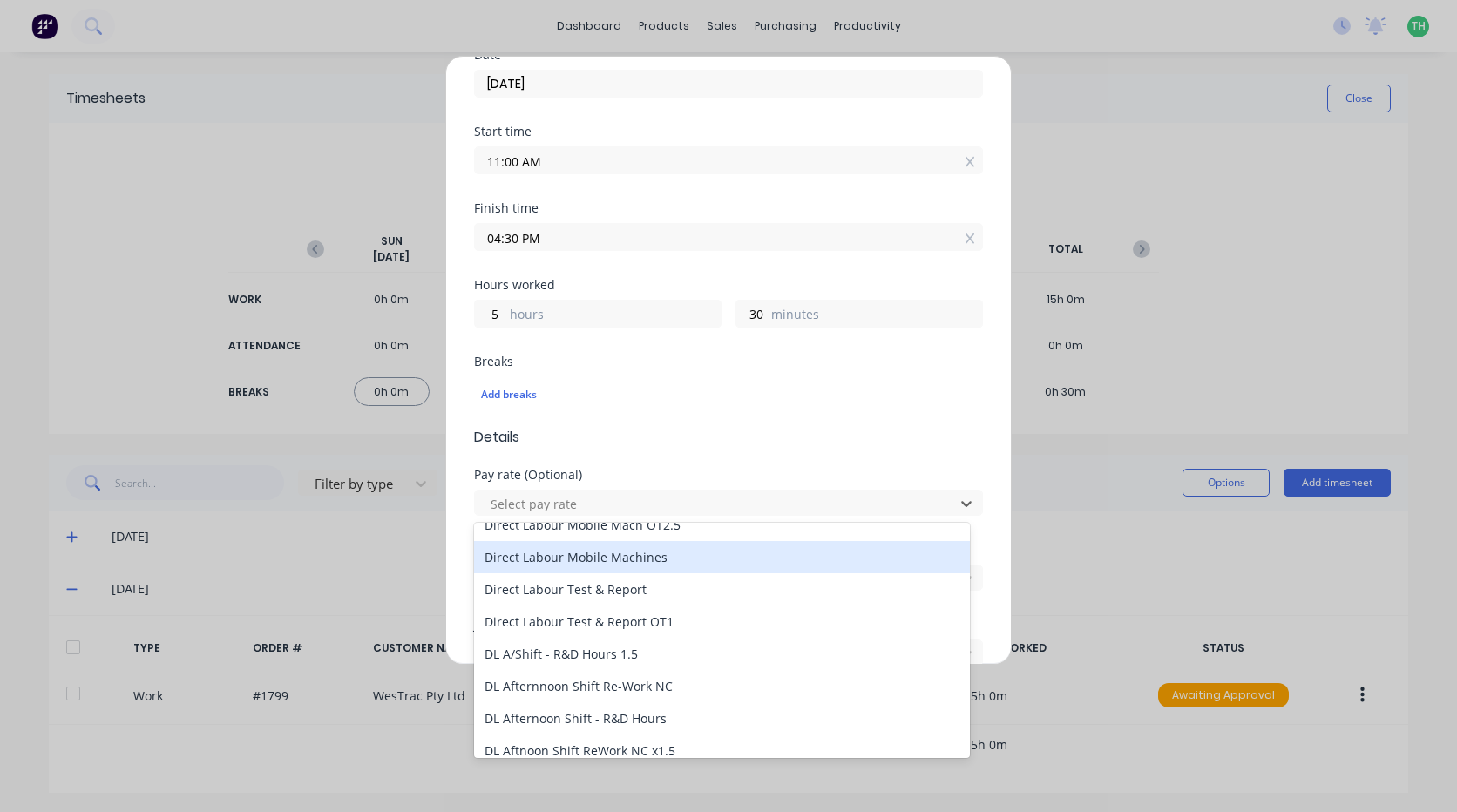
drag, startPoint x: 681, startPoint y: 556, endPoint x: 625, endPoint y: 534, distance: 60.2
click at [681, 555] on div "Direct Labour Mobile Machines" at bounding box center [722, 557] width 496 height 32
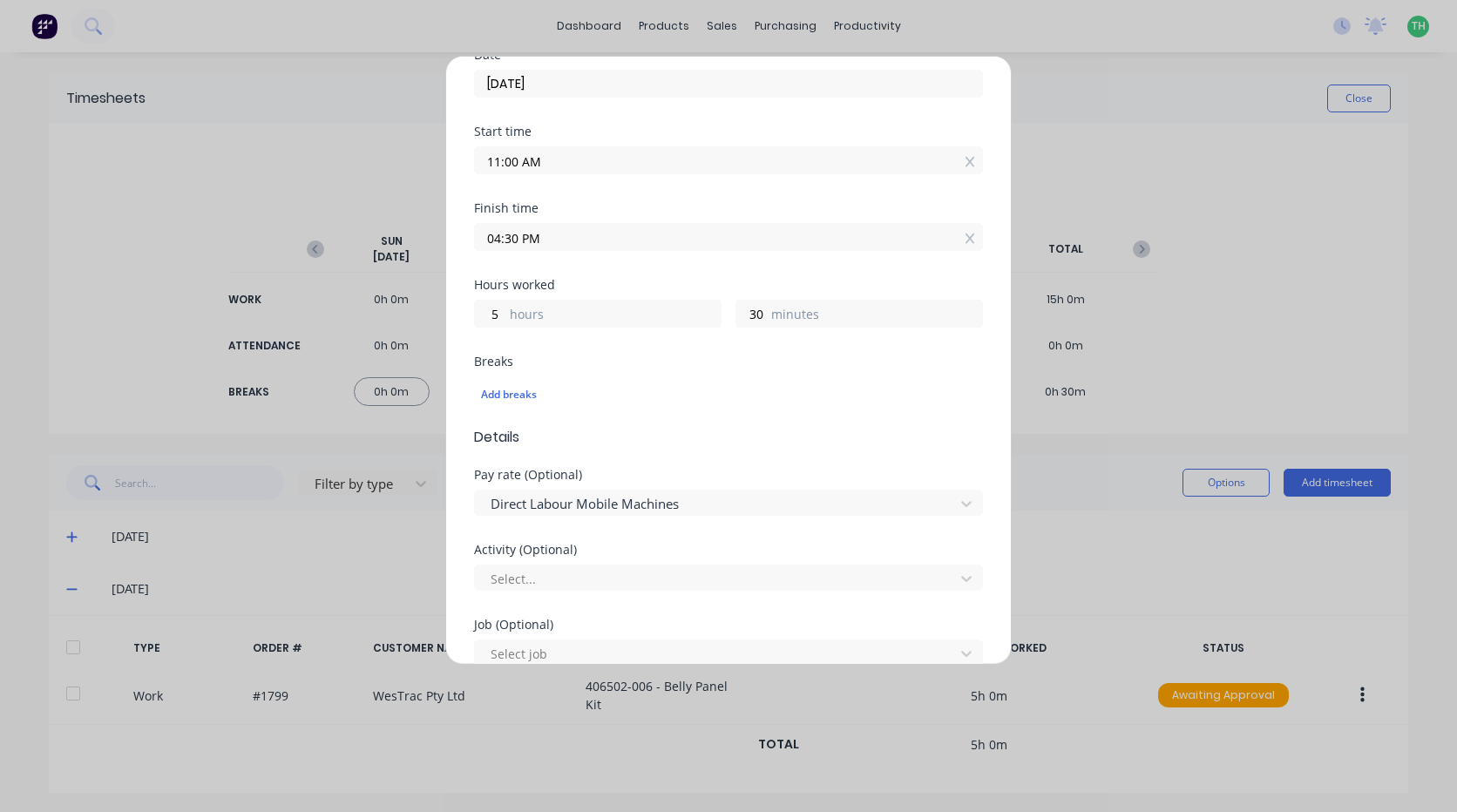
scroll to position [436, 0]
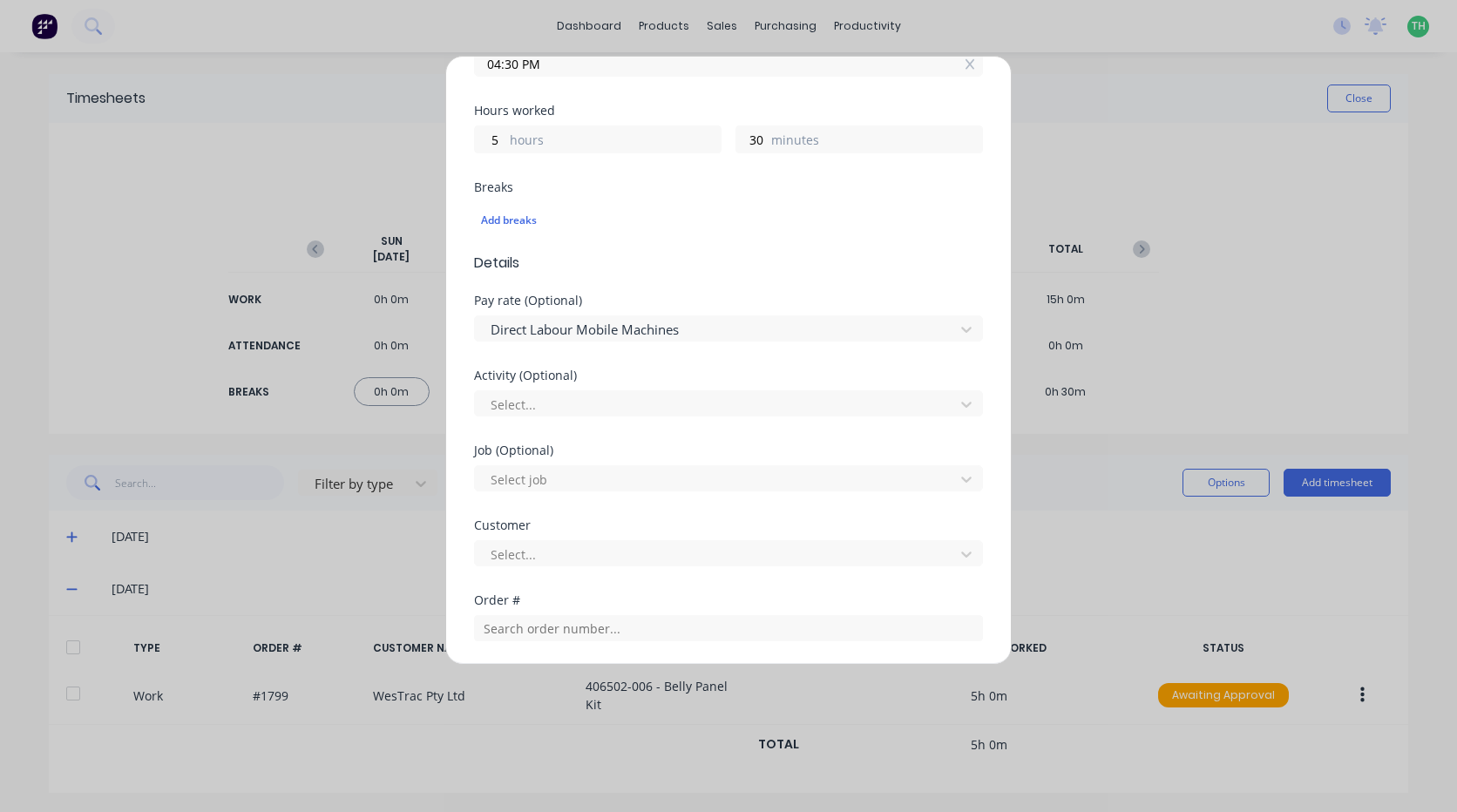
click at [551, 418] on div "Activity (Optional) Select..." at bounding box center [728, 407] width 509 height 75
click at [551, 413] on div at bounding box center [717, 405] width 457 height 21
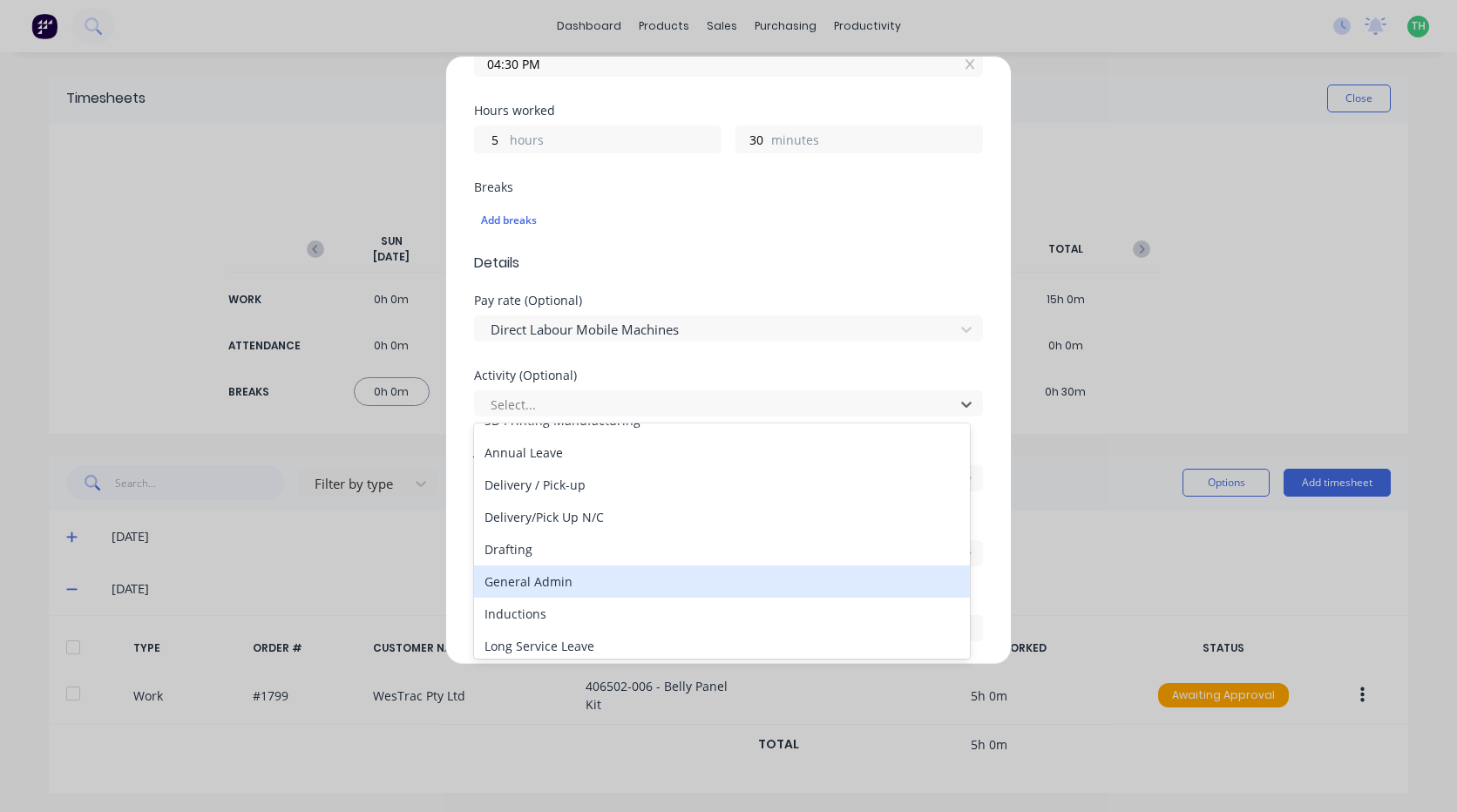
scroll to position [175, 0]
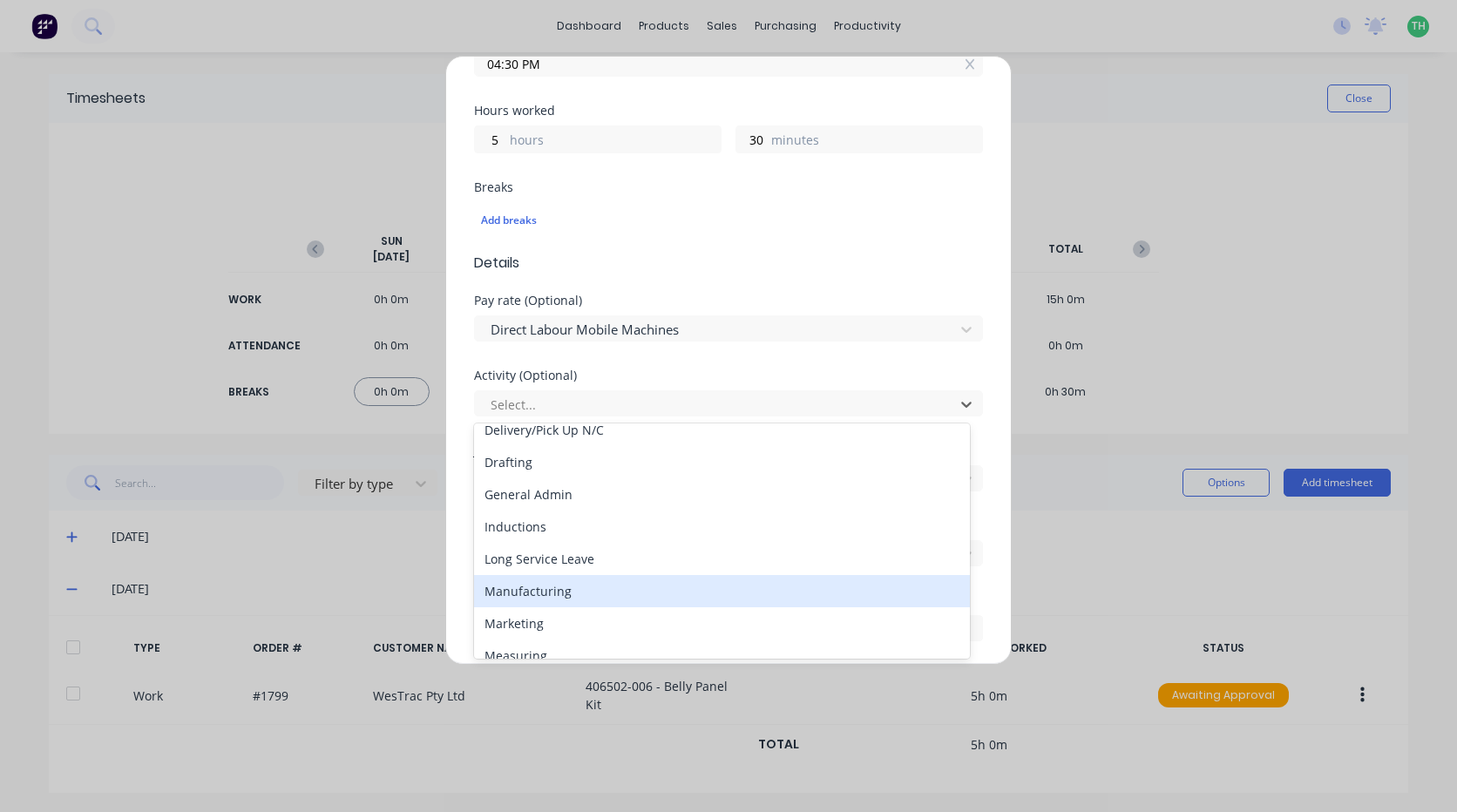
click at [553, 593] on div "Manufacturing" at bounding box center [722, 591] width 496 height 32
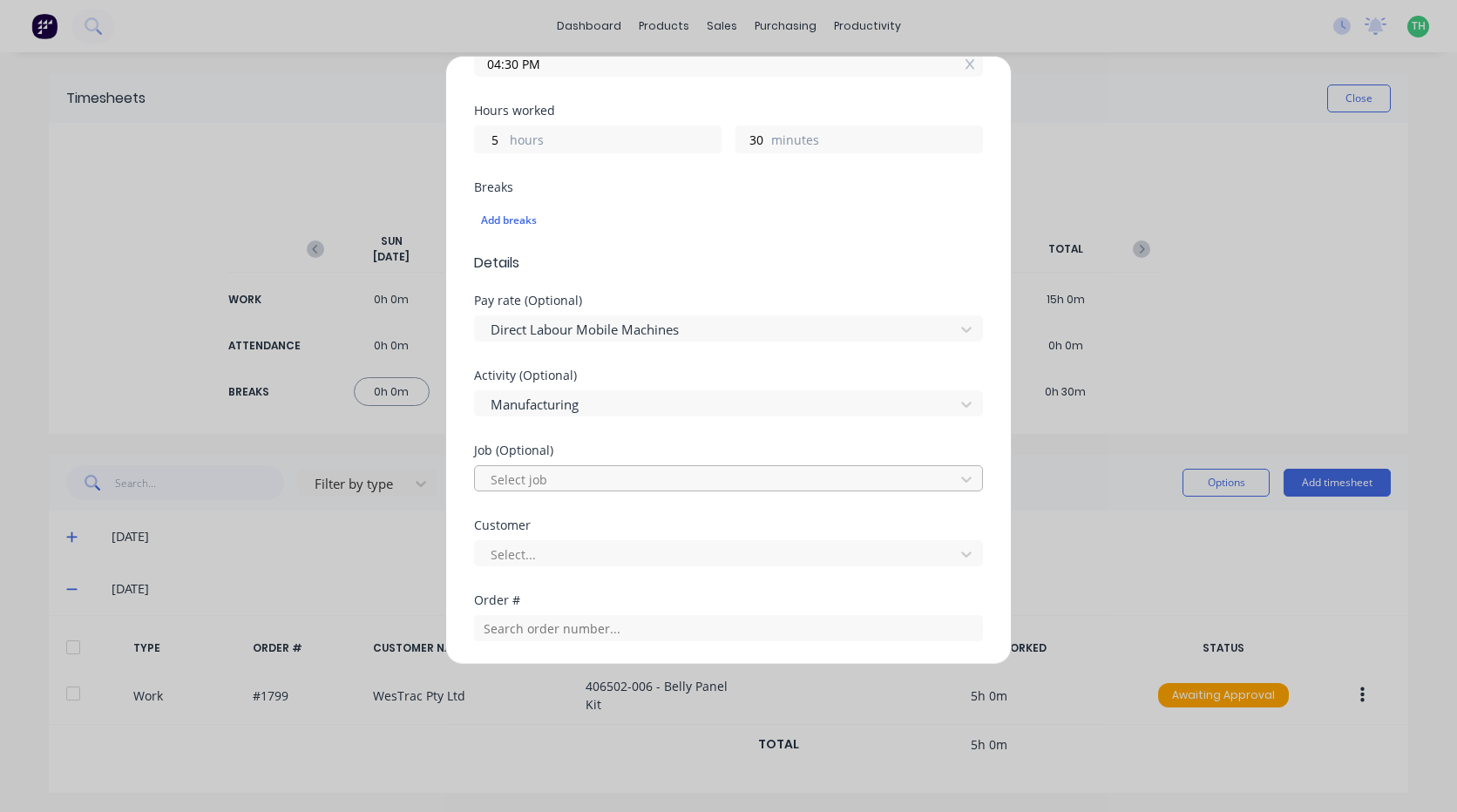
click at [539, 491] on div "Select job" at bounding box center [717, 479] width 467 height 26
click at [539, 475] on div at bounding box center [717, 480] width 457 height 21
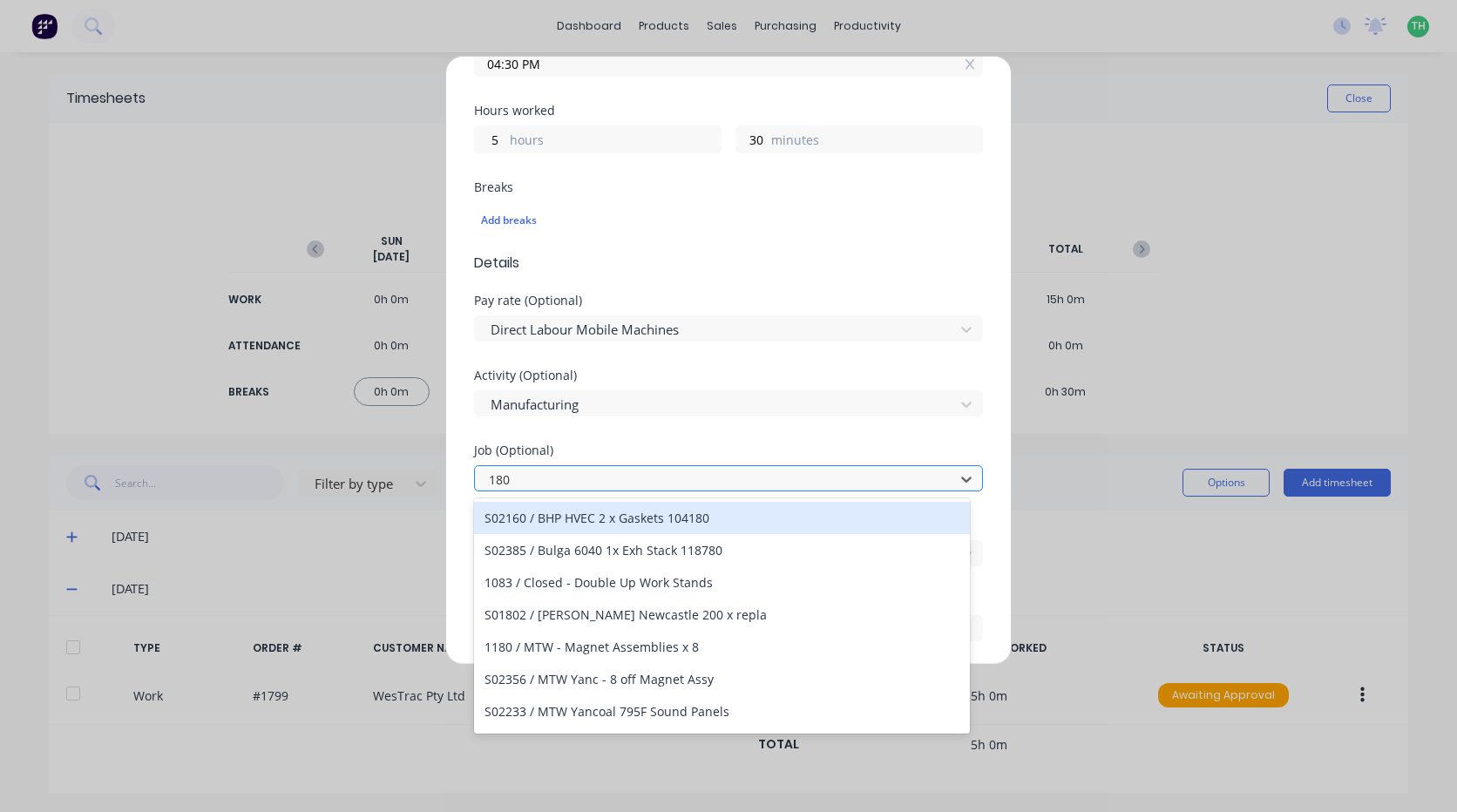
type input "1801"
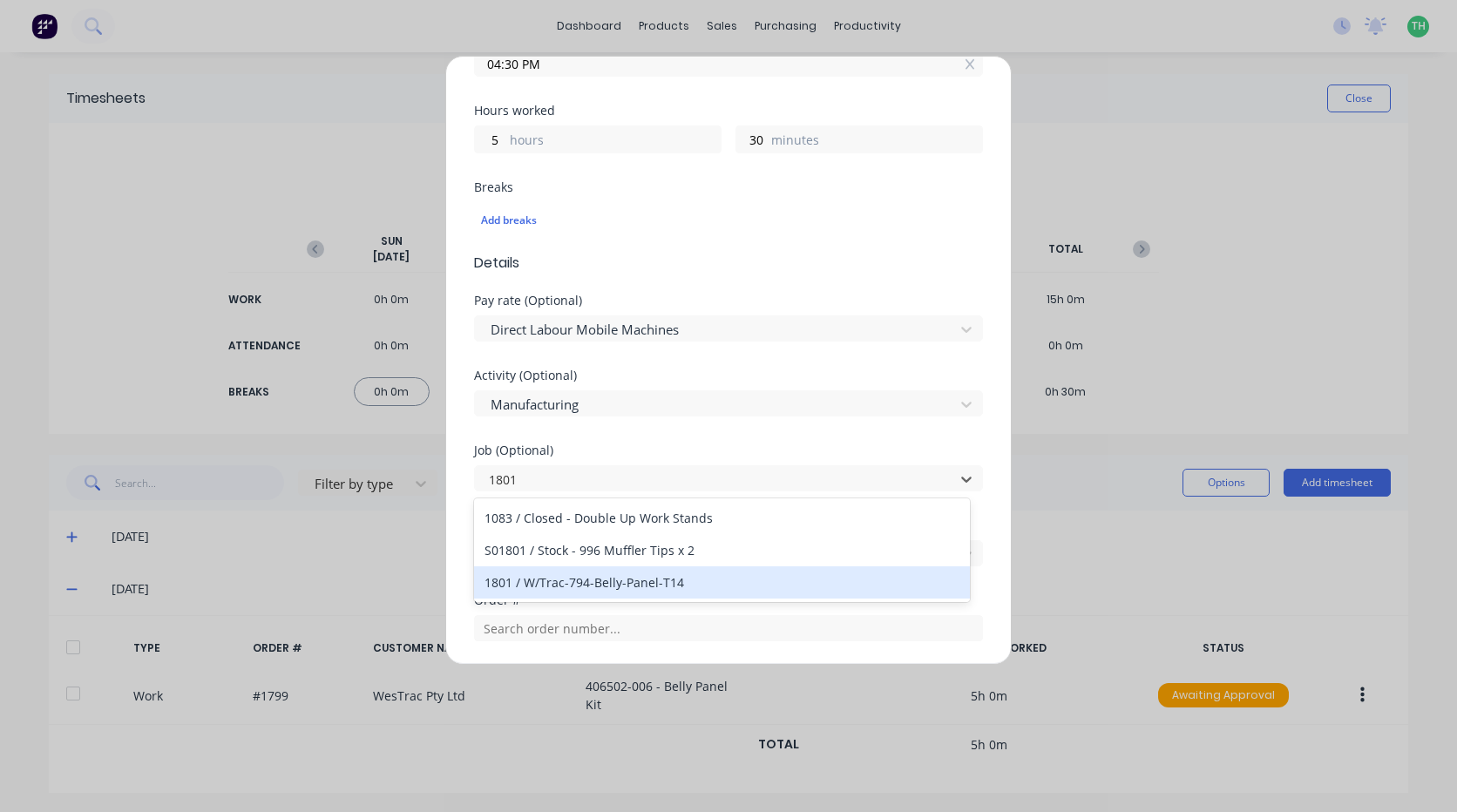
click at [646, 585] on div "1801 / W/Trac-794-Belly-Panel-T14" at bounding box center [722, 583] width 496 height 32
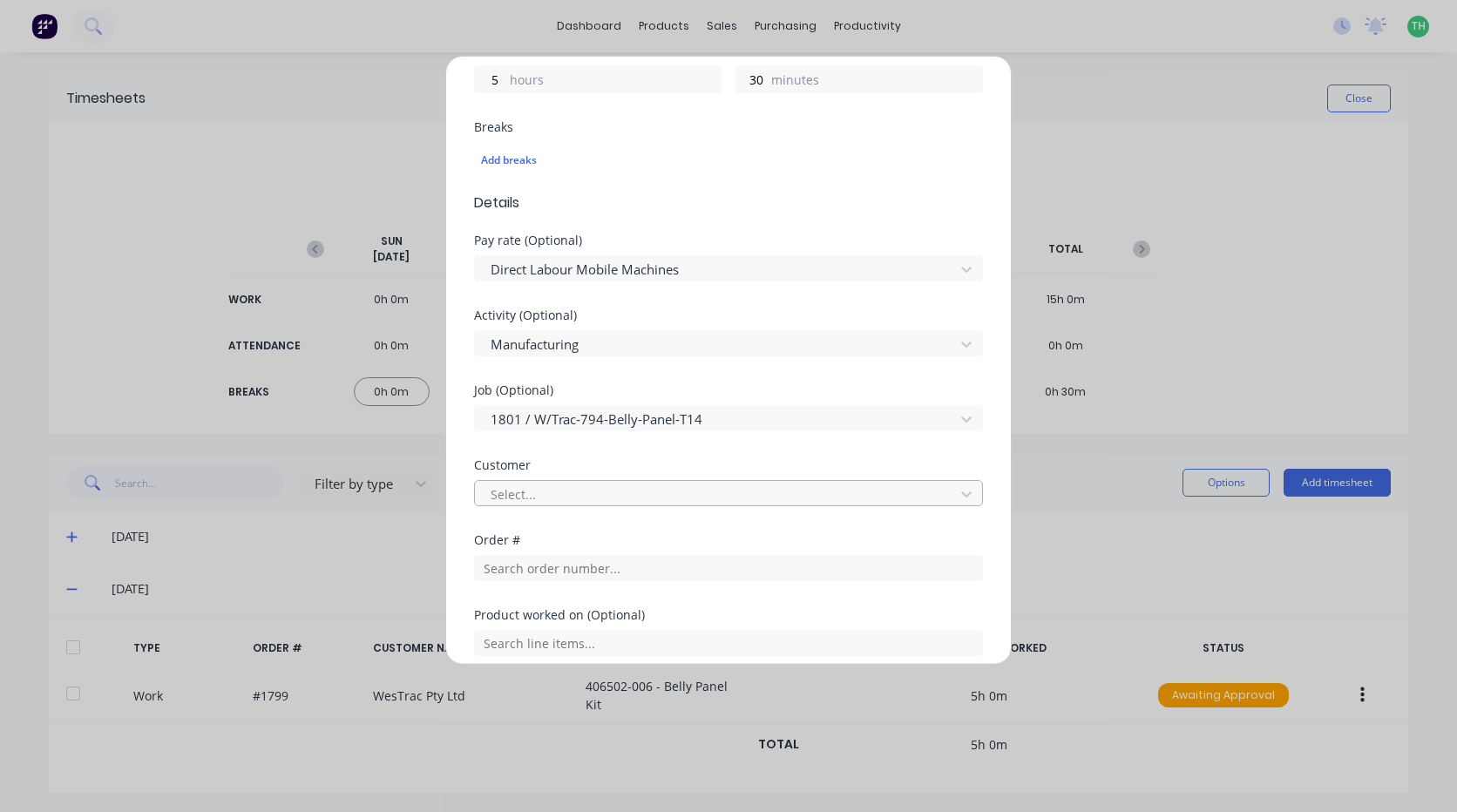
scroll to position [610, 0]
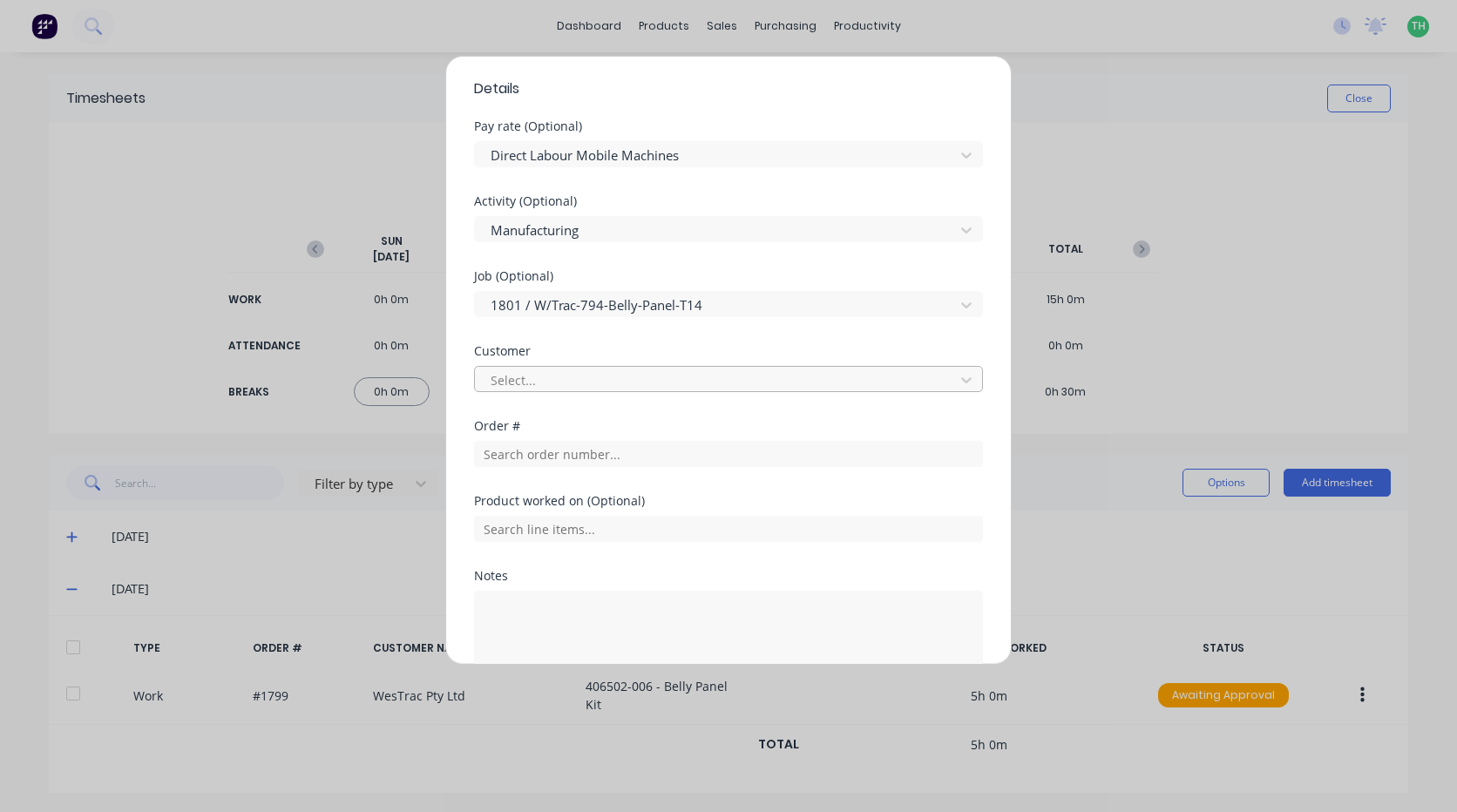
click at [567, 379] on div at bounding box center [717, 380] width 457 height 21
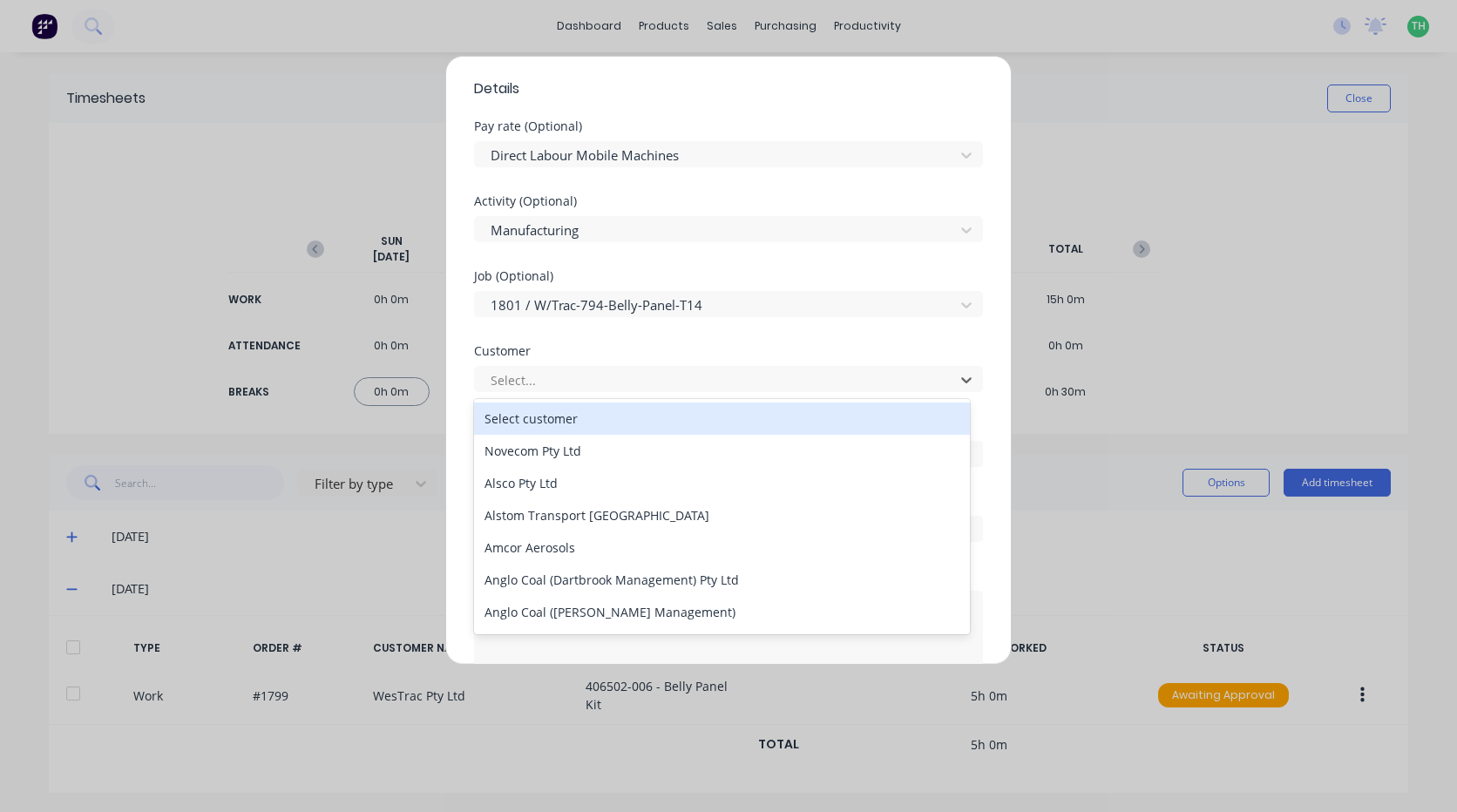
click at [575, 415] on div "Select customer" at bounding box center [722, 419] width 496 height 32
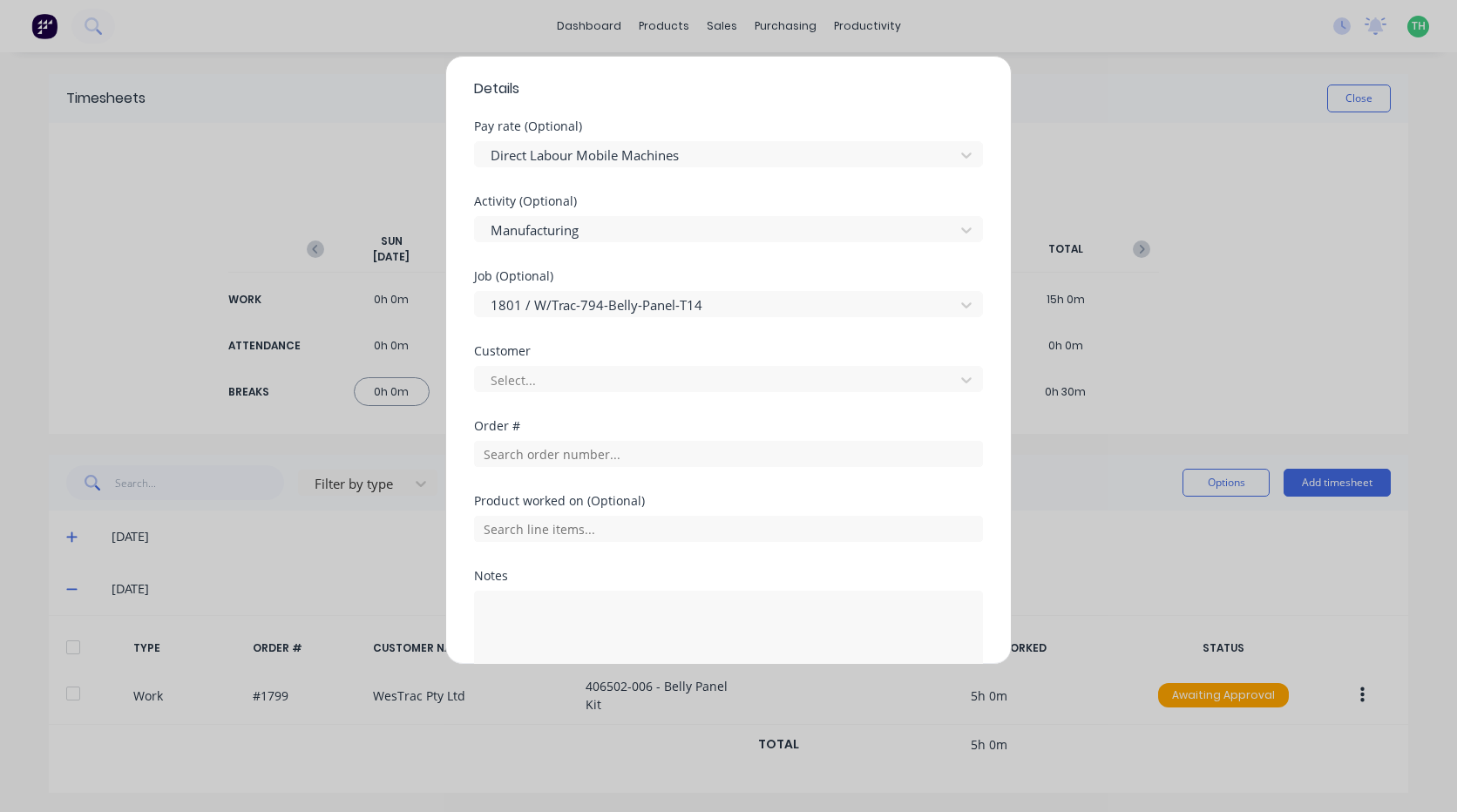
scroll to position [697, 0]
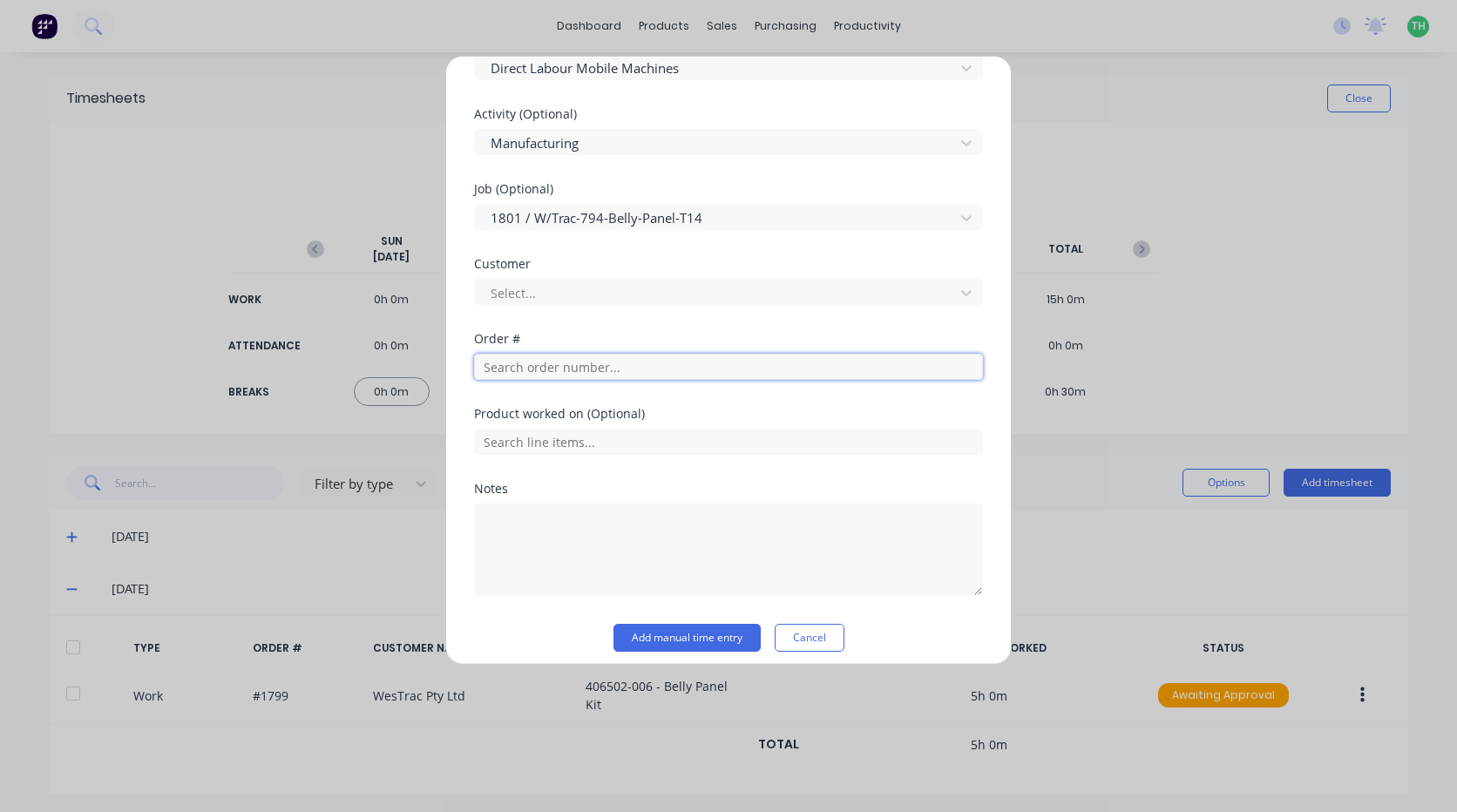
click at [560, 372] on input "text" at bounding box center [728, 366] width 509 height 26
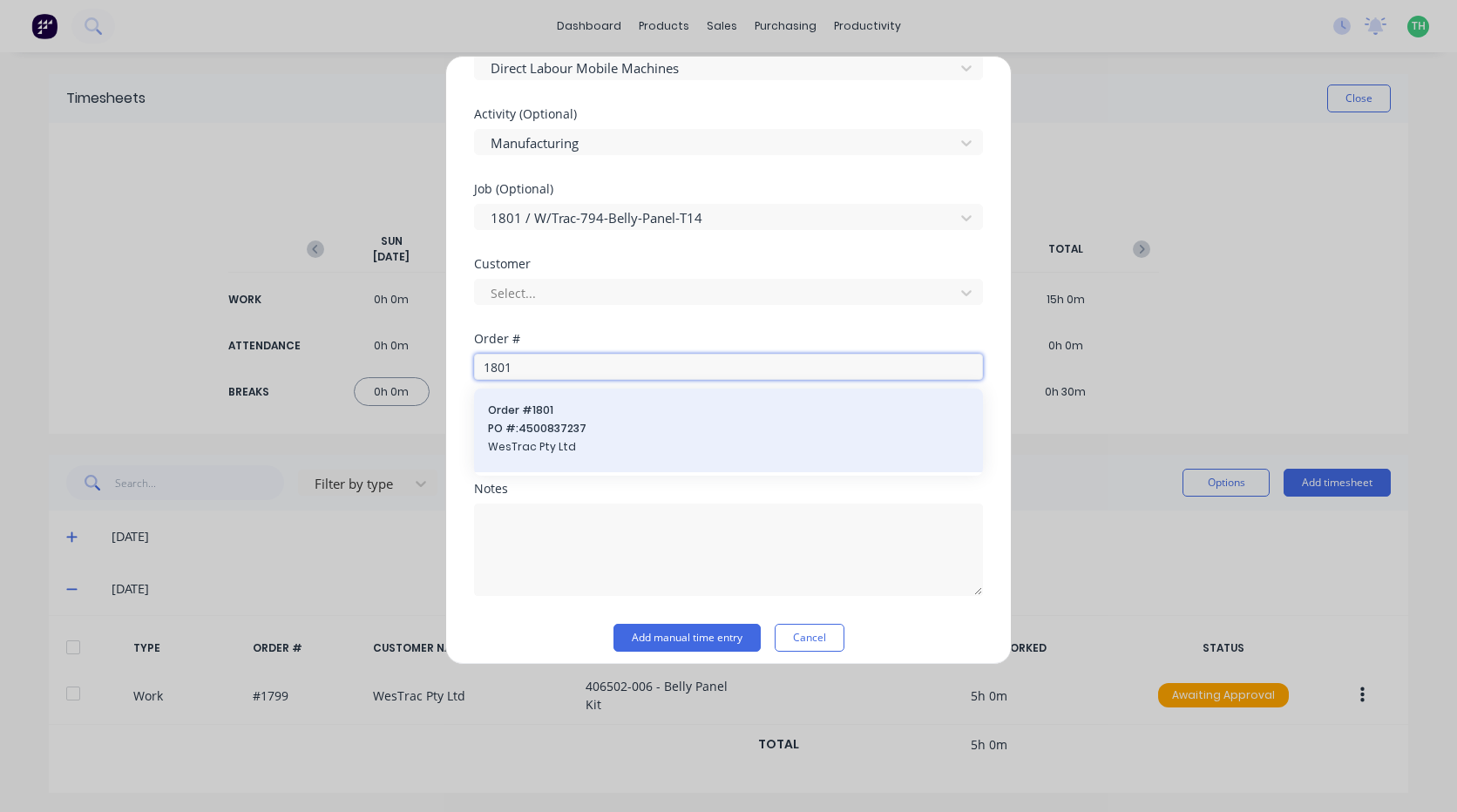
type input "1801"
click at [544, 422] on span "PO #: 4500837237" at bounding box center [728, 429] width 481 height 16
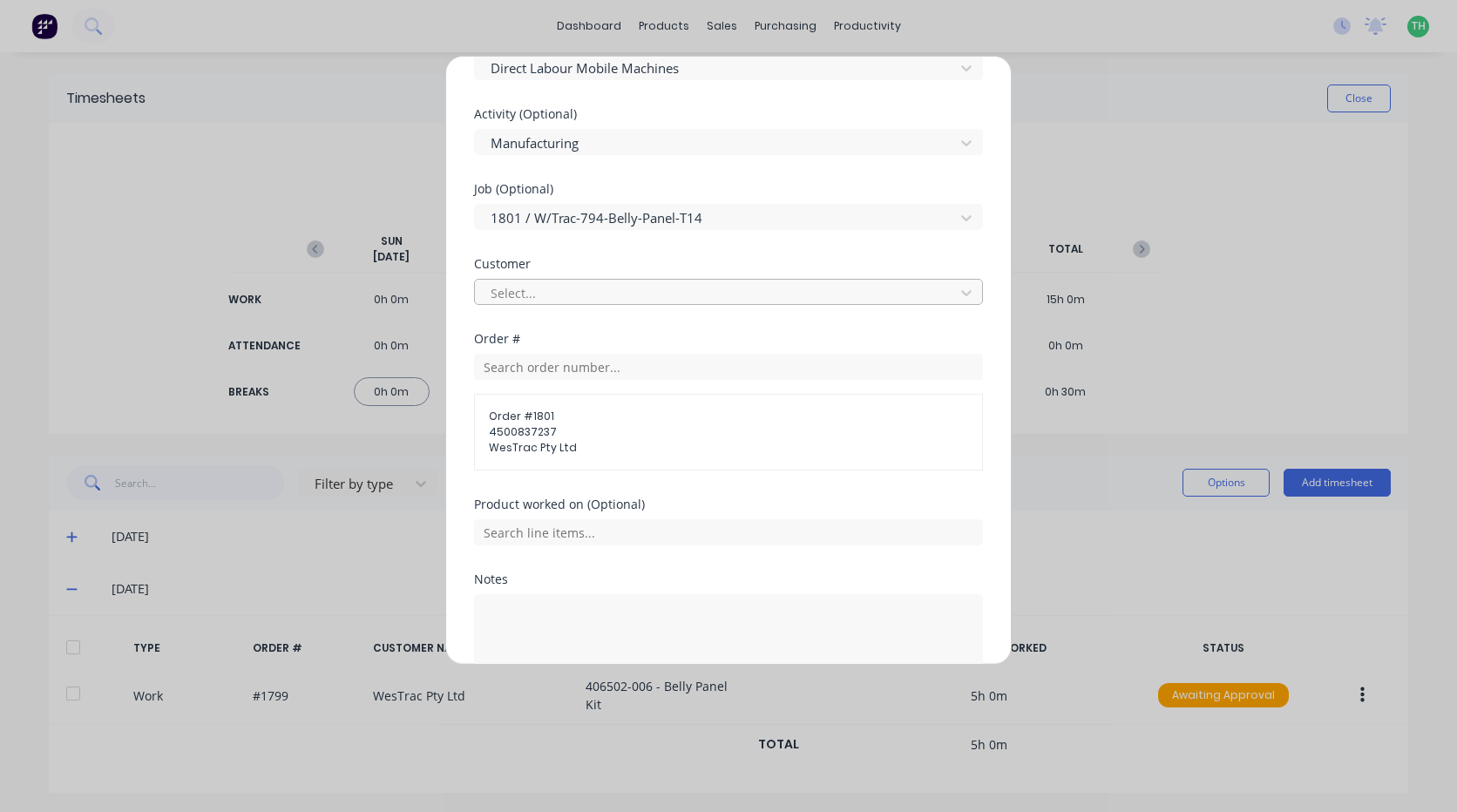
click at [551, 303] on div at bounding box center [717, 293] width 457 height 21
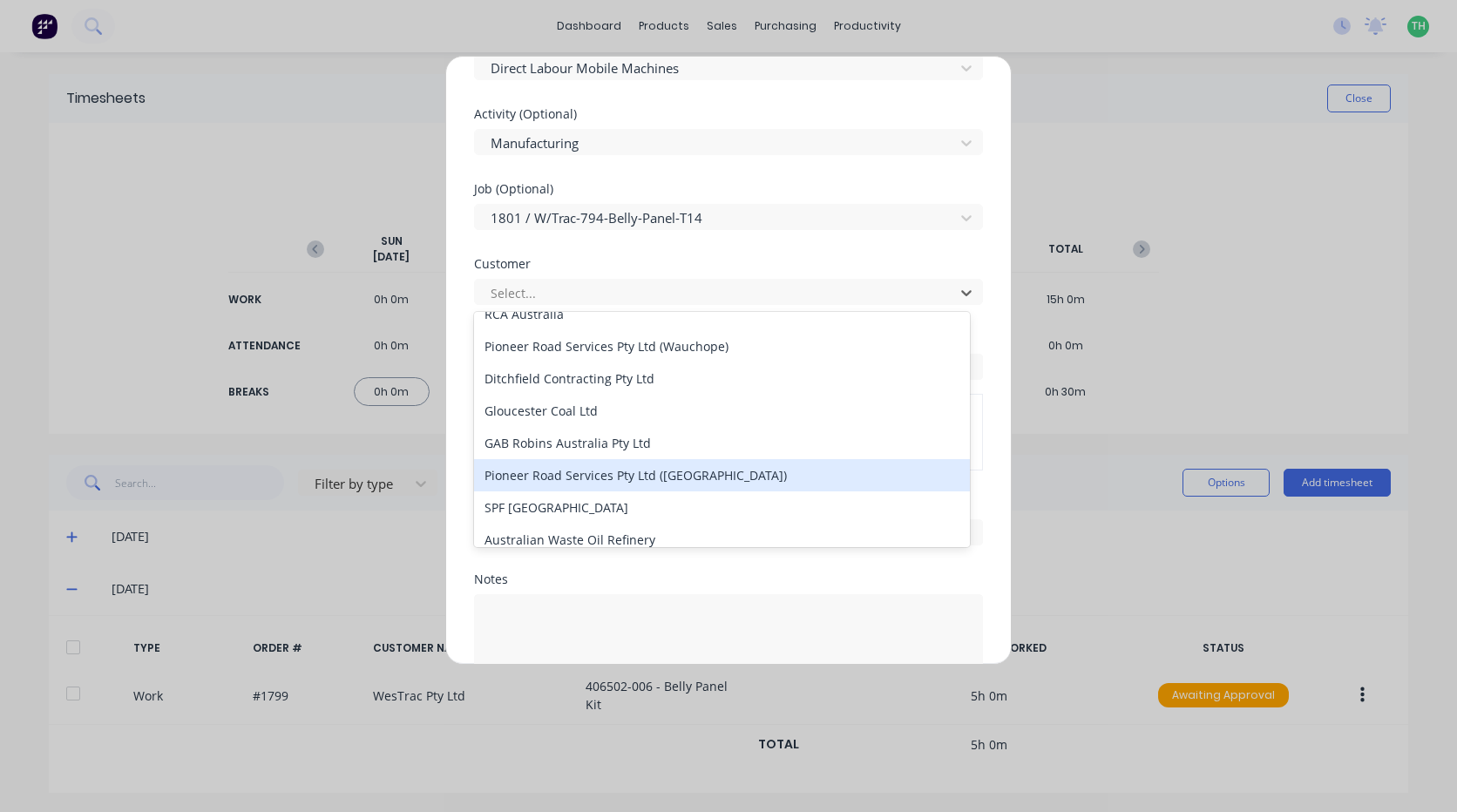
scroll to position [4269, 0]
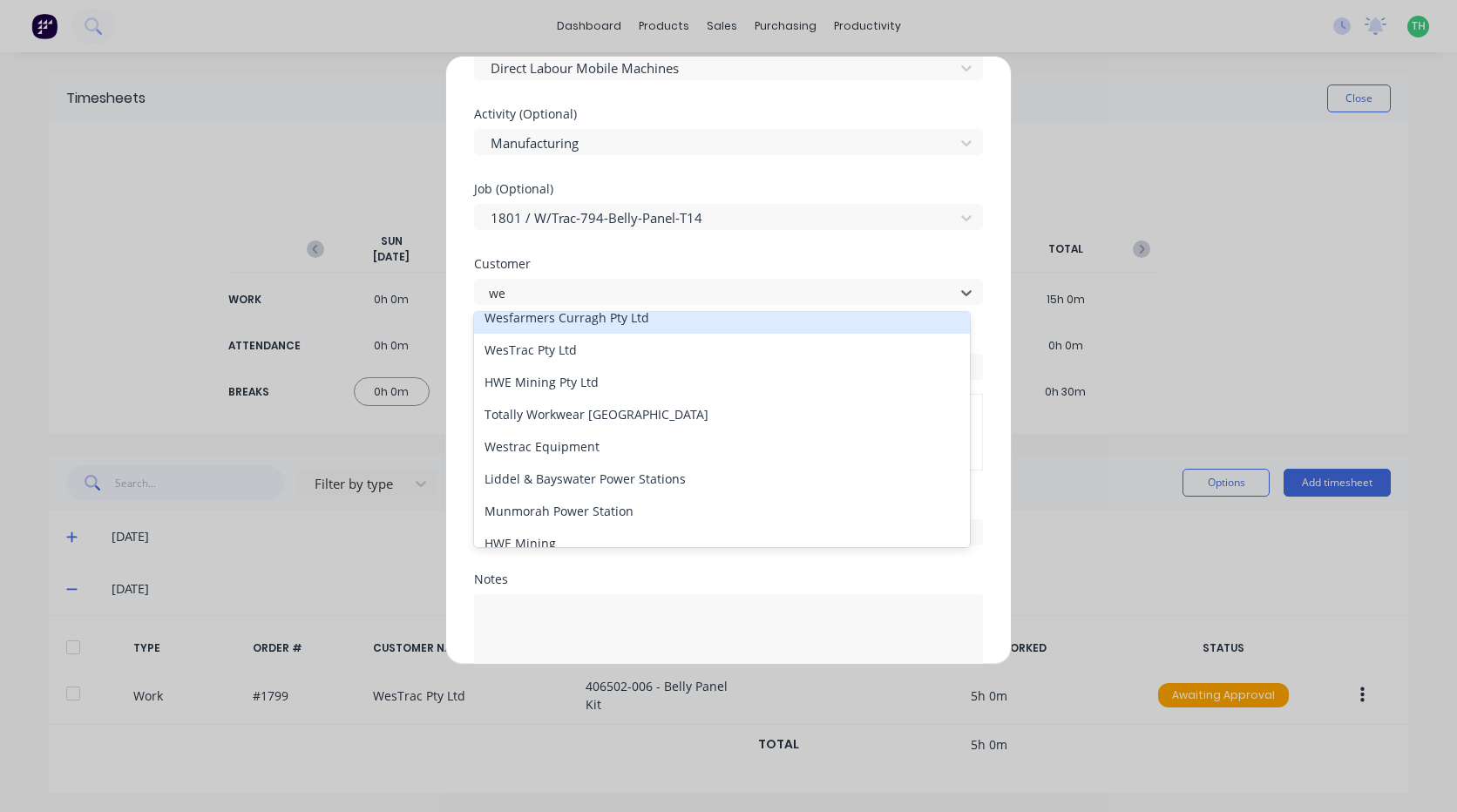
type input "wes"
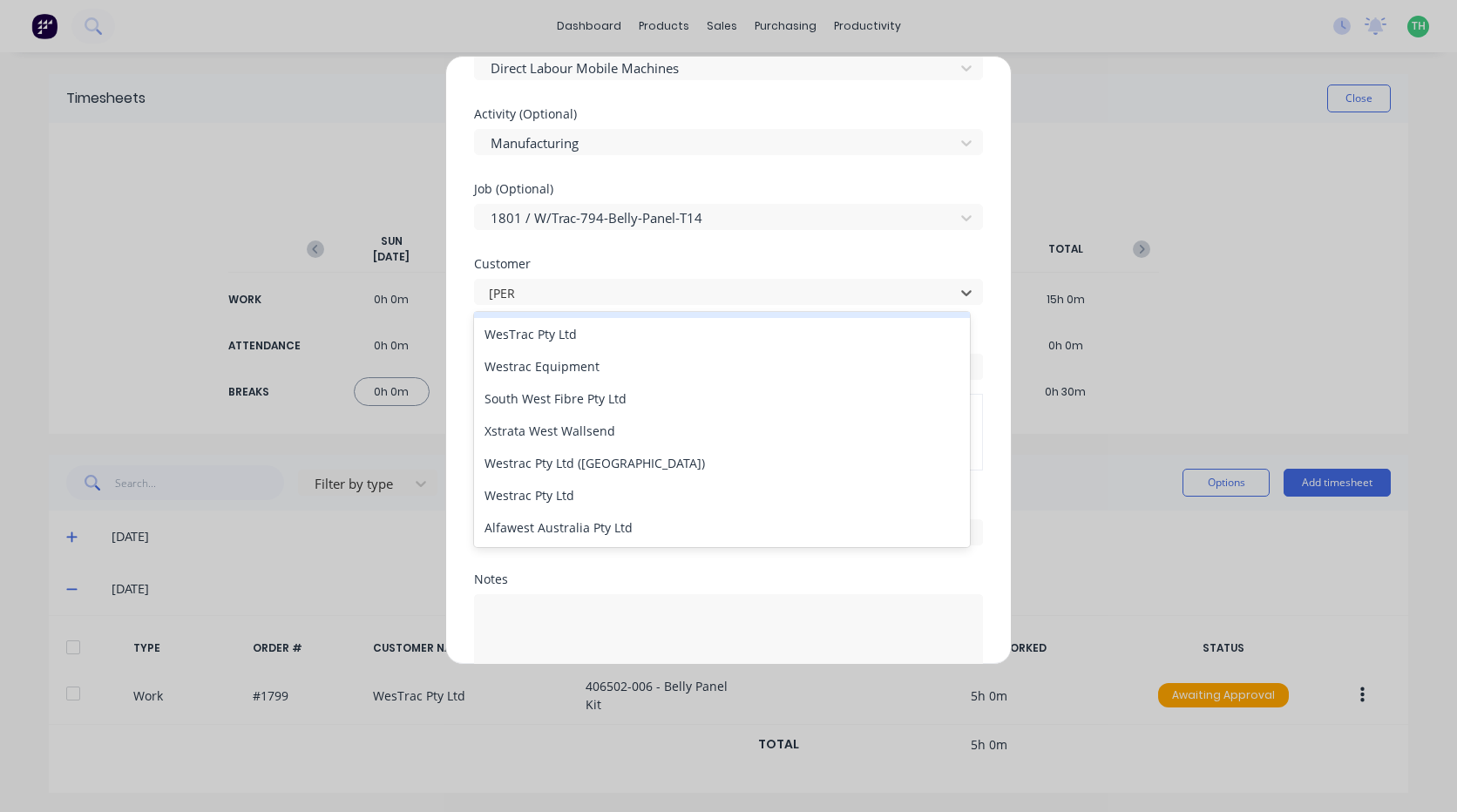
scroll to position [47, 0]
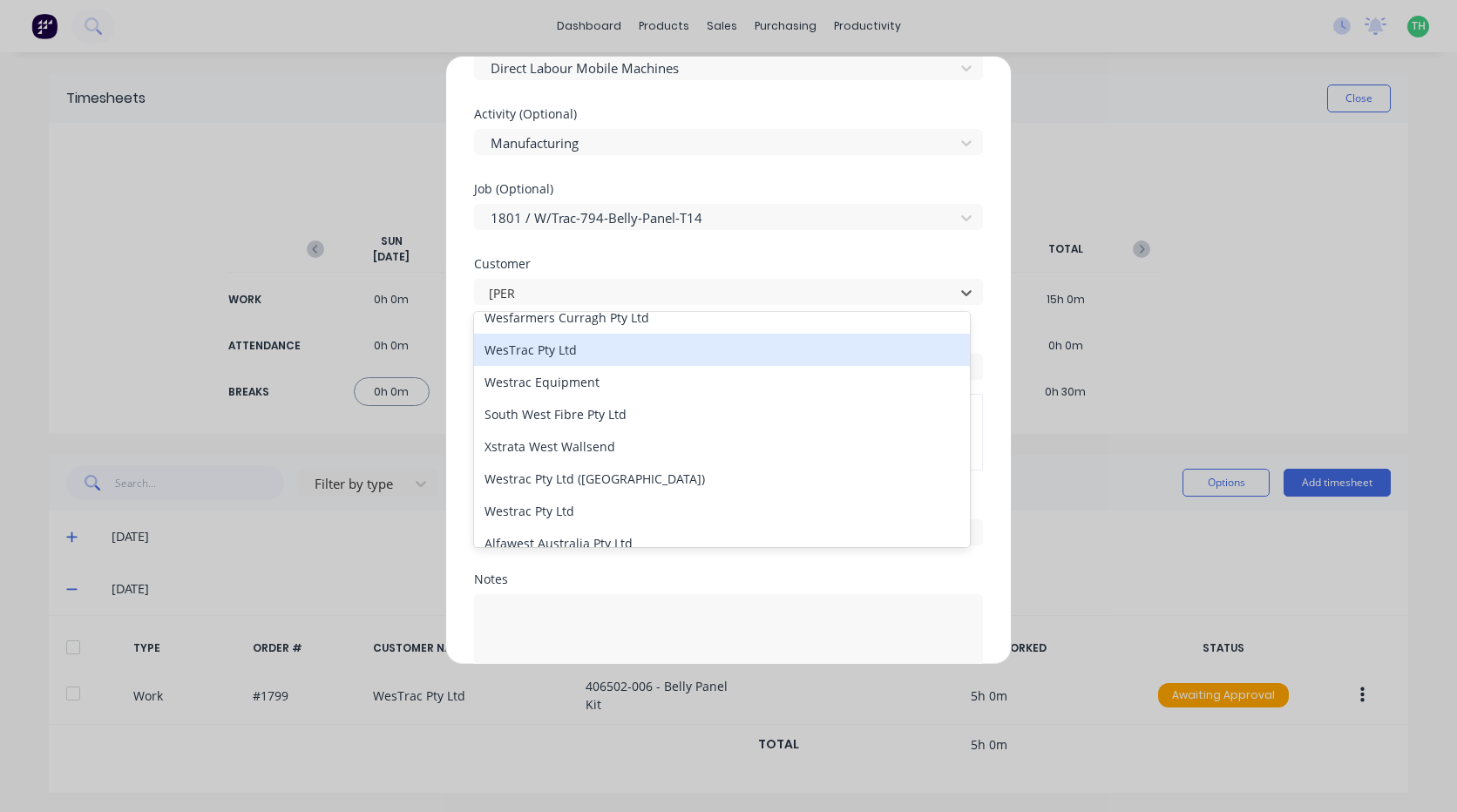
click at [610, 351] on div "WesTrac Pty Ltd" at bounding box center [722, 350] width 496 height 32
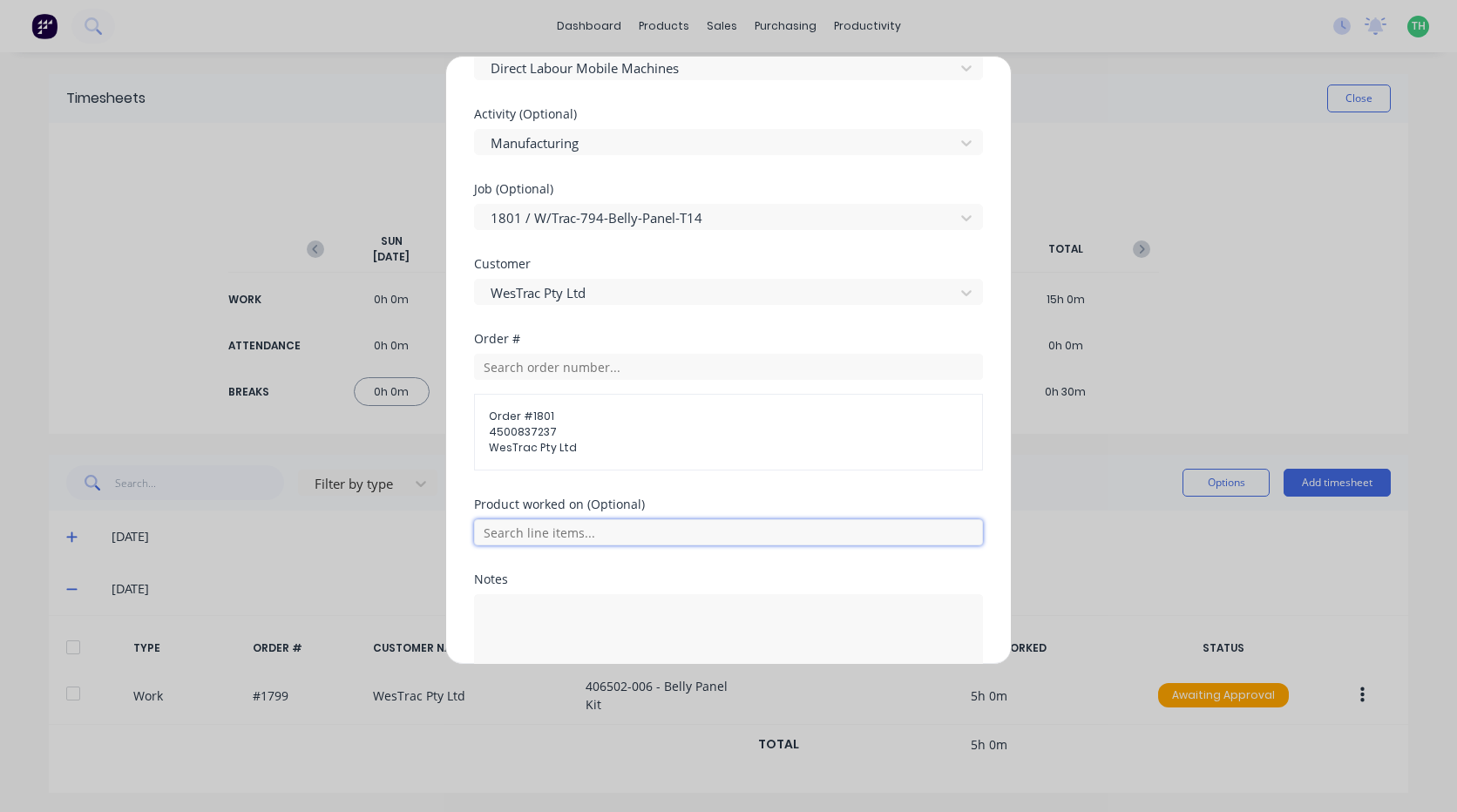
click at [565, 542] on input "text" at bounding box center [728, 532] width 509 height 26
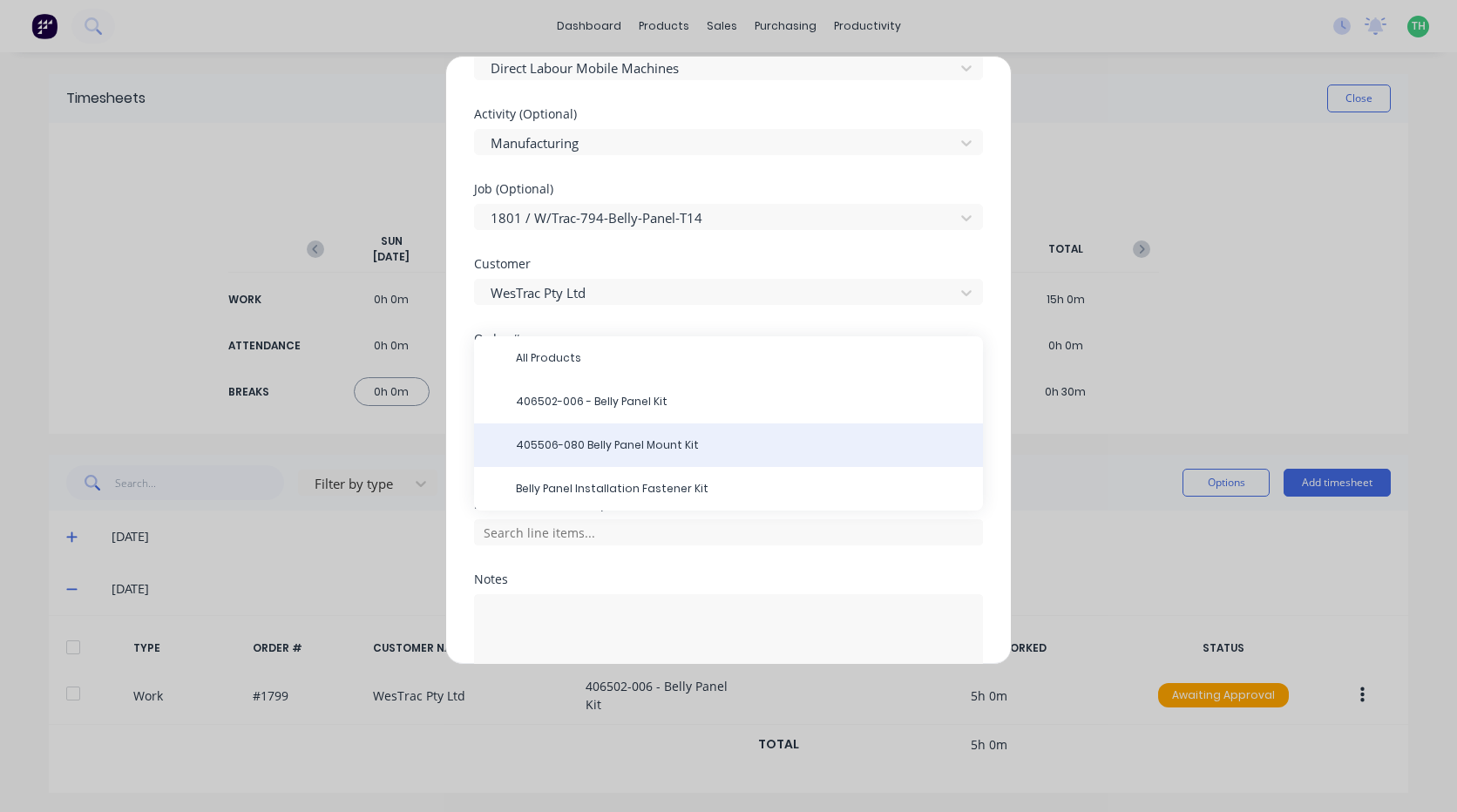
click at [678, 443] on span "405506-080 Belly Panel Mount Kit" at bounding box center [742, 446] width 453 height 16
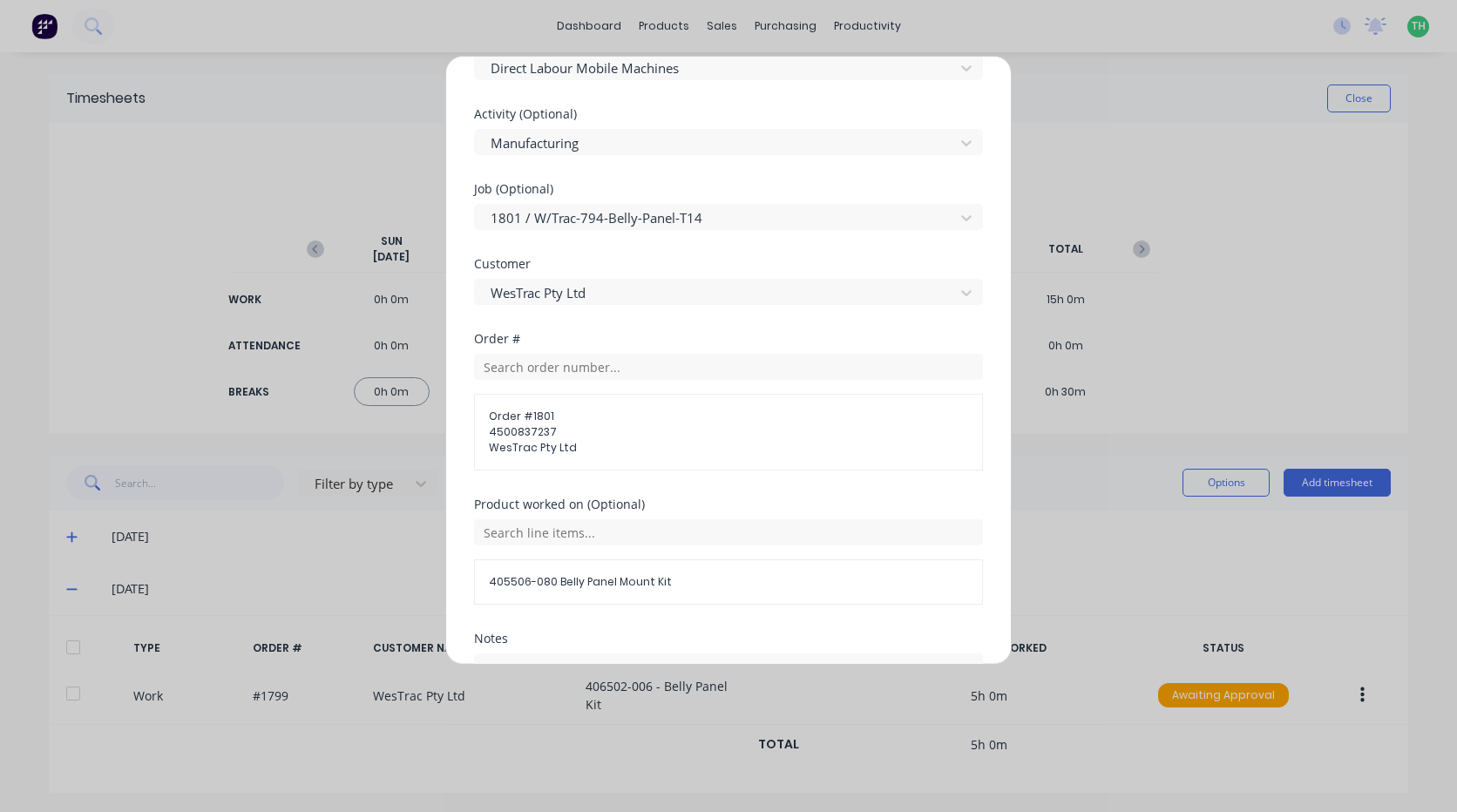
scroll to position [859, 0]
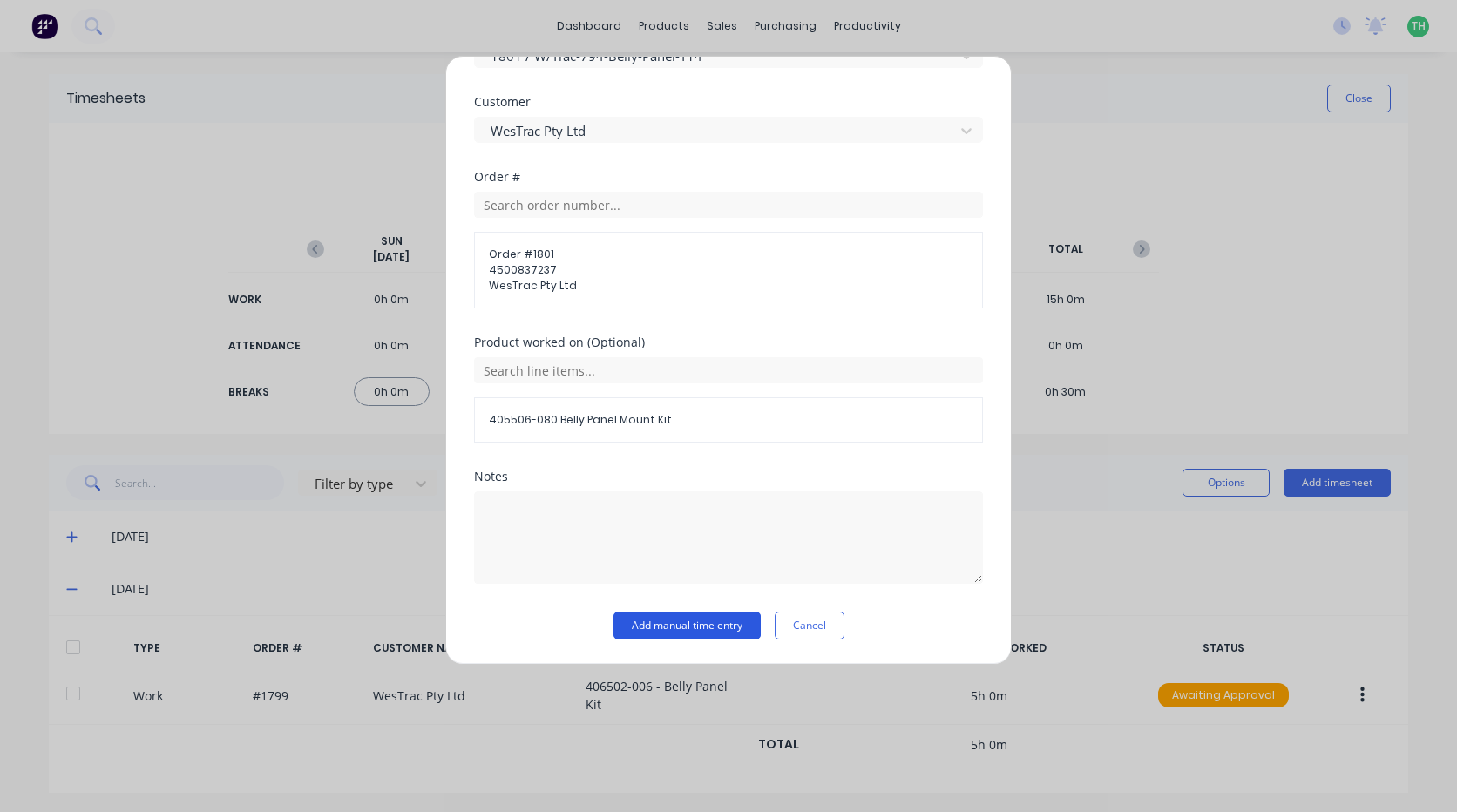
click at [670, 613] on button "Add manual time entry" at bounding box center [687, 625] width 147 height 28
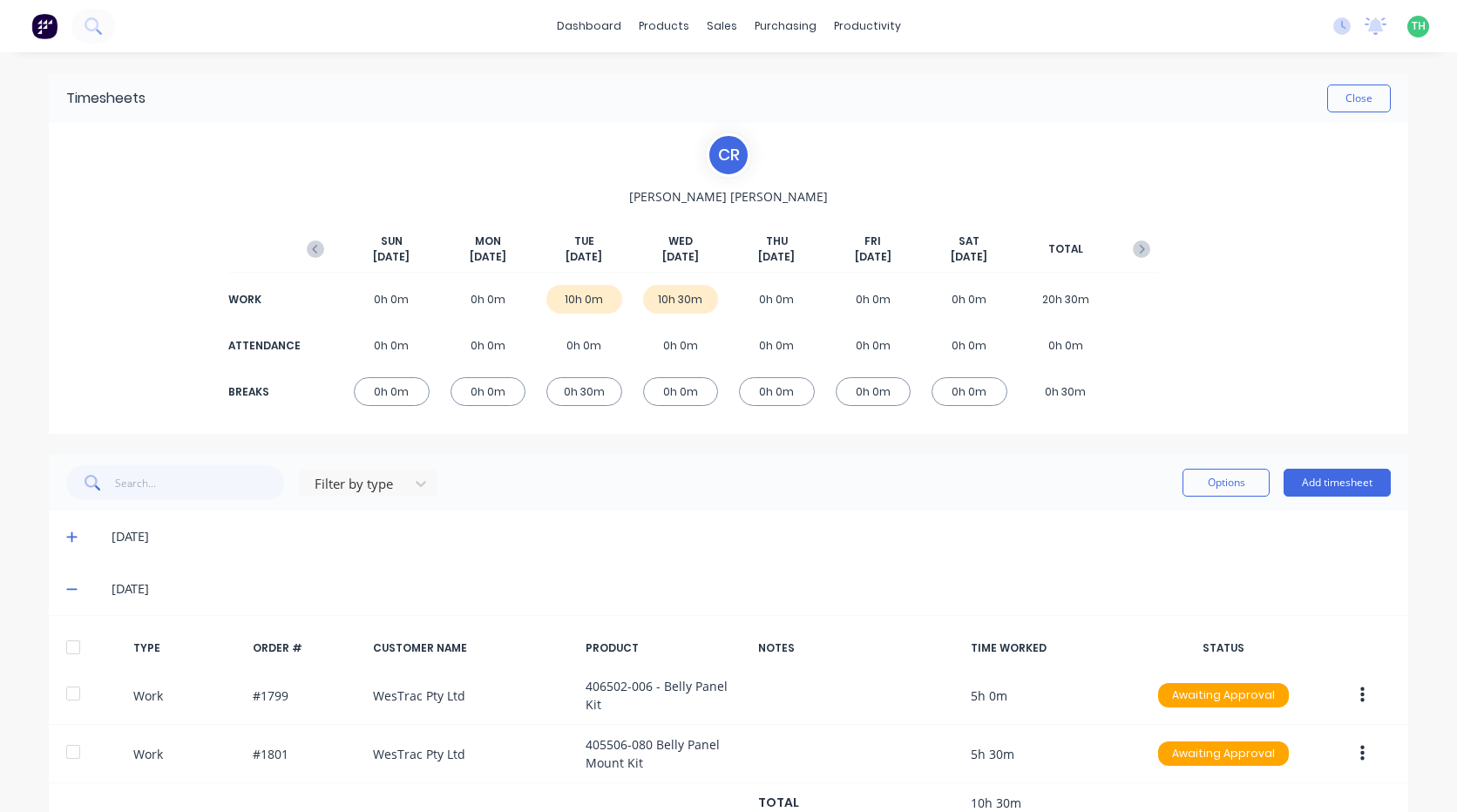
scroll to position [56, 0]
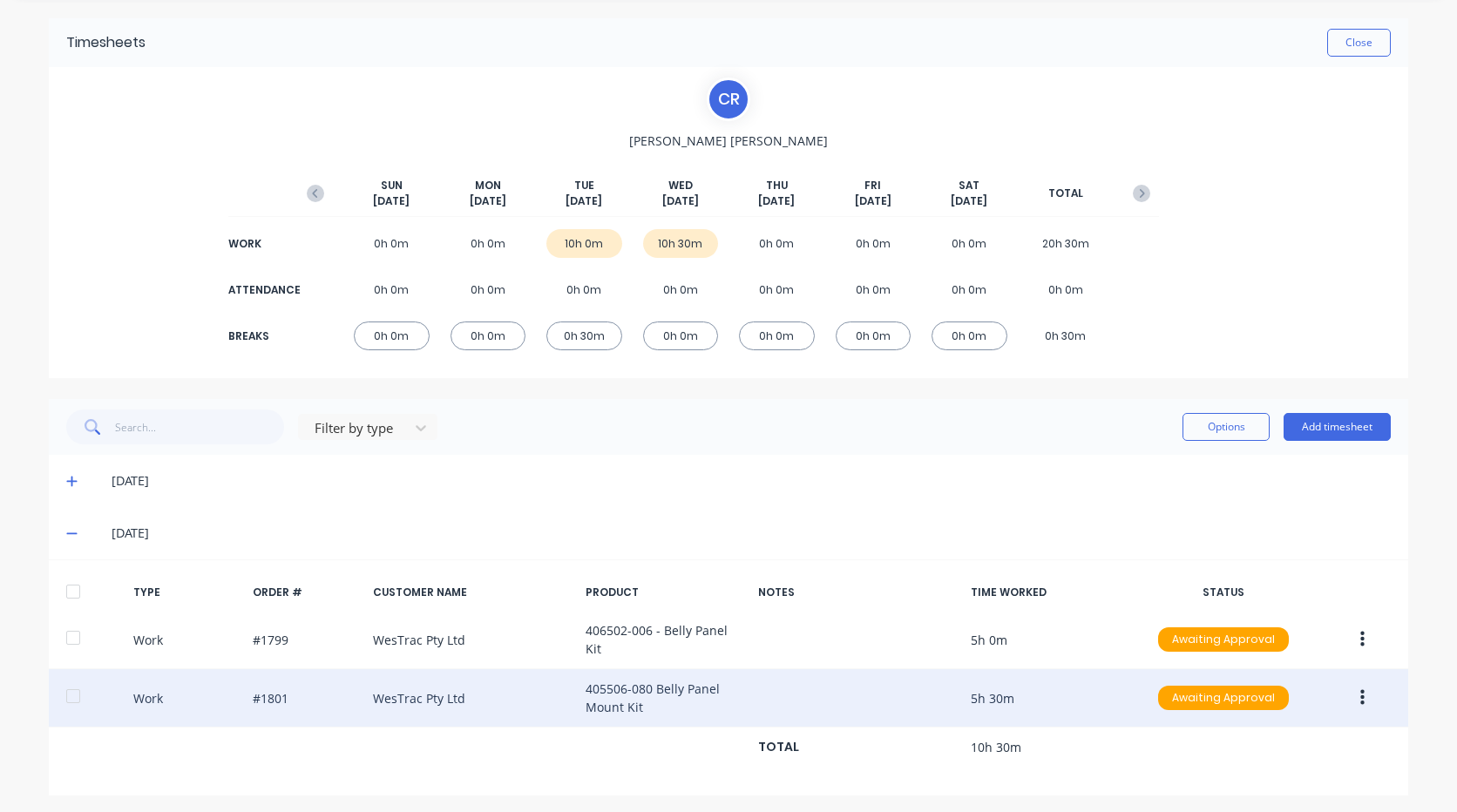
click at [1358, 692] on button "button" at bounding box center [1363, 697] width 41 height 31
click at [1302, 670] on div "Edit" at bounding box center [1300, 668] width 134 height 25
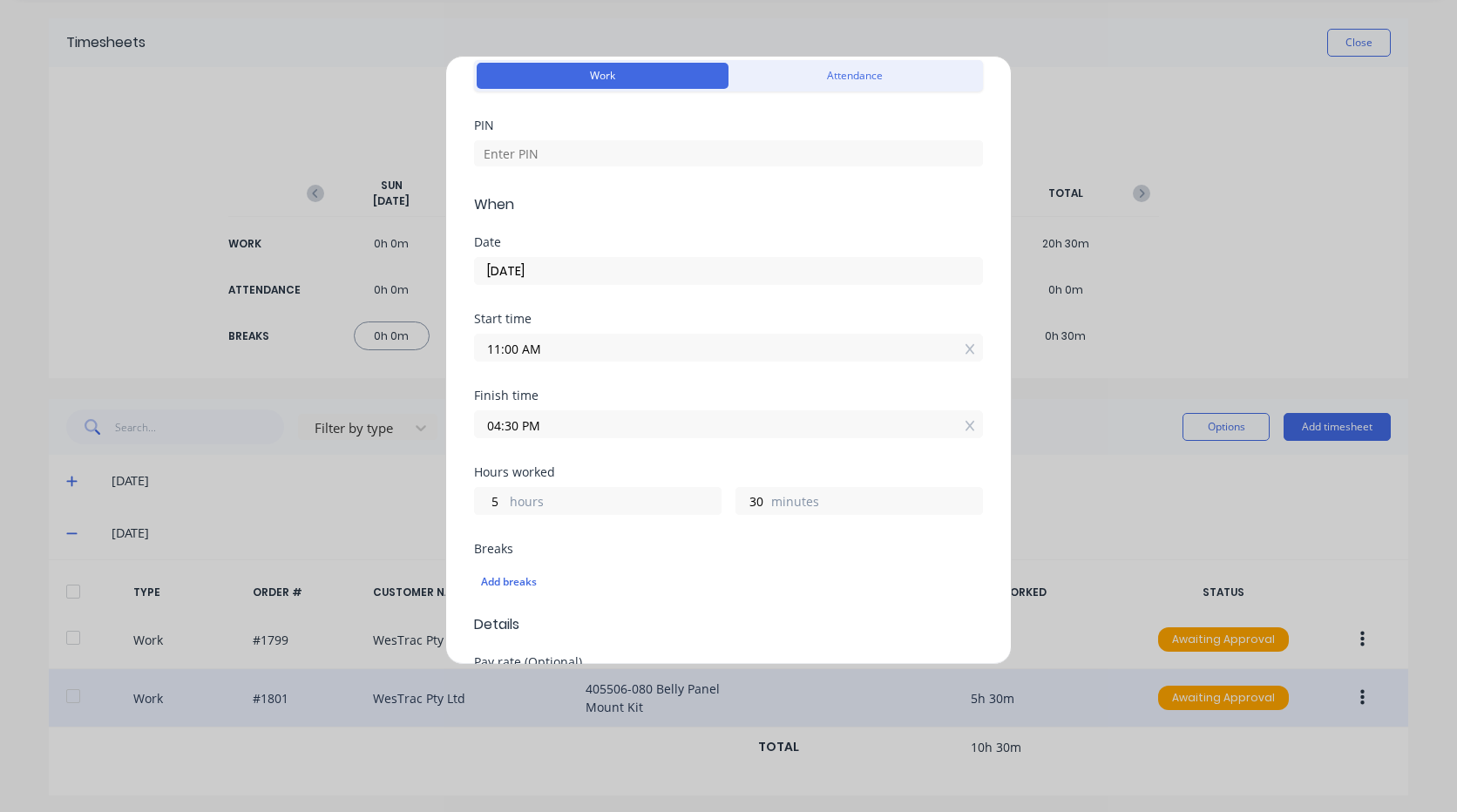
scroll to position [175, 0]
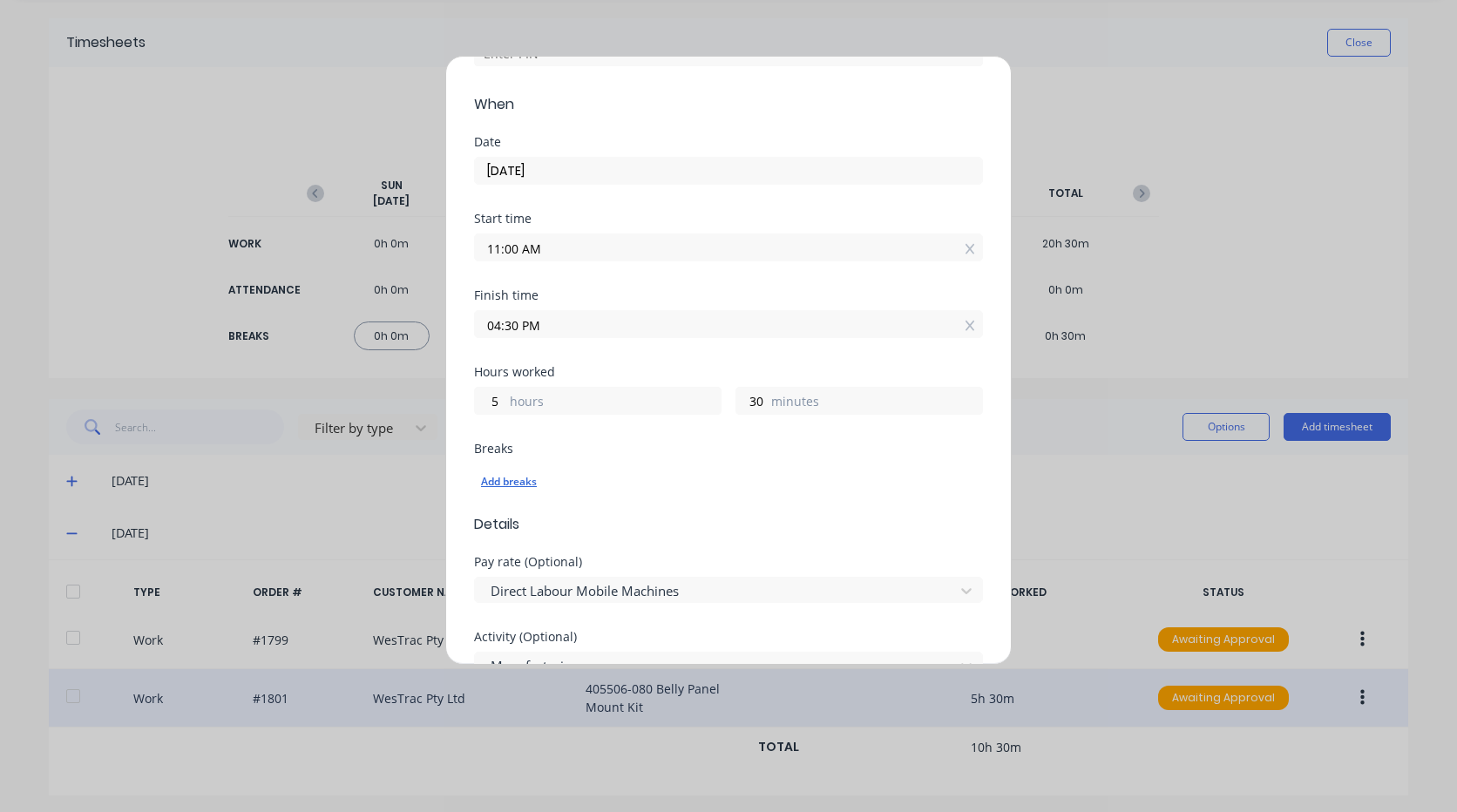
click at [517, 476] on div "Add breaks" at bounding box center [728, 482] width 495 height 22
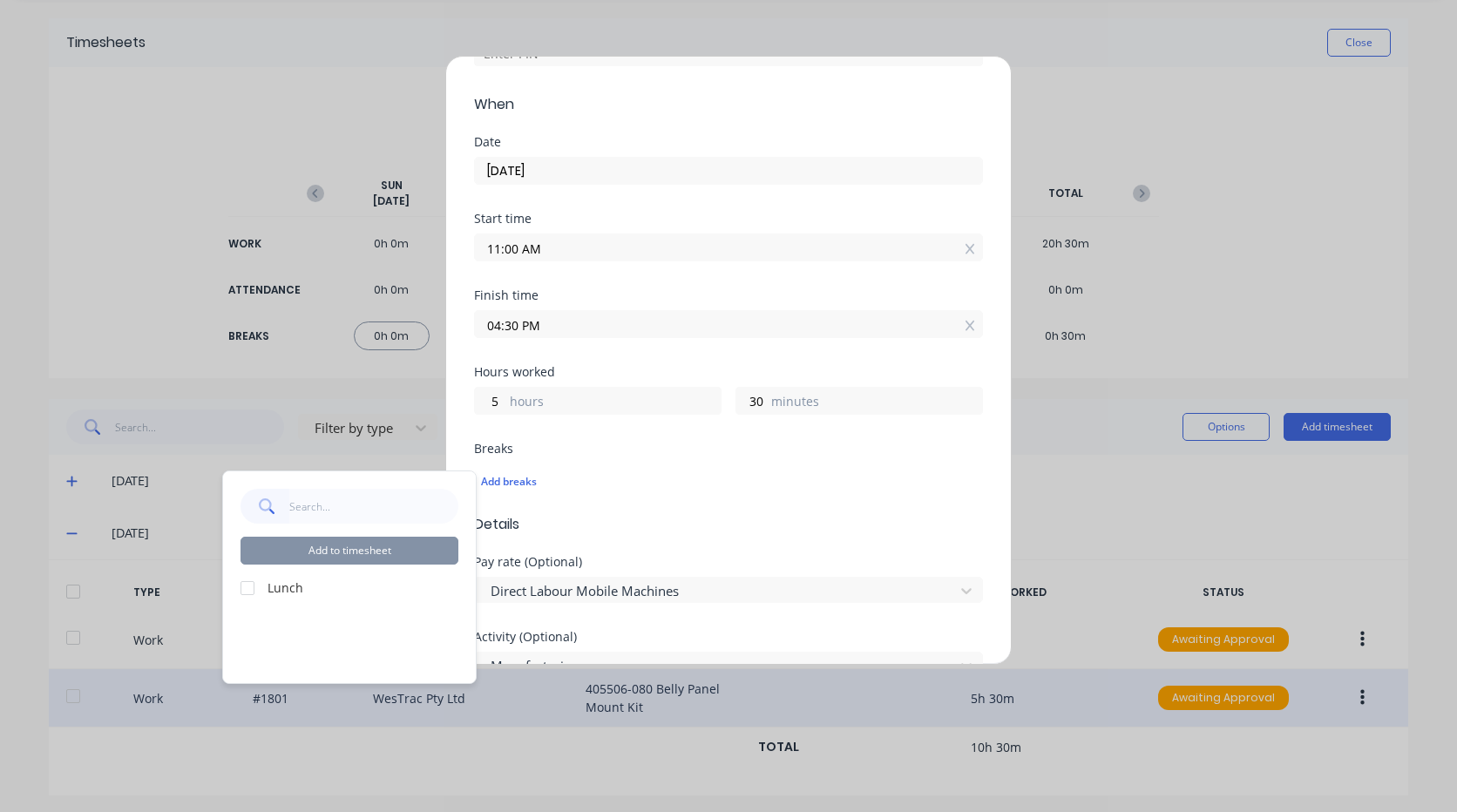
click at [252, 589] on div at bounding box center [247, 588] width 35 height 35
drag, startPoint x: 327, startPoint y: 554, endPoint x: 347, endPoint y: 551, distance: 20.2
click at [328, 554] on button "Add to timesheet" at bounding box center [349, 551] width 218 height 28
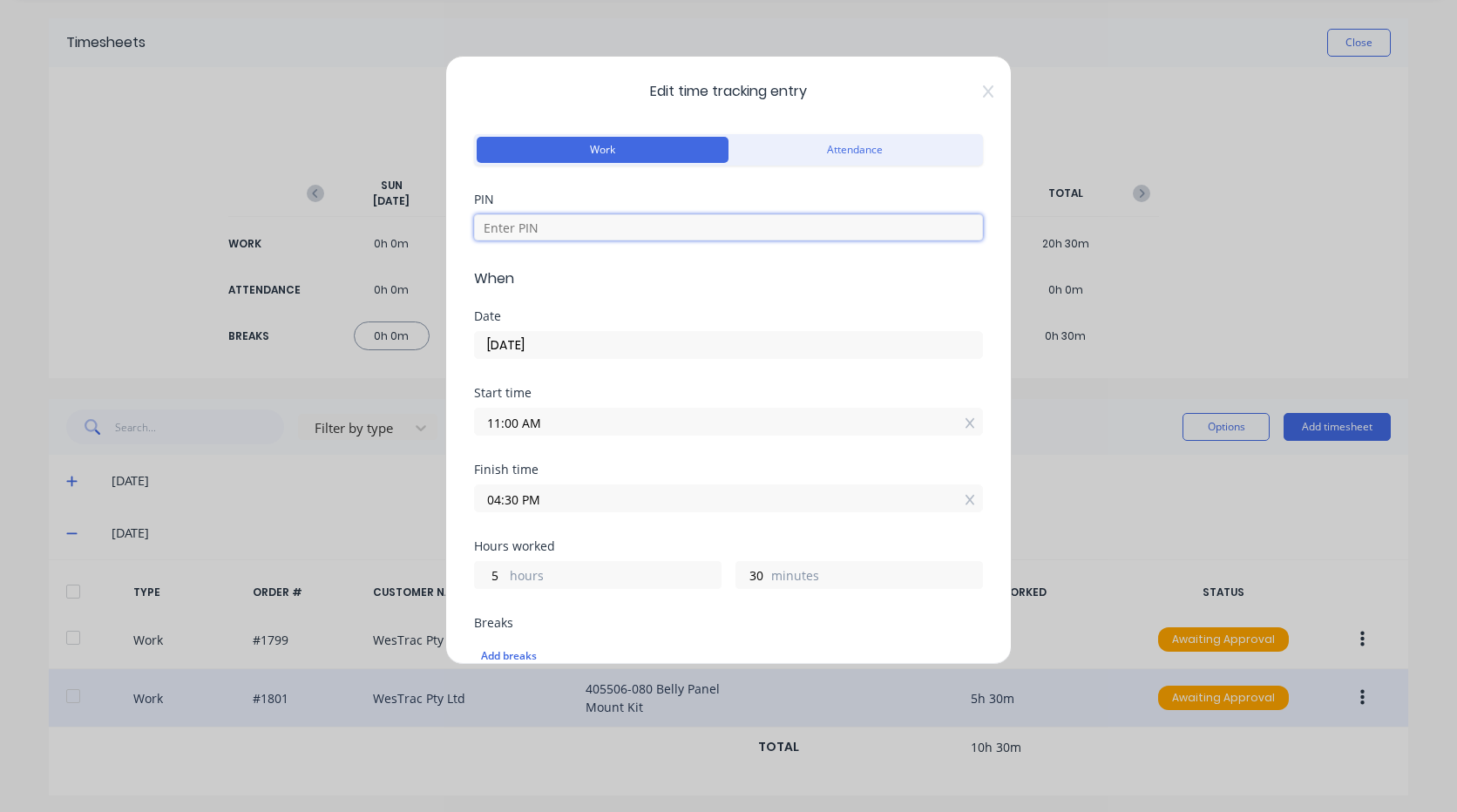
click at [555, 237] on input at bounding box center [728, 227] width 509 height 26
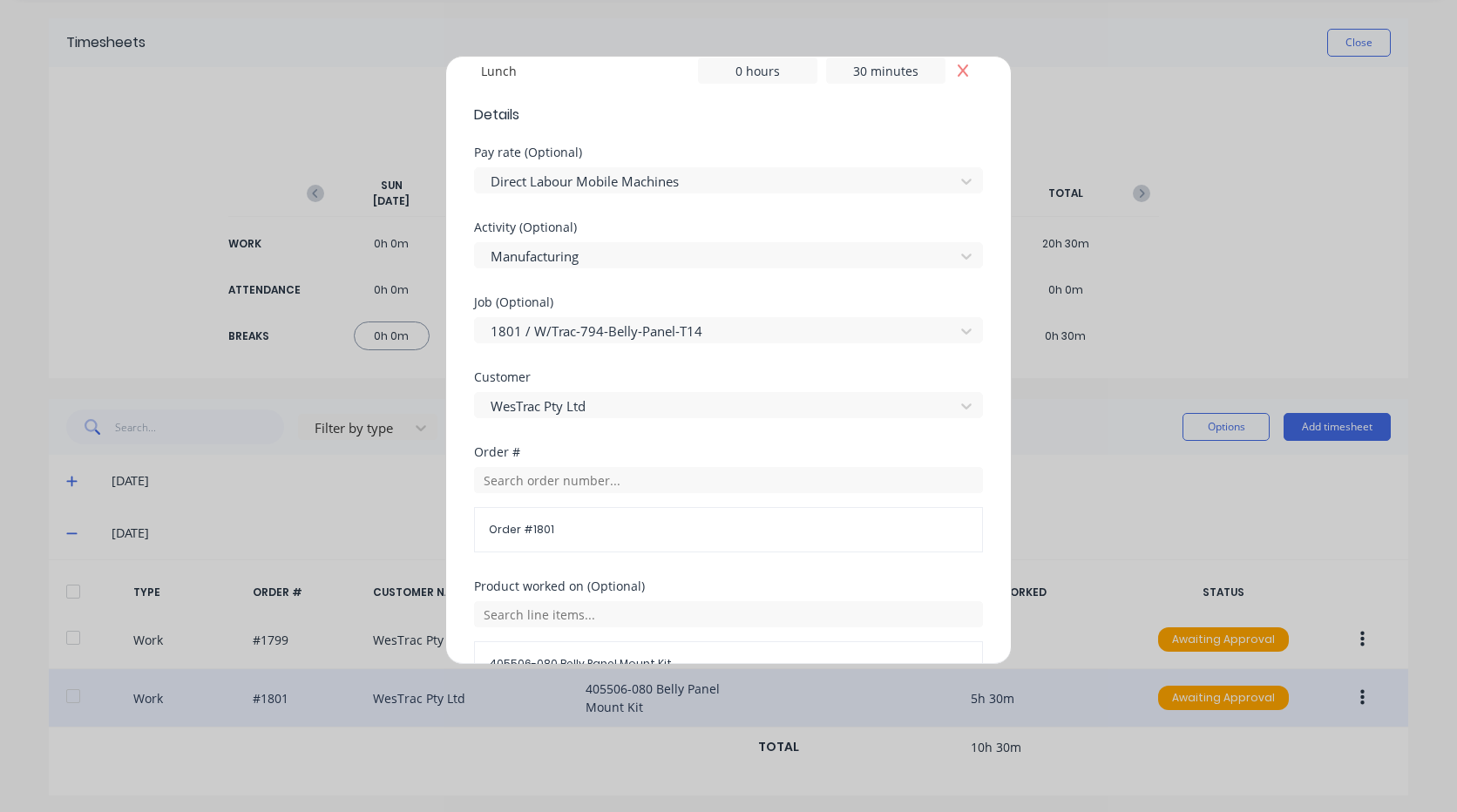
type input "2468"
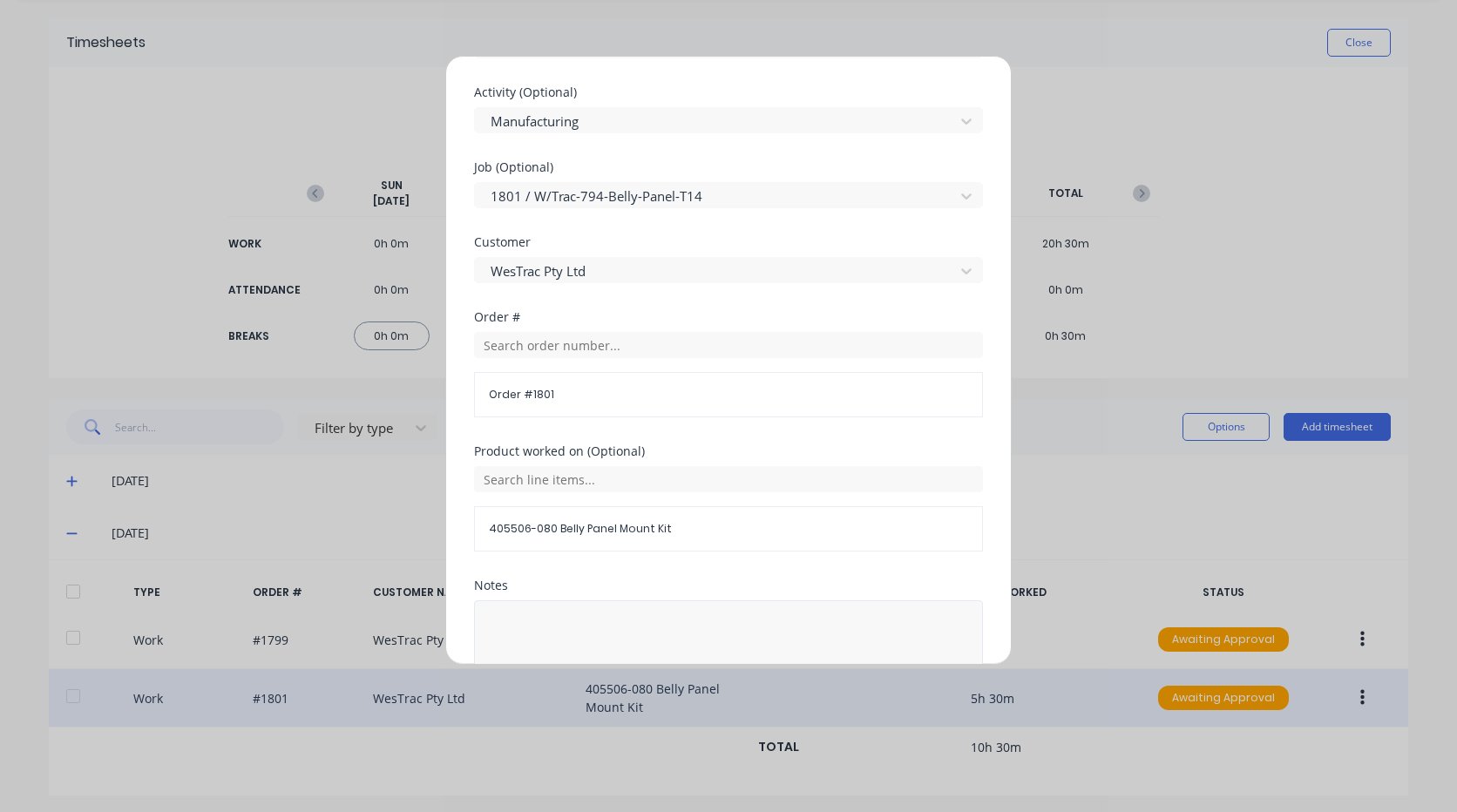
scroll to position [854, 0]
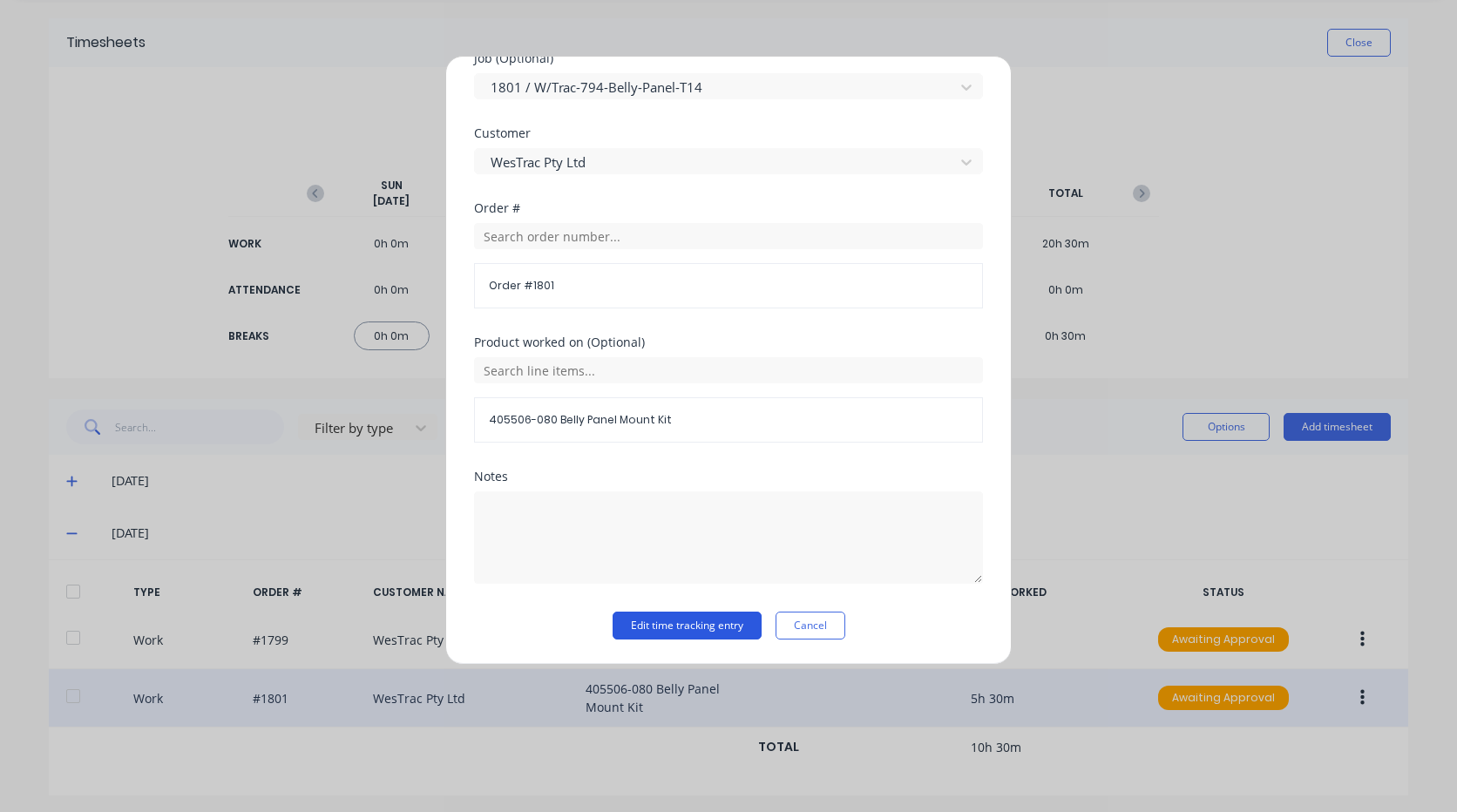
click at [659, 626] on button "Edit time tracking entry" at bounding box center [687, 625] width 149 height 28
